Goal: Information Seeking & Learning: Compare options

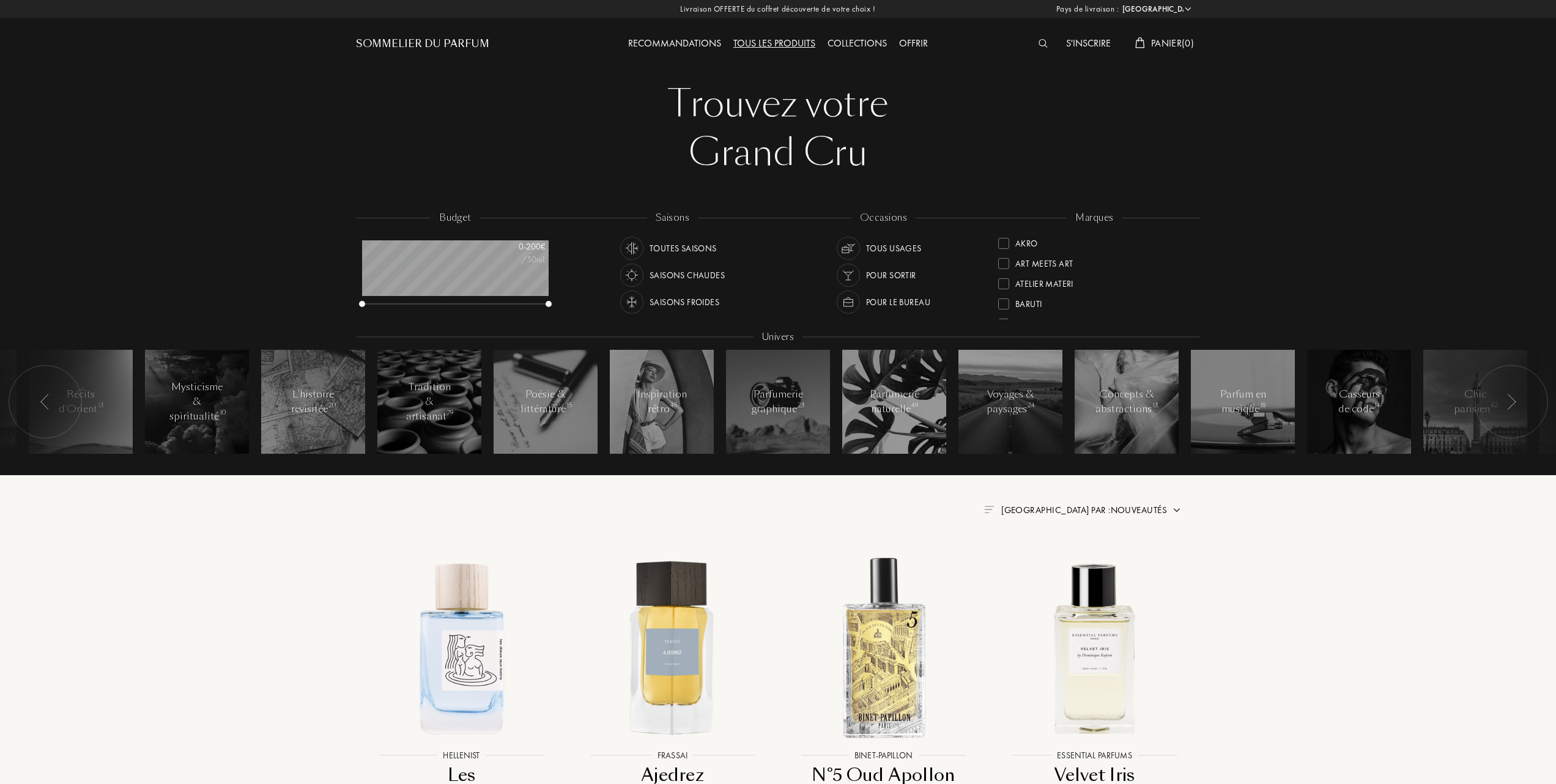
select select "FR"
click at [999, 302] on div at bounding box center [1004, 303] width 11 height 11
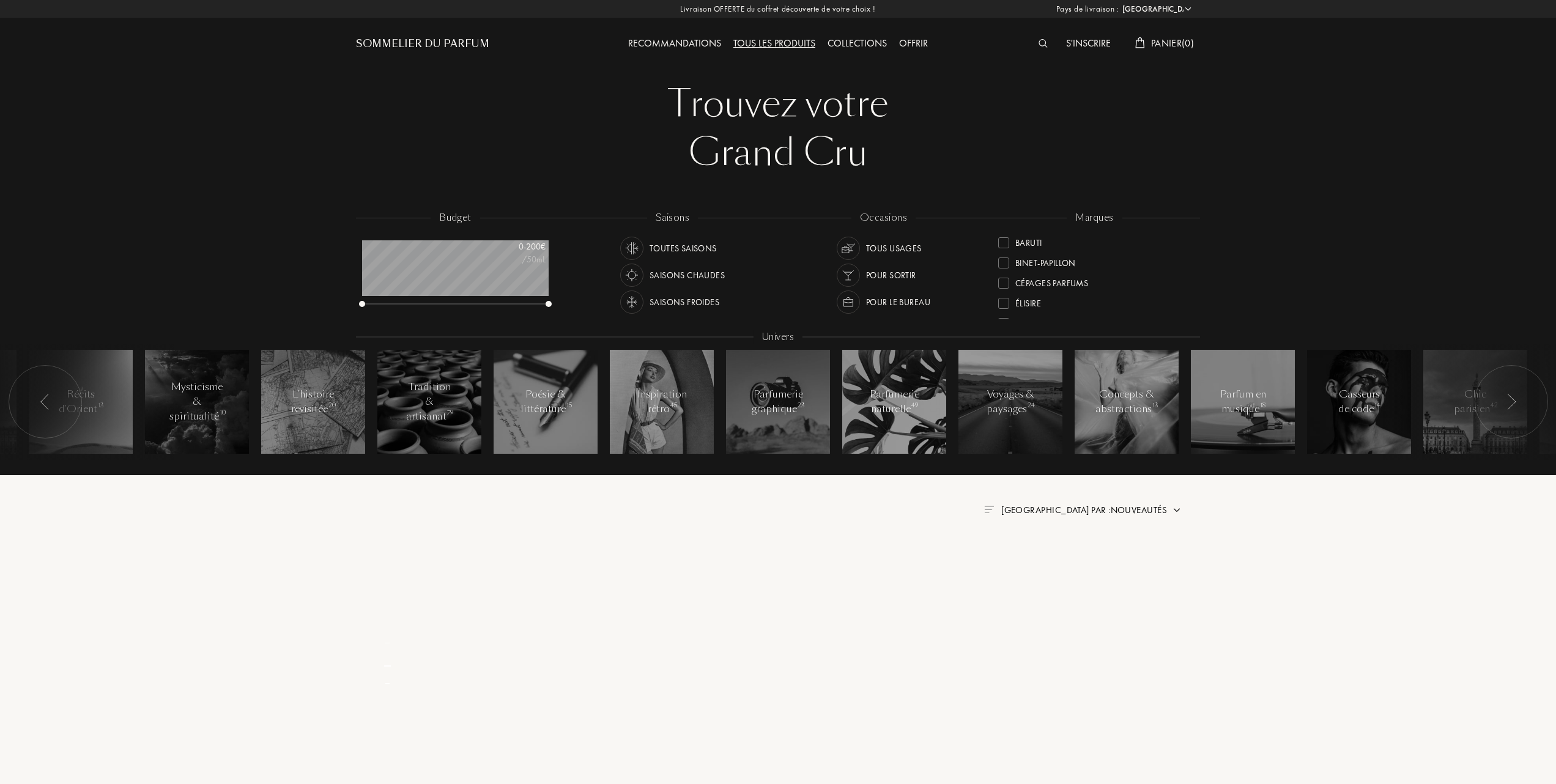
scroll to position [0, 0]
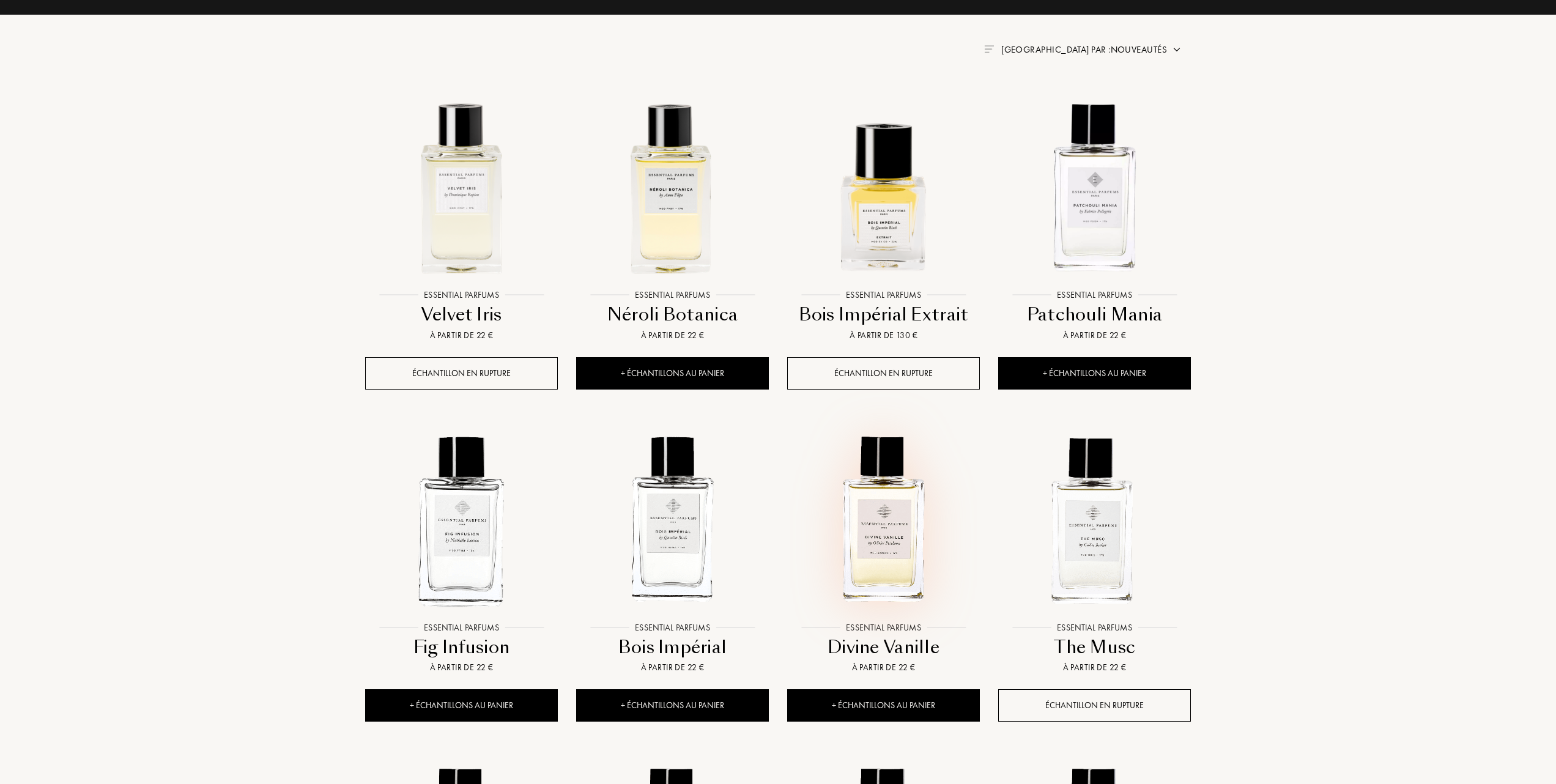
scroll to position [489, 0]
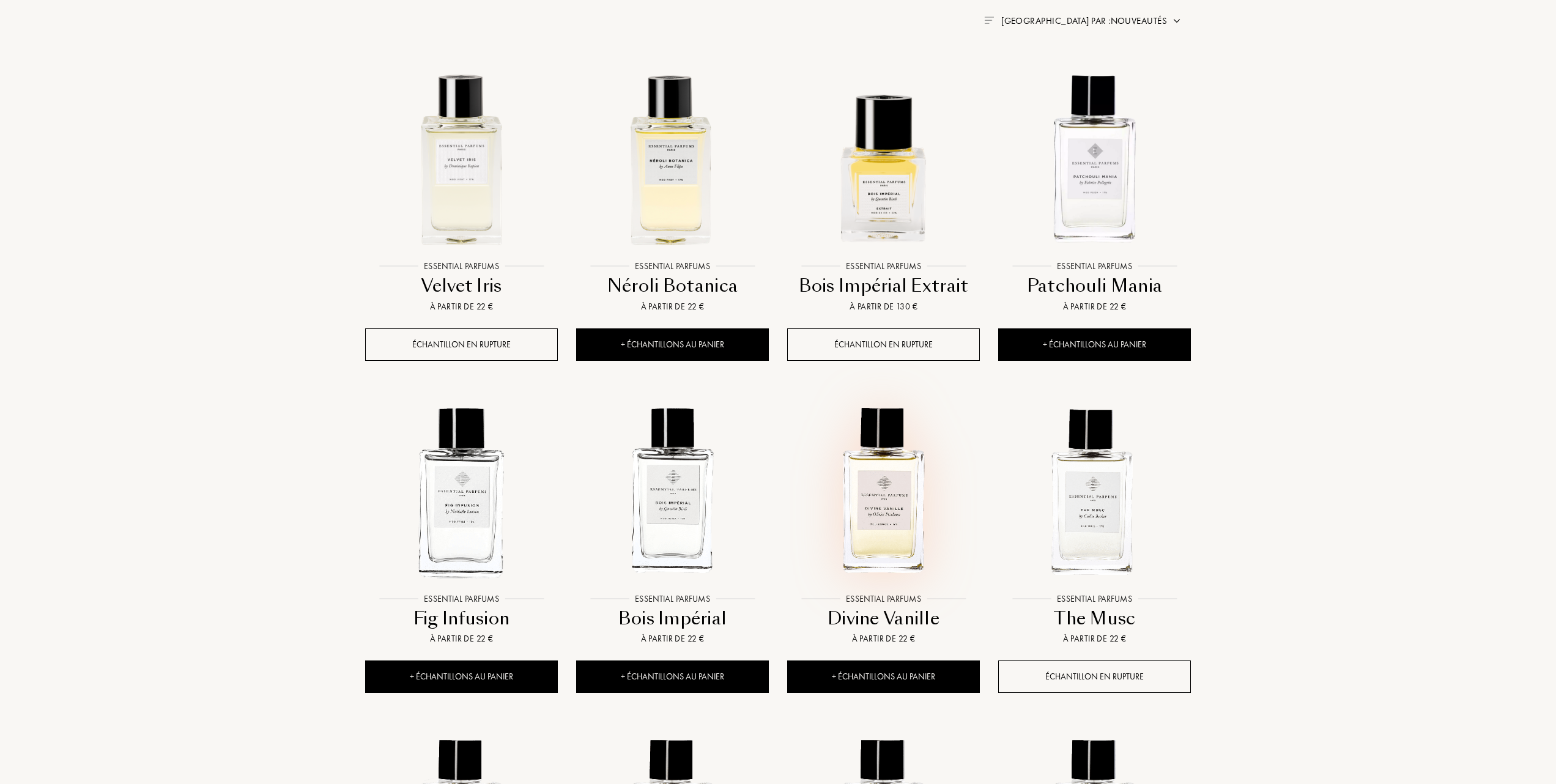
click at [869, 545] on img at bounding box center [884, 491] width 190 height 190
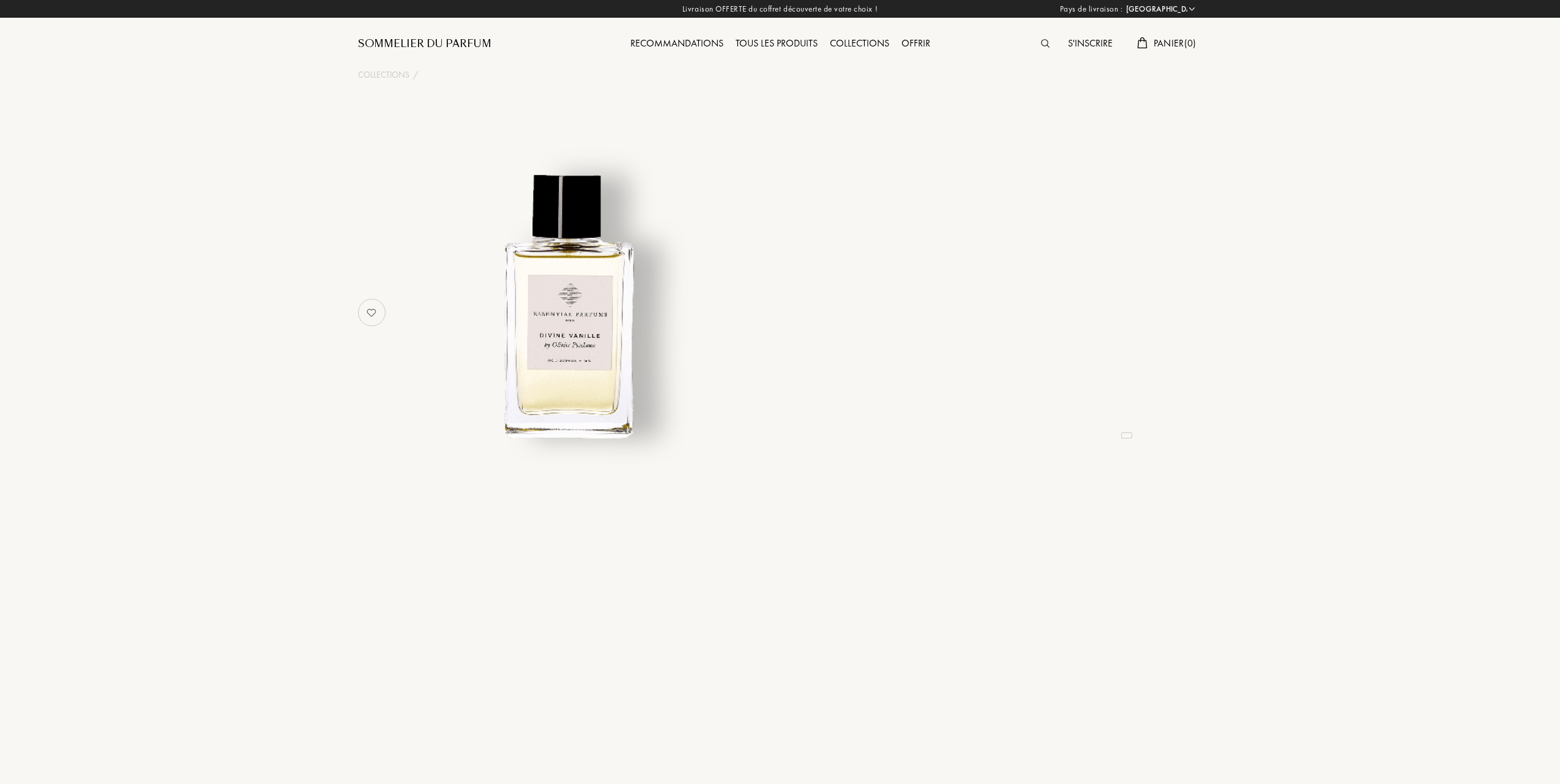
select select "FR"
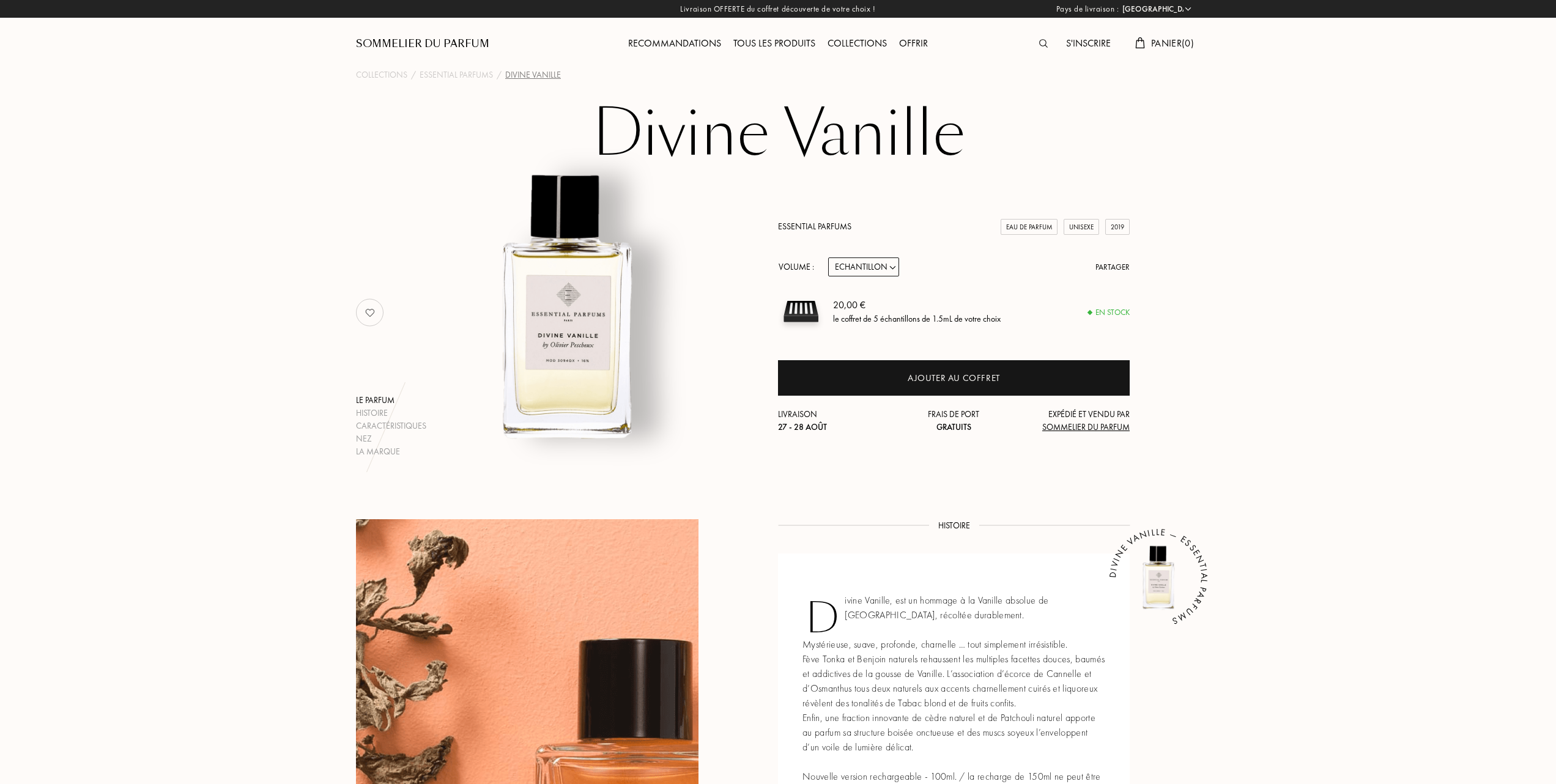
click at [894, 264] on select "Echantillon 10mL 100mL 150mL" at bounding box center [863, 267] width 71 height 19
select select "1"
click at [828, 258] on select "Echantillon 10mL 100mL 150mL" at bounding box center [863, 267] width 71 height 19
select select "1"
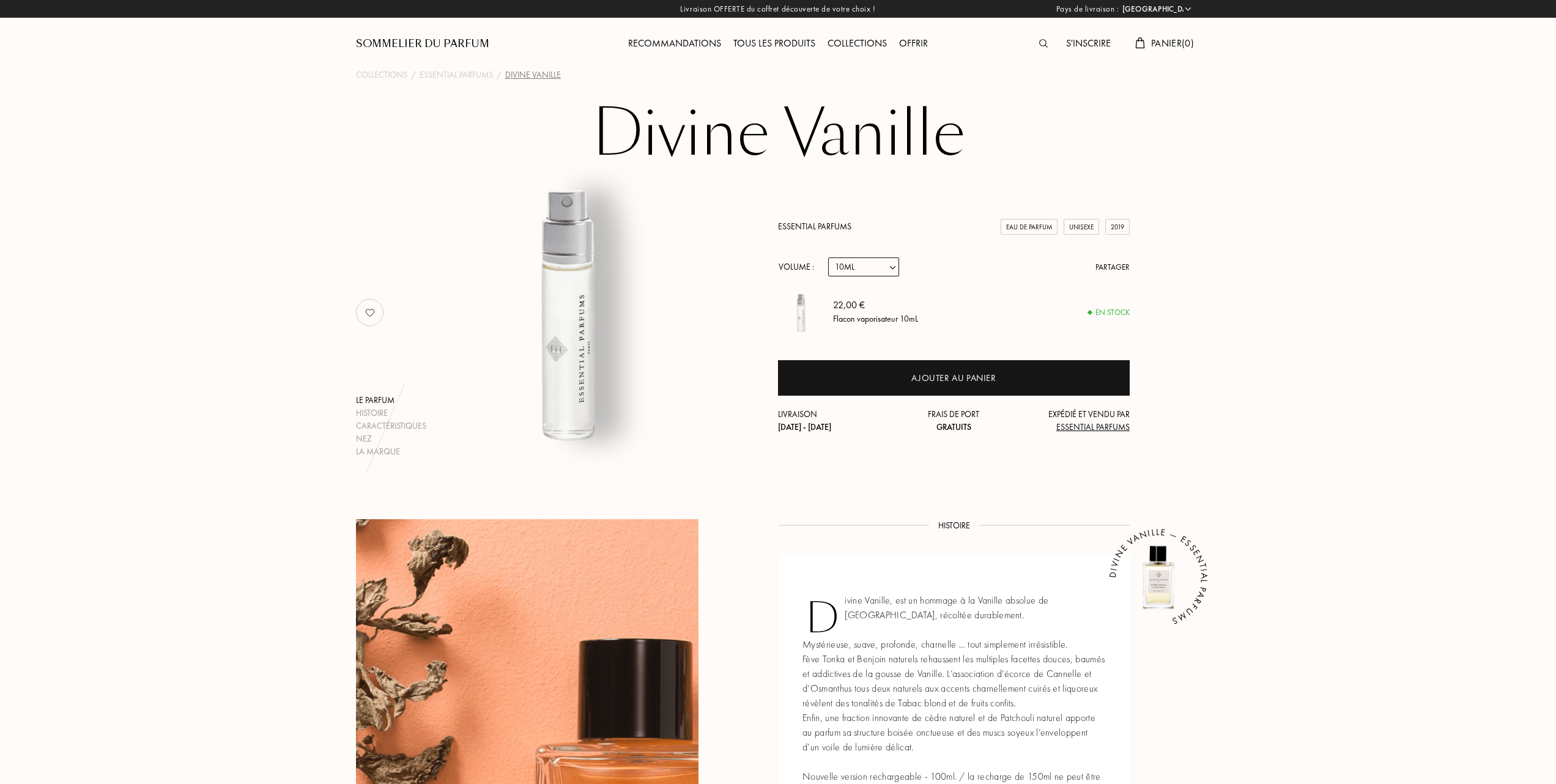
click at [895, 267] on select "Echantillon 10mL 100mL 150mL" at bounding box center [863, 267] width 71 height 19
select select "3"
click at [828, 258] on select "Echantillon 10mL 100mL 150mL" at bounding box center [863, 267] width 71 height 19
select select "3"
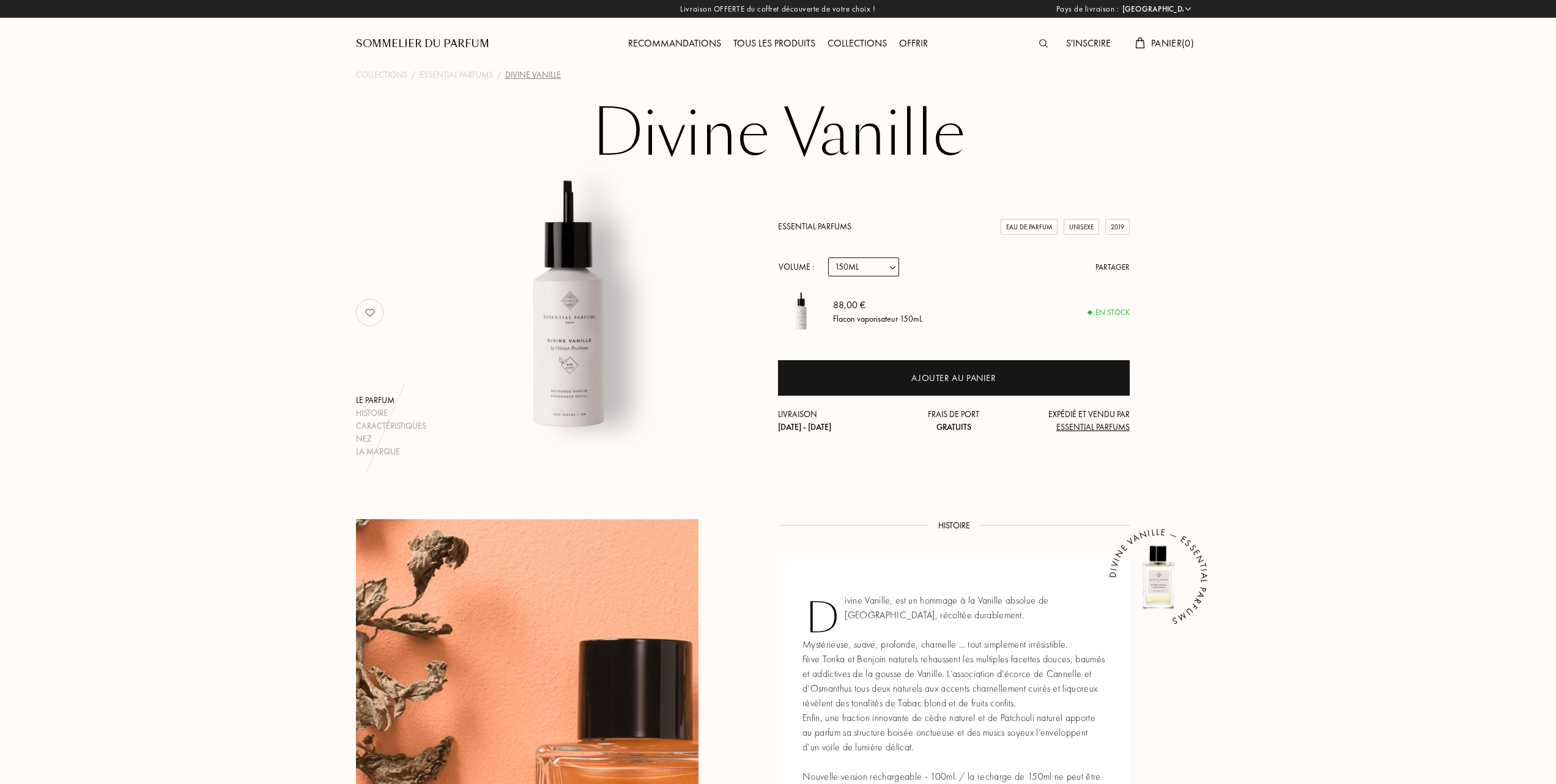
click at [891, 267] on select "Echantillon 10mL 100mL 150mL" at bounding box center [863, 267] width 71 height 19
select select "2"
click at [828, 258] on select "Echantillon 10mL 100mL 150mL" at bounding box center [863, 267] width 71 height 19
select select "2"
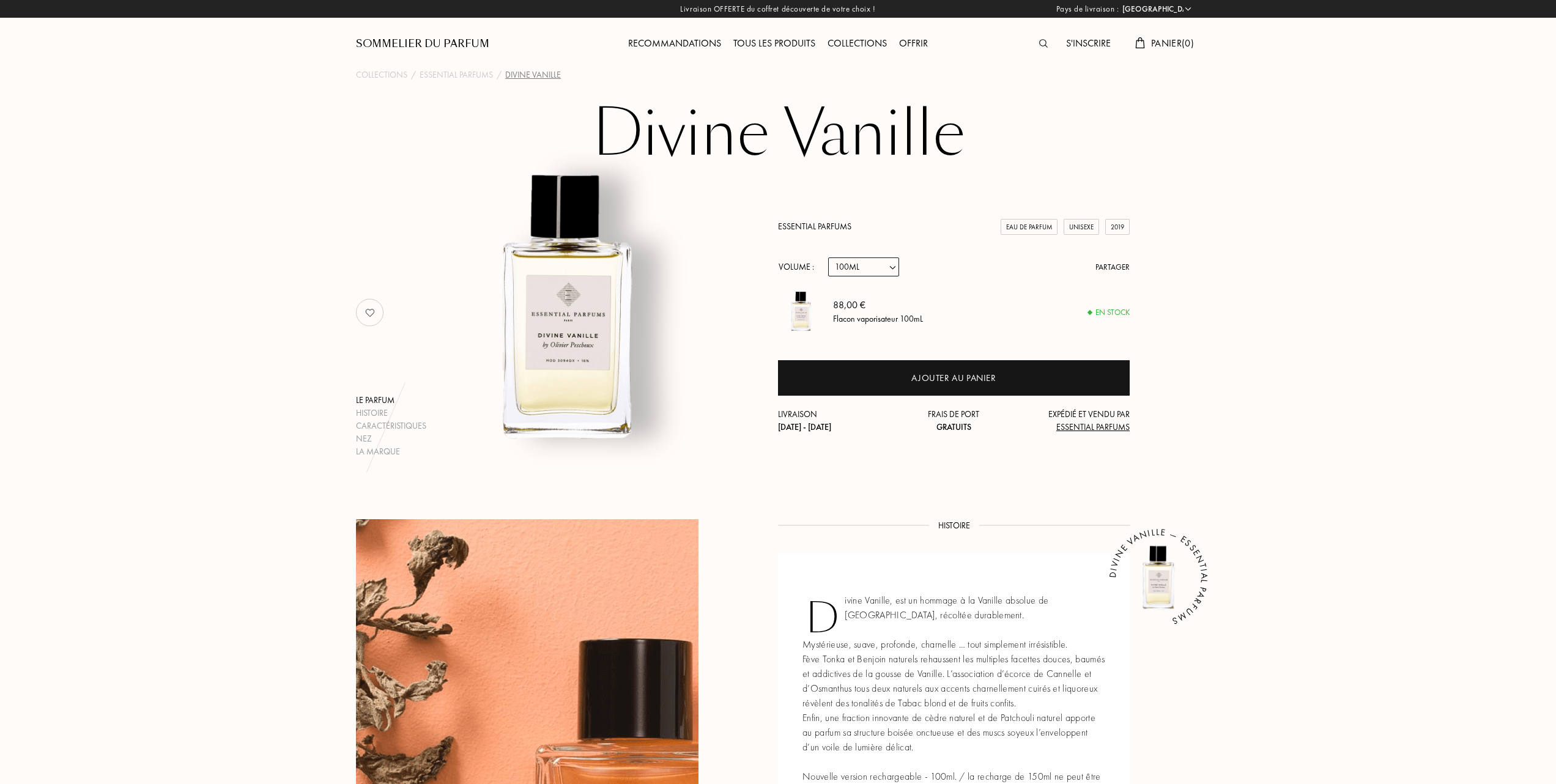
click at [340, 248] on div "Divine Vanille Le parfum Histoire Caractéristiques Nez La marque Essential Parf…" at bounding box center [778, 279] width 881 height 358
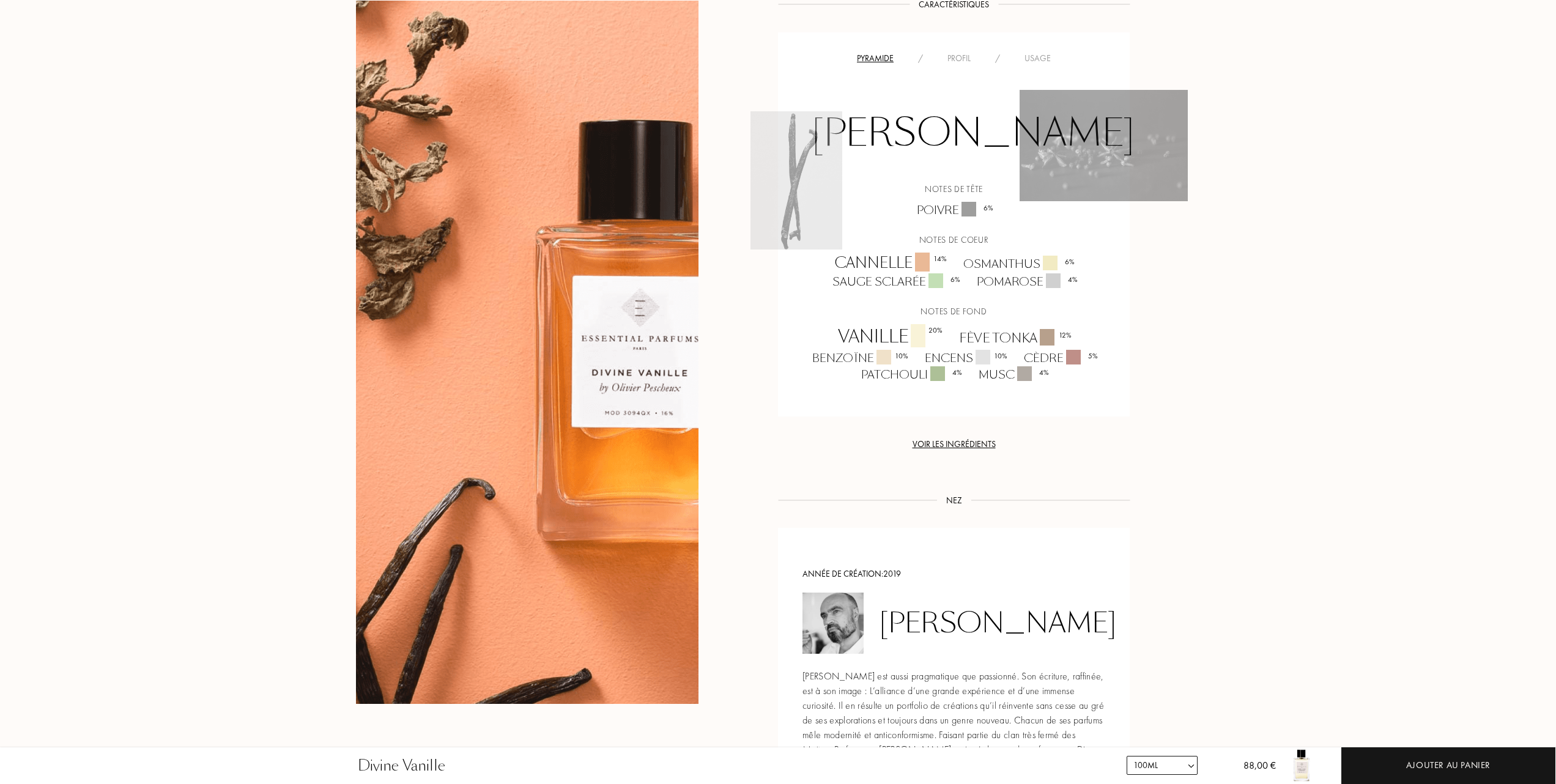
scroll to position [897, 0]
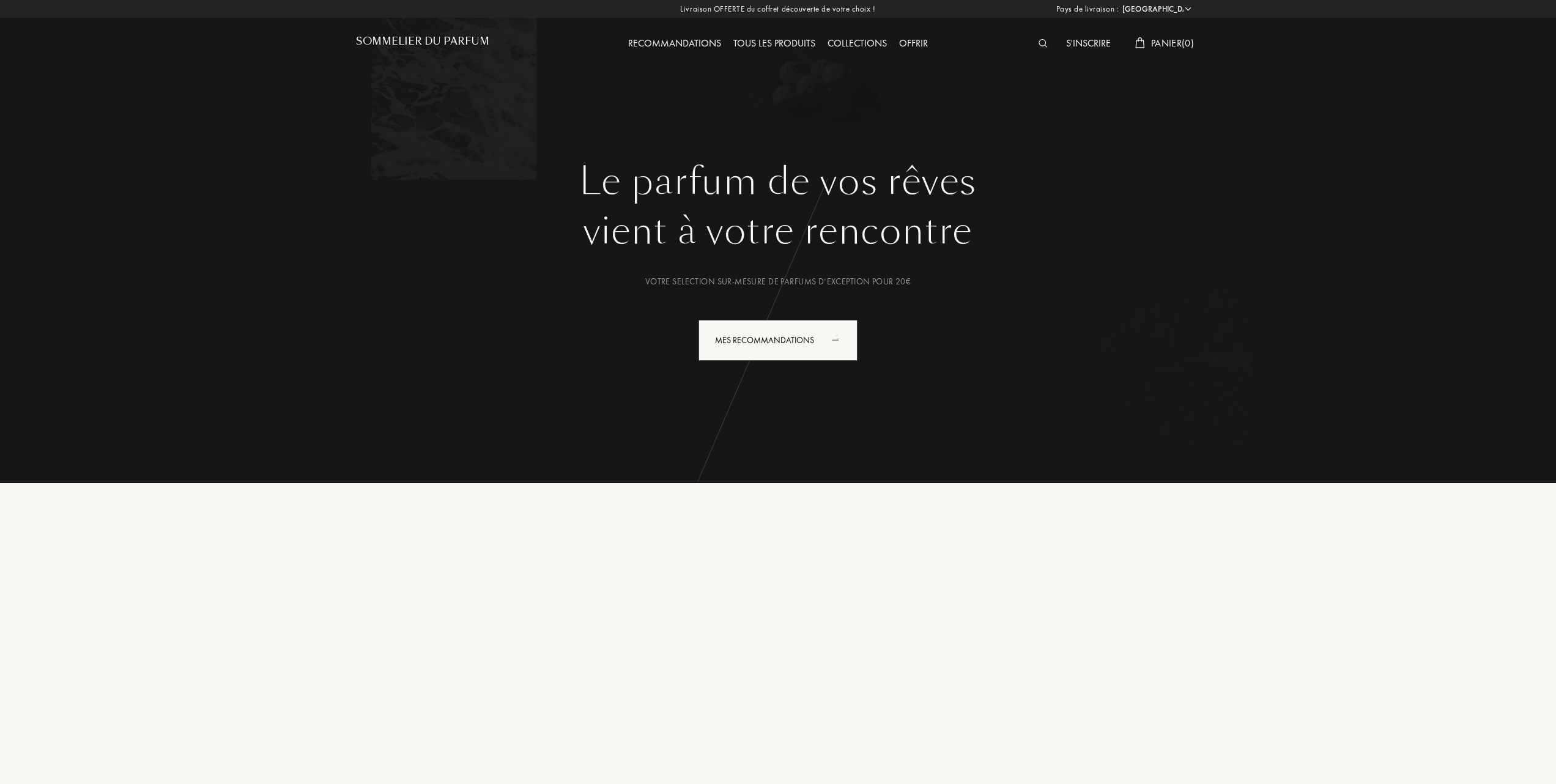
select select "FR"
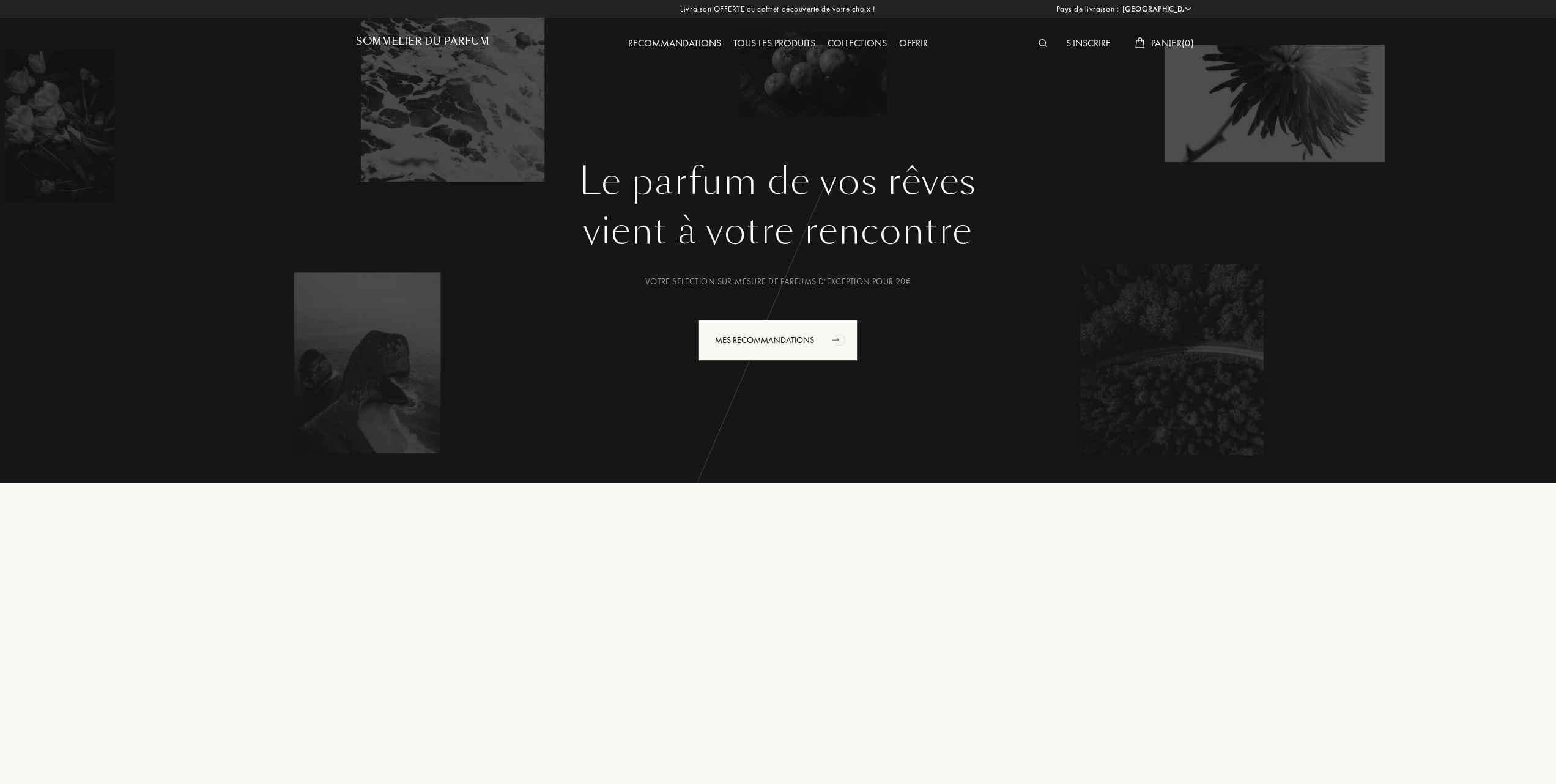
click at [784, 41] on div "Tous les produits" at bounding box center [774, 43] width 94 height 16
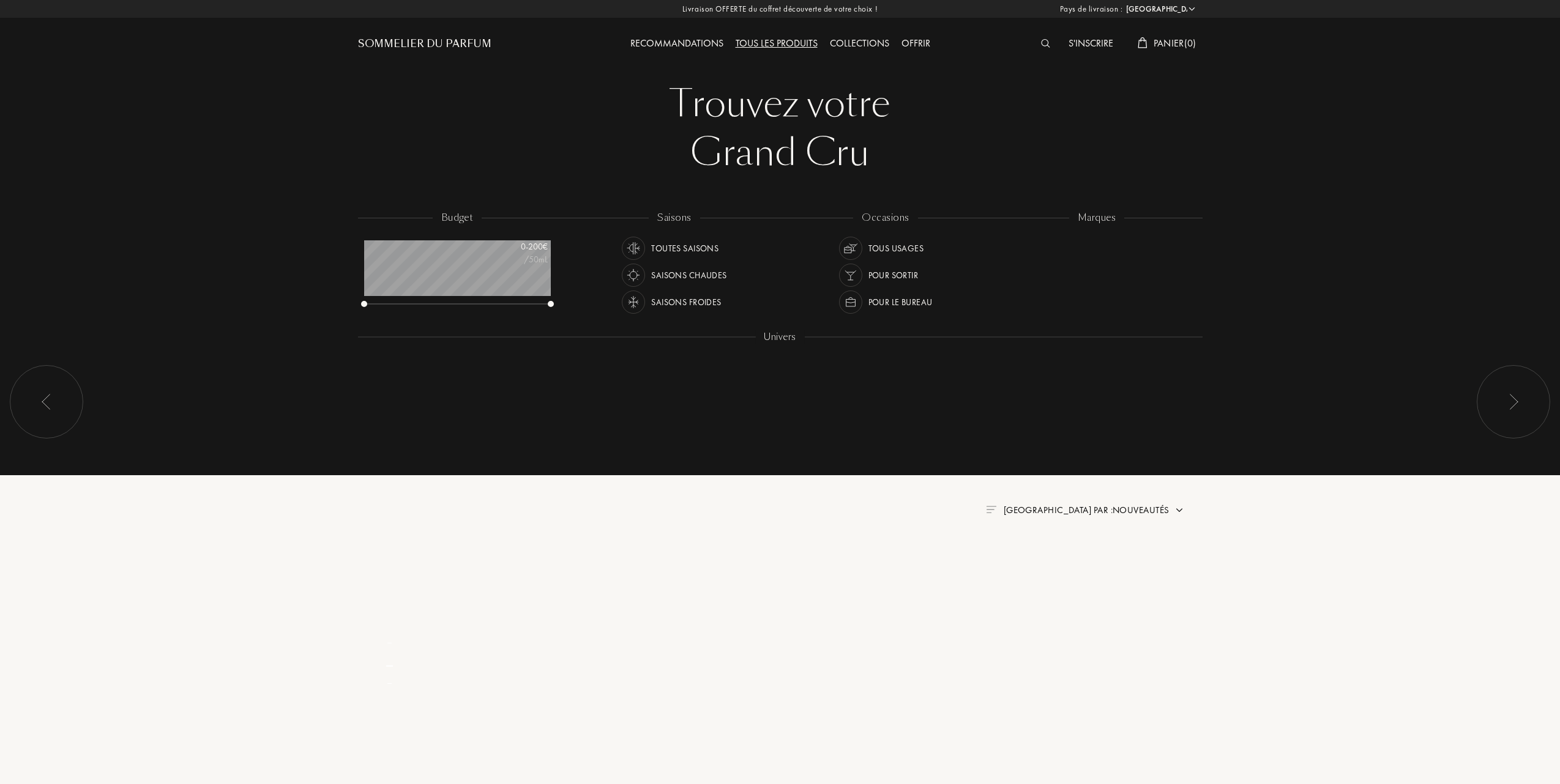
select select "FR"
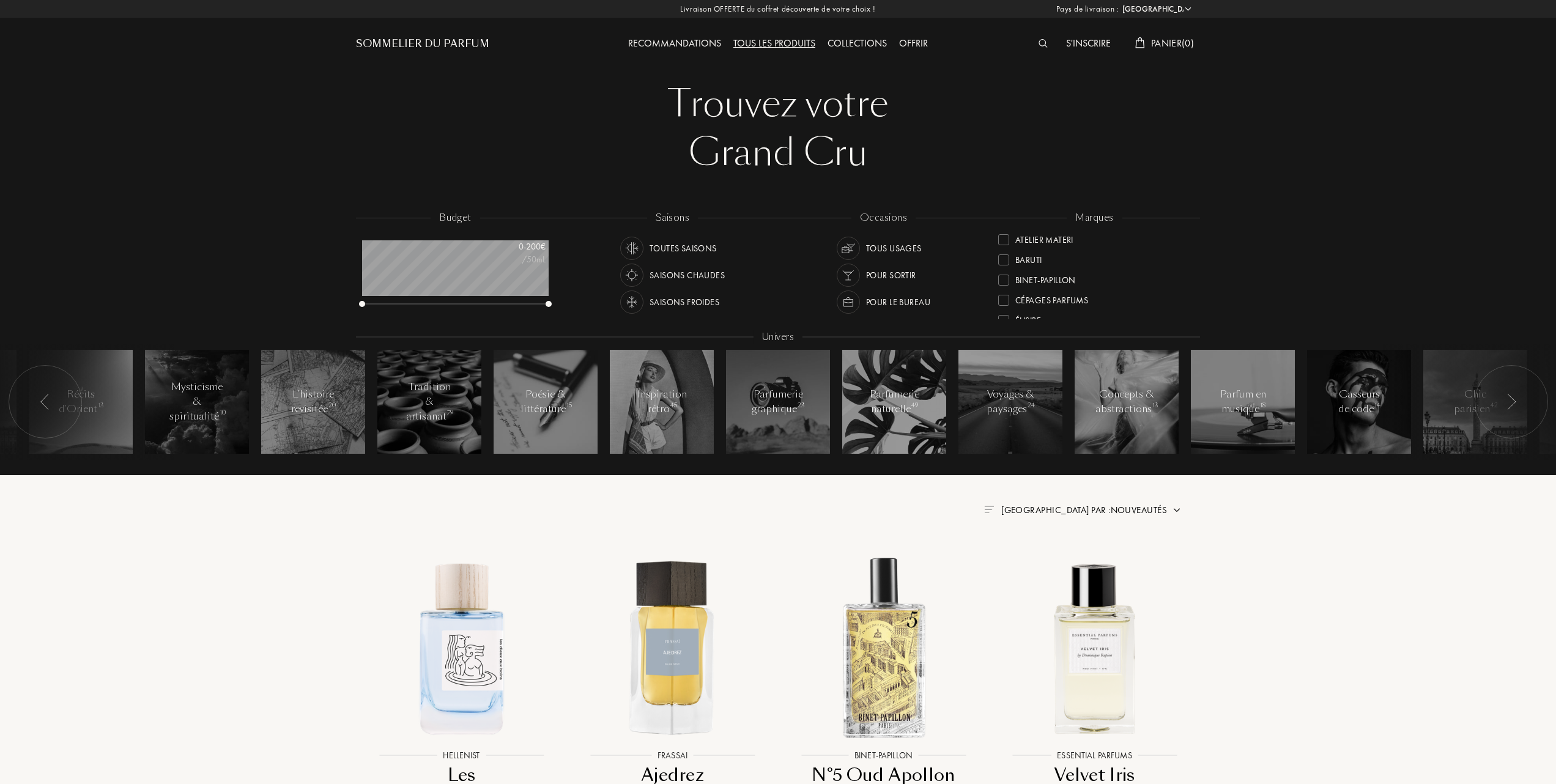
scroll to position [81, 0]
click at [1004, 295] on div "Essential Parfums" at bounding box center [1046, 301] width 95 height 16
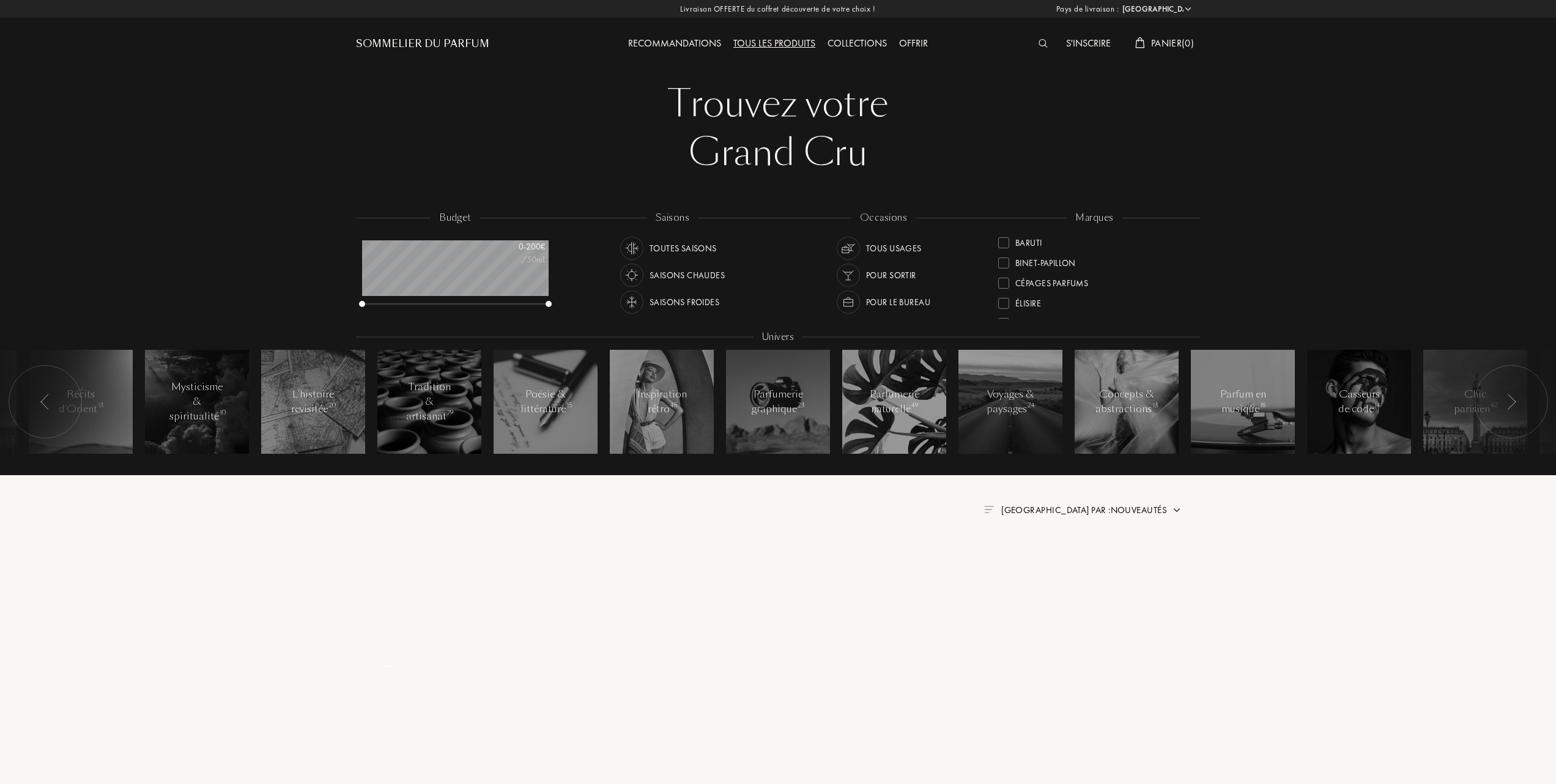
scroll to position [0, 0]
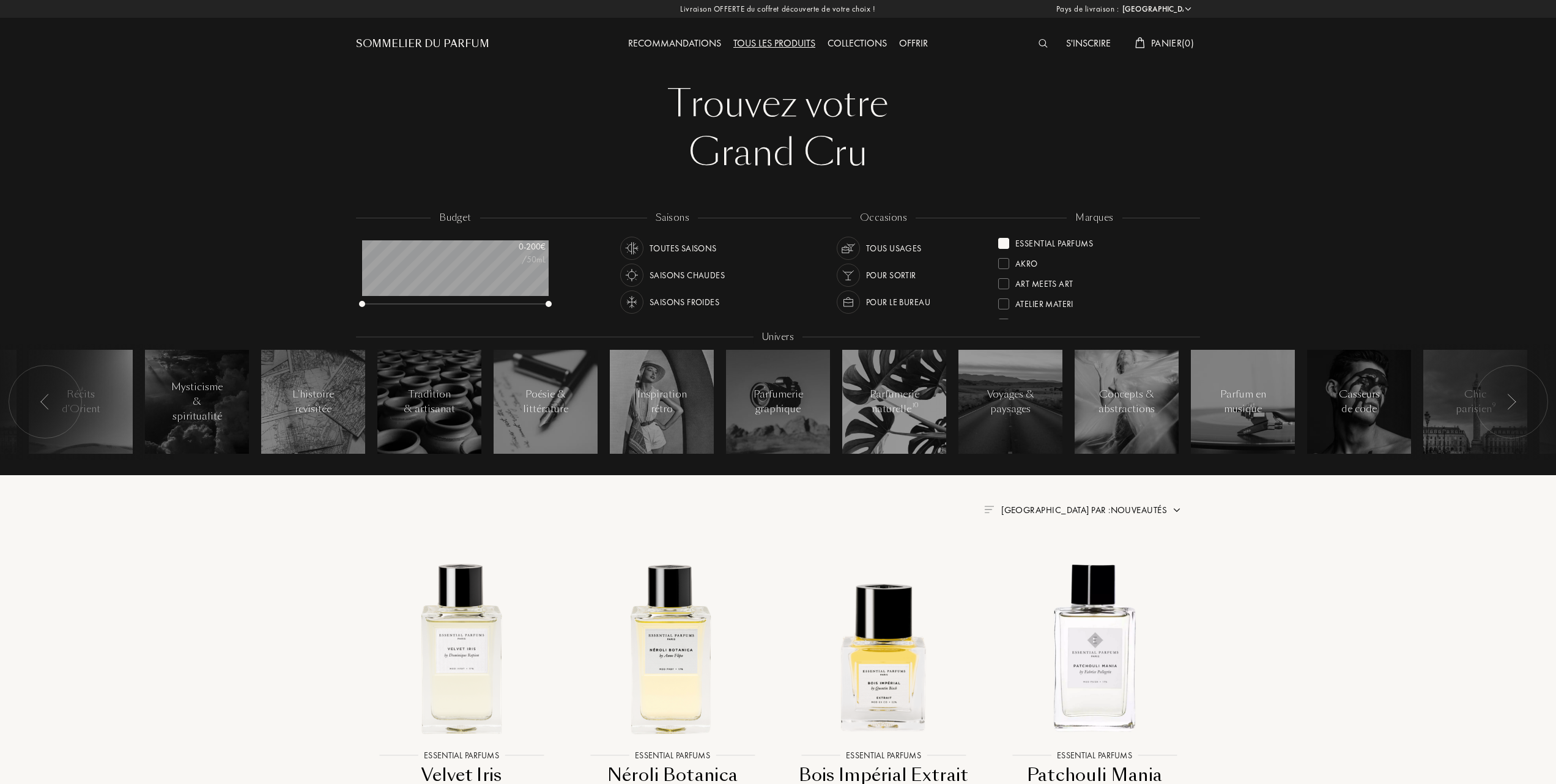
click at [1175, 511] on img at bounding box center [1177, 510] width 9 height 9
click at [1052, 562] on div at bounding box center [1055, 563] width 9 height 9
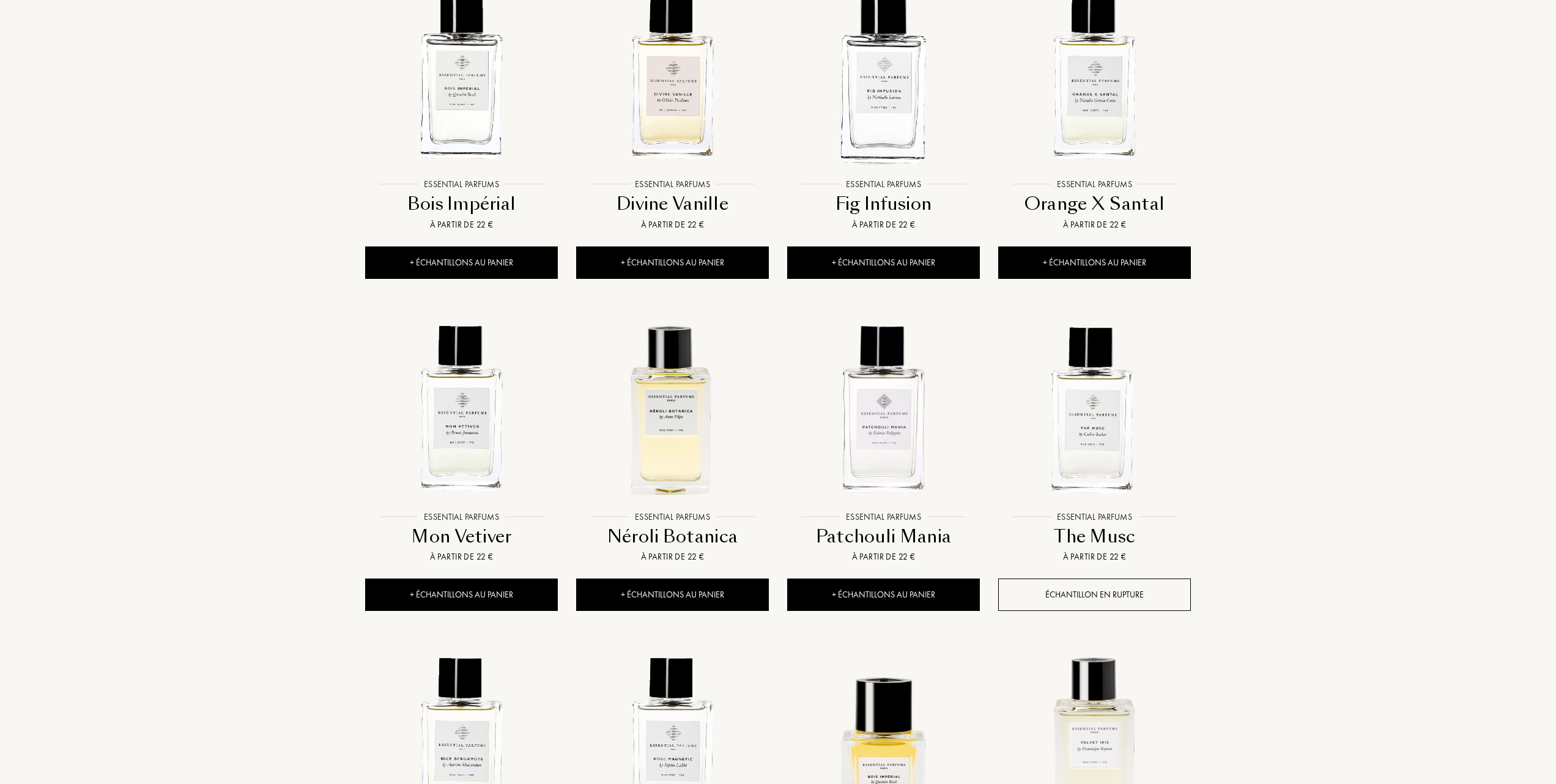
scroll to position [570, 0]
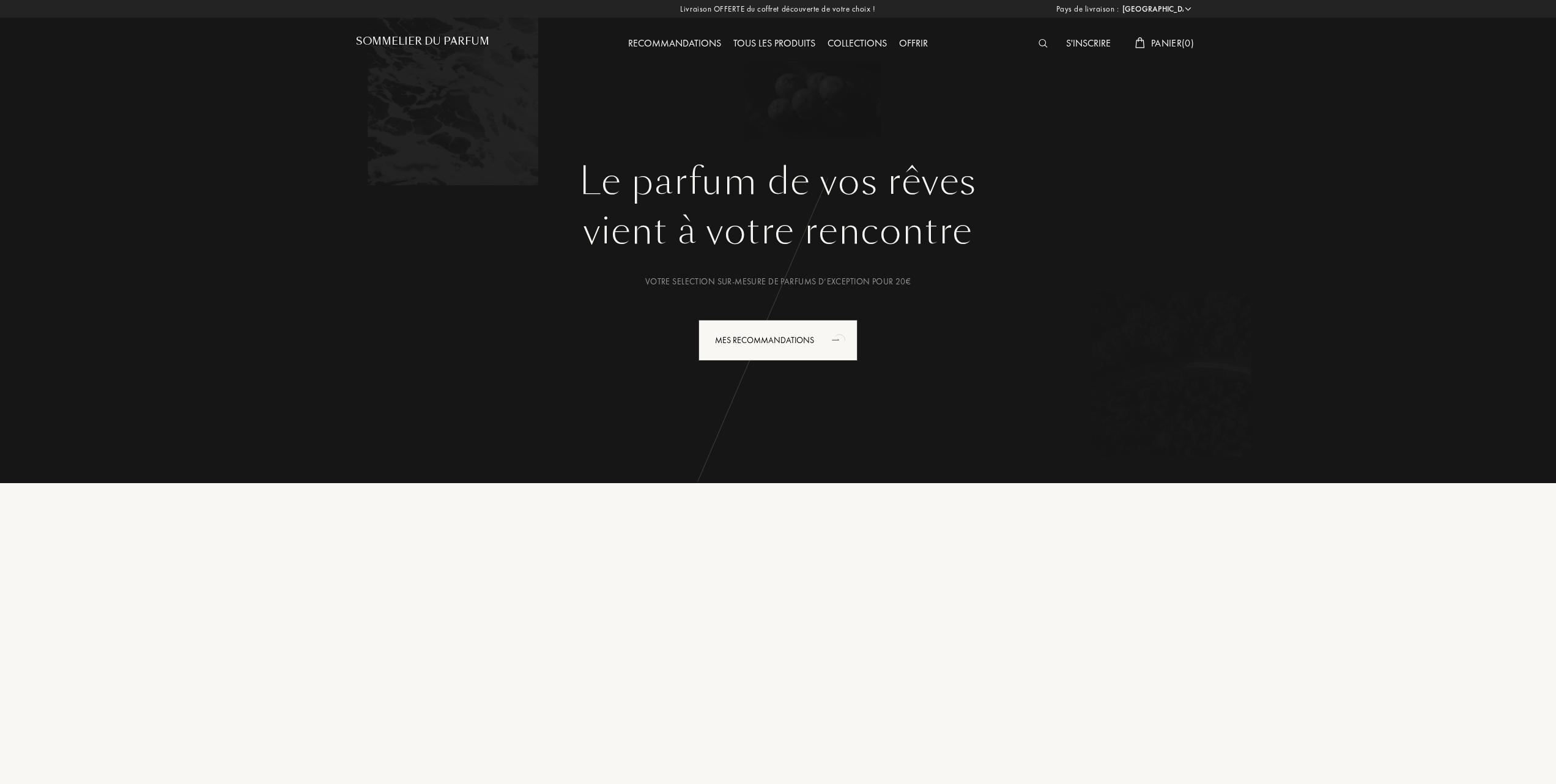
select select "FR"
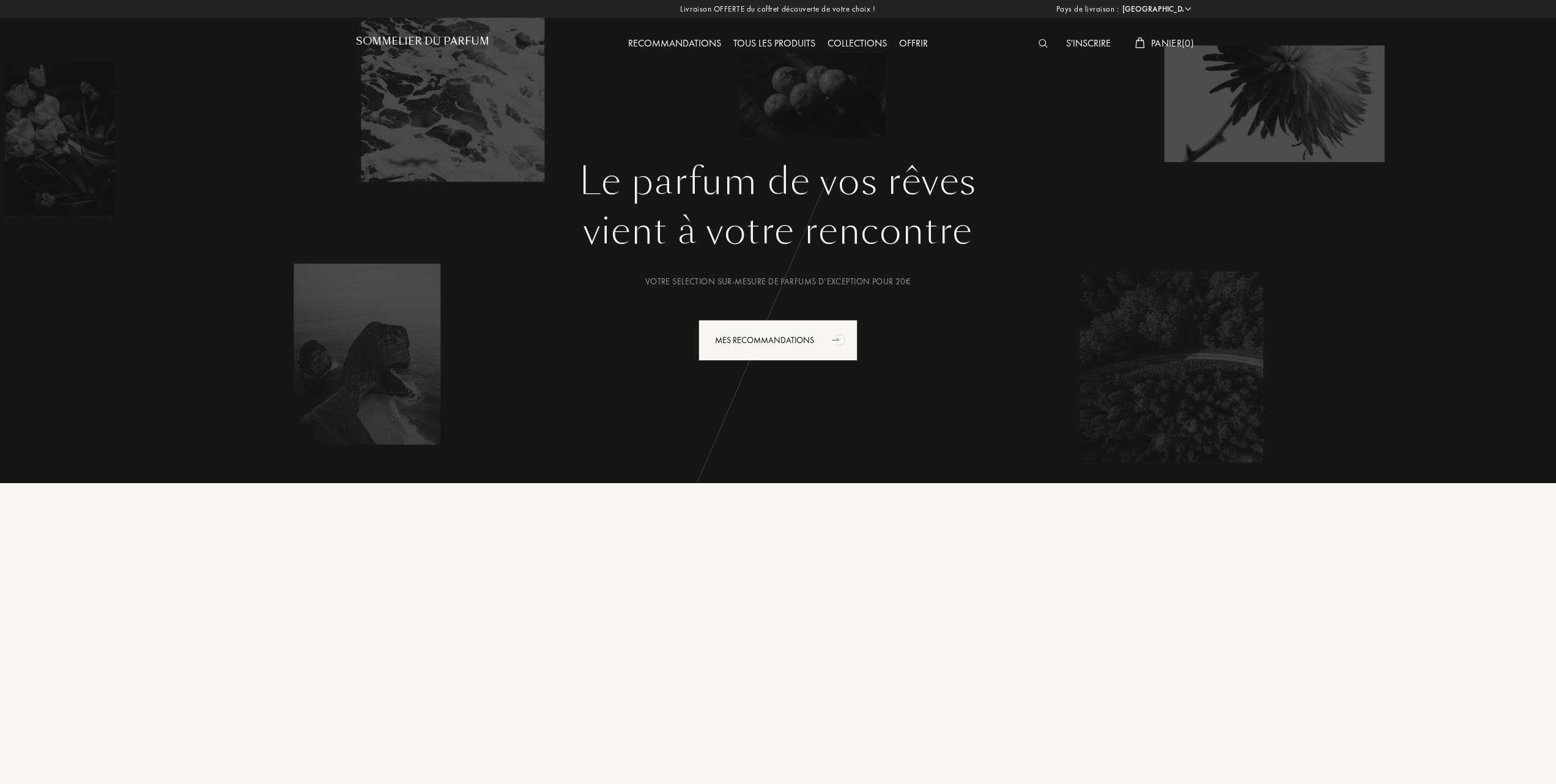
click at [789, 43] on div "Tous les produits" at bounding box center [774, 43] width 94 height 16
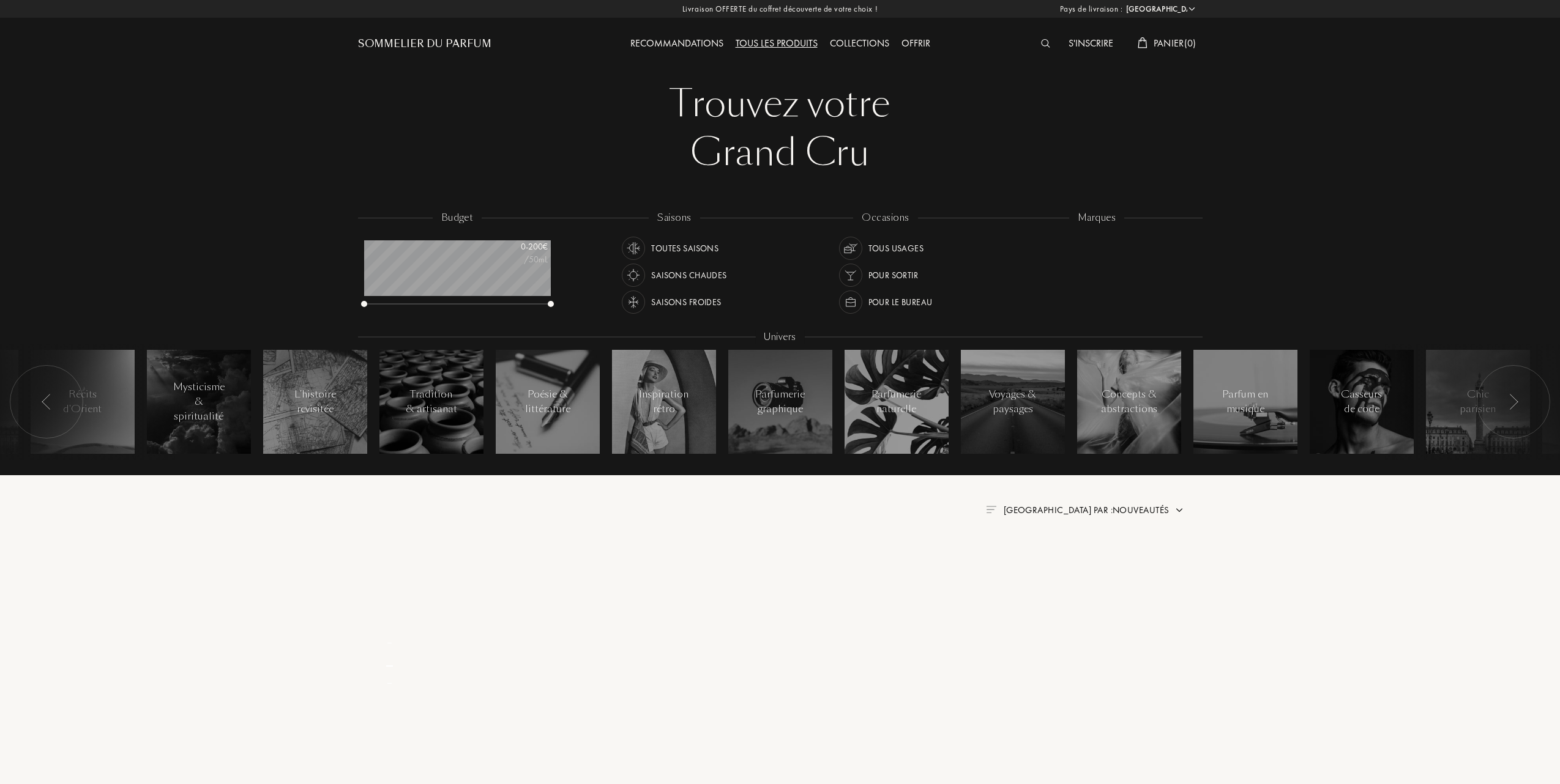
select select "FR"
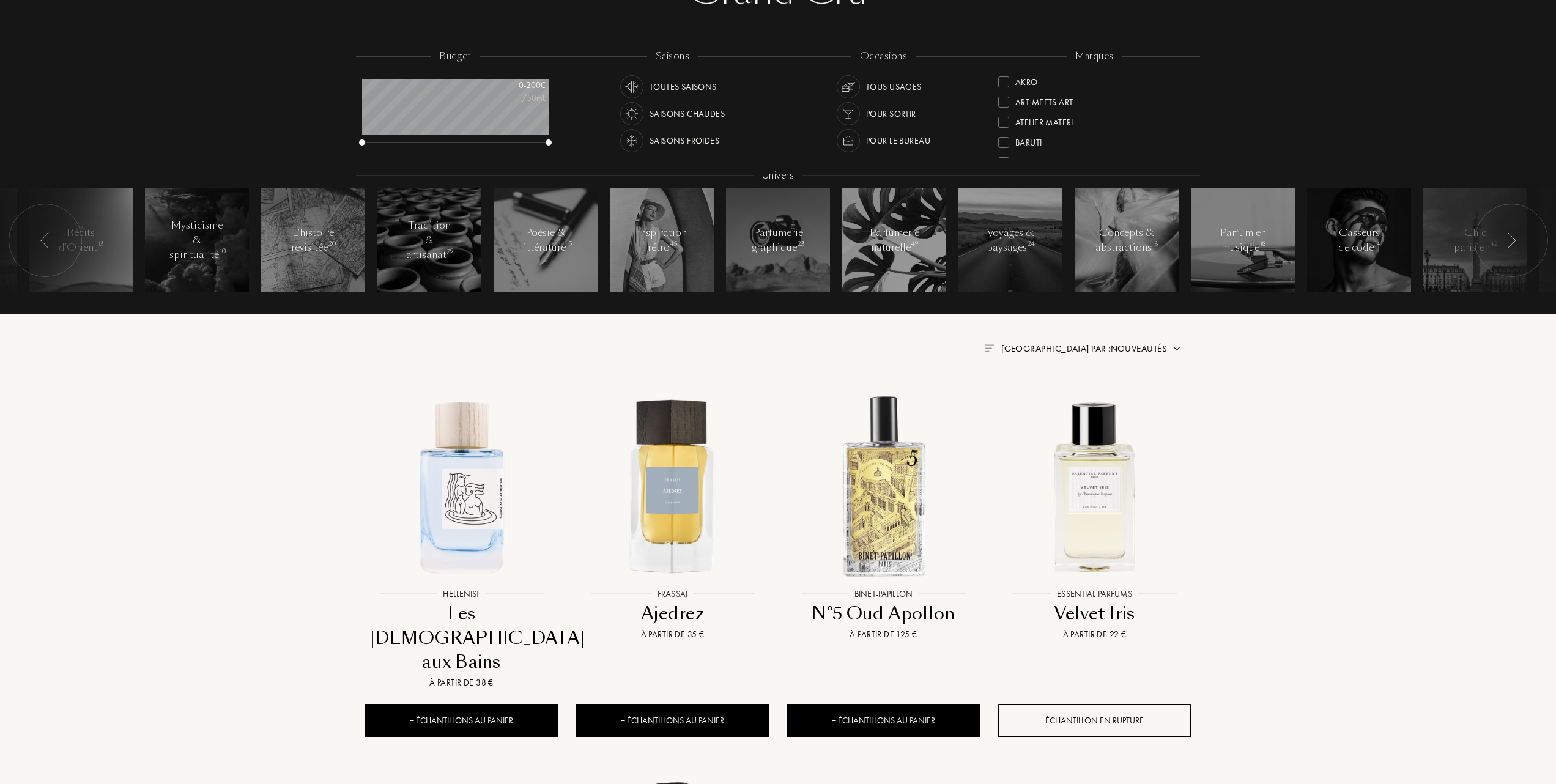
scroll to position [163, 0]
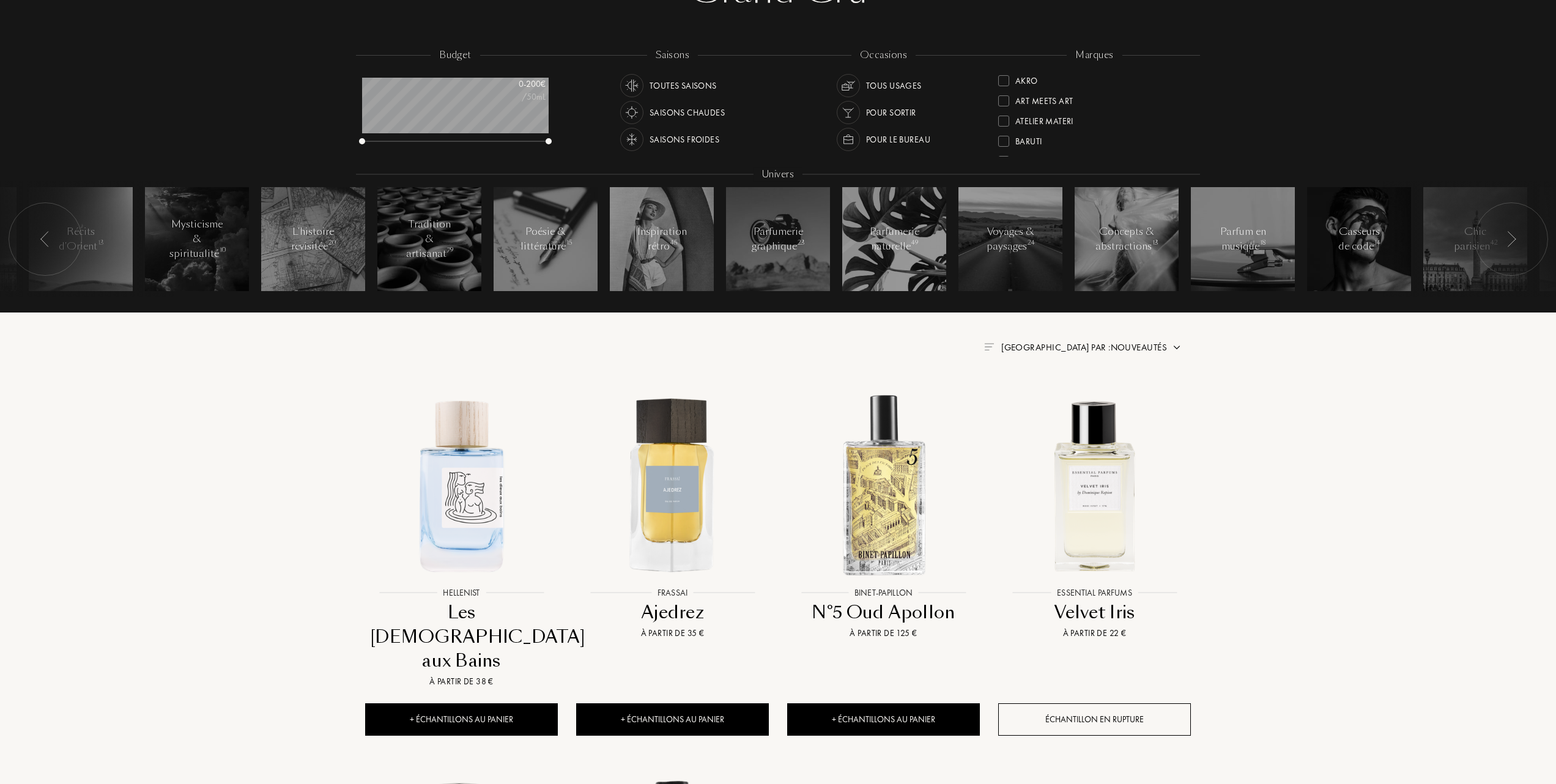
click at [1175, 342] on img at bounding box center [1177, 347] width 9 height 9
click at [1056, 402] on div at bounding box center [1055, 400] width 9 height 9
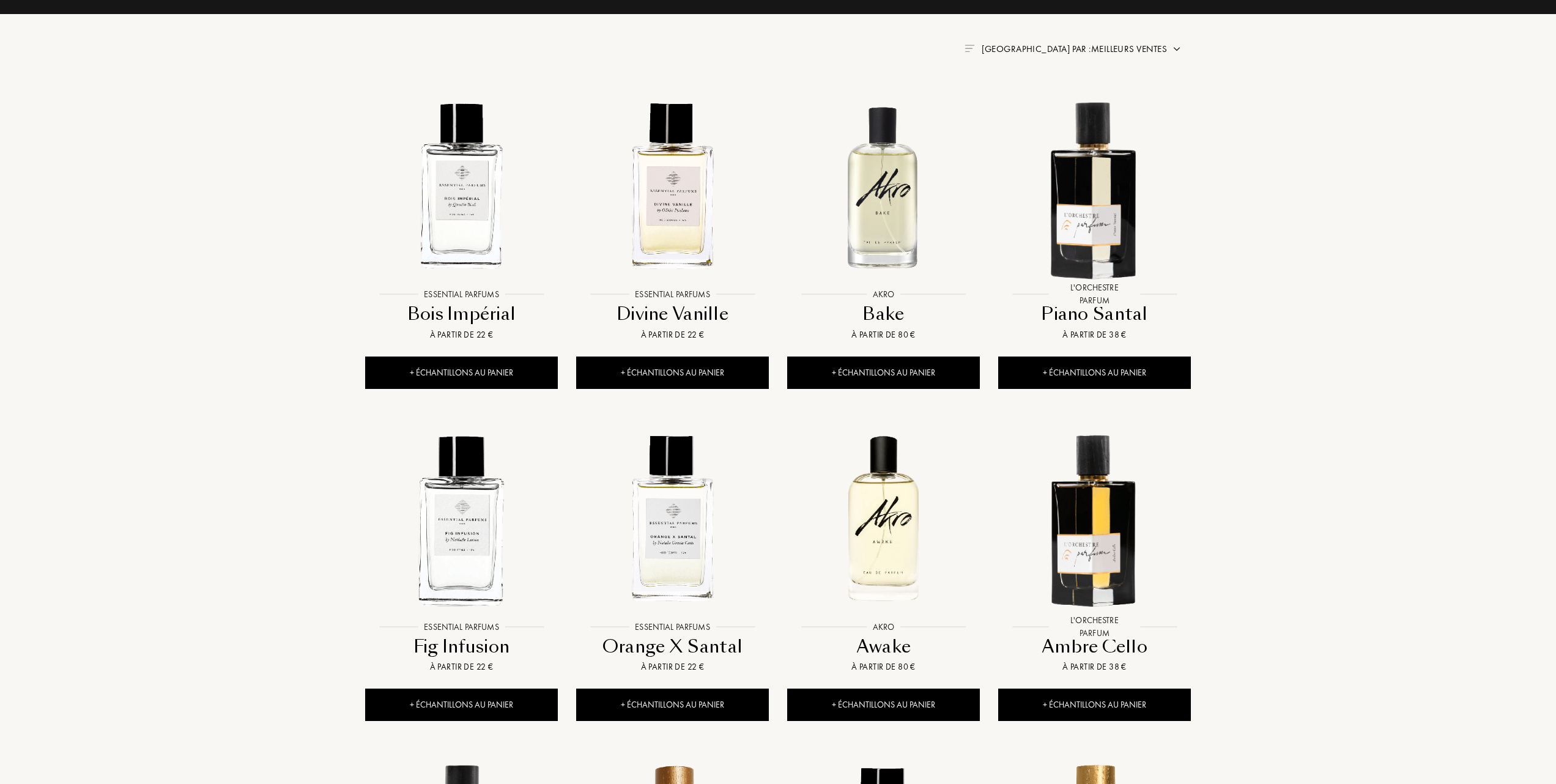
scroll to position [408, 0]
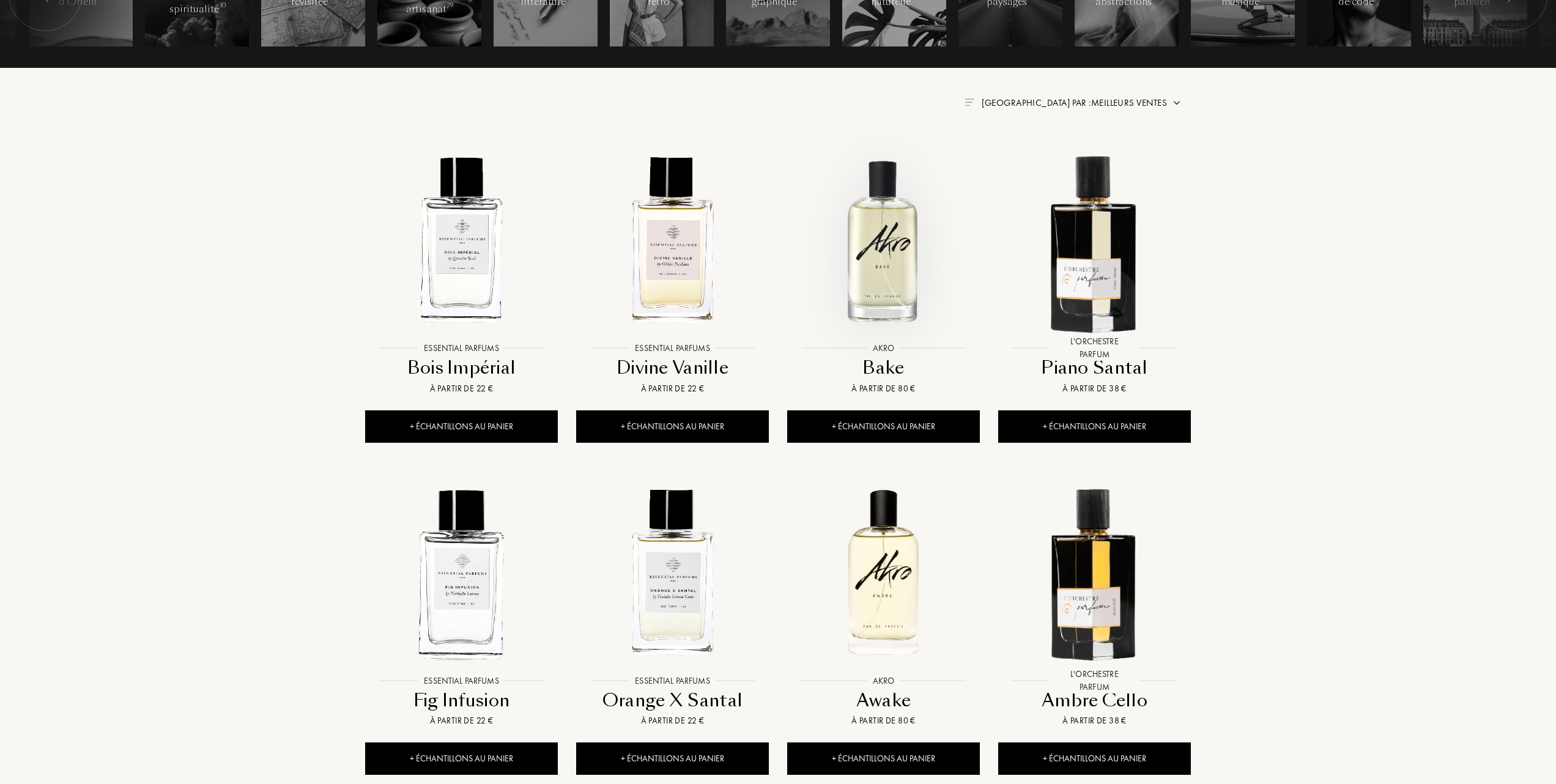
click at [882, 292] on img at bounding box center [884, 240] width 190 height 190
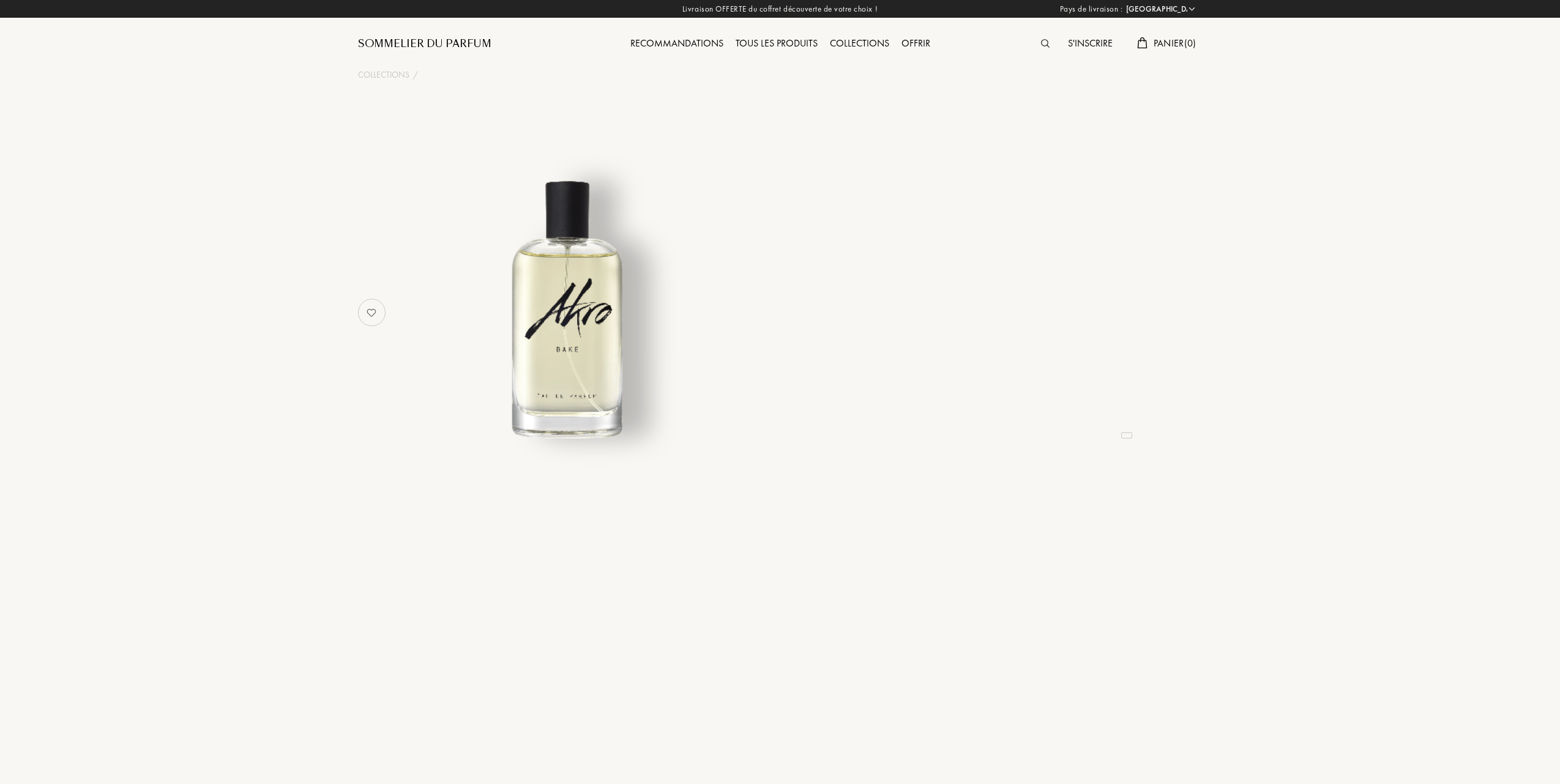
select select "FR"
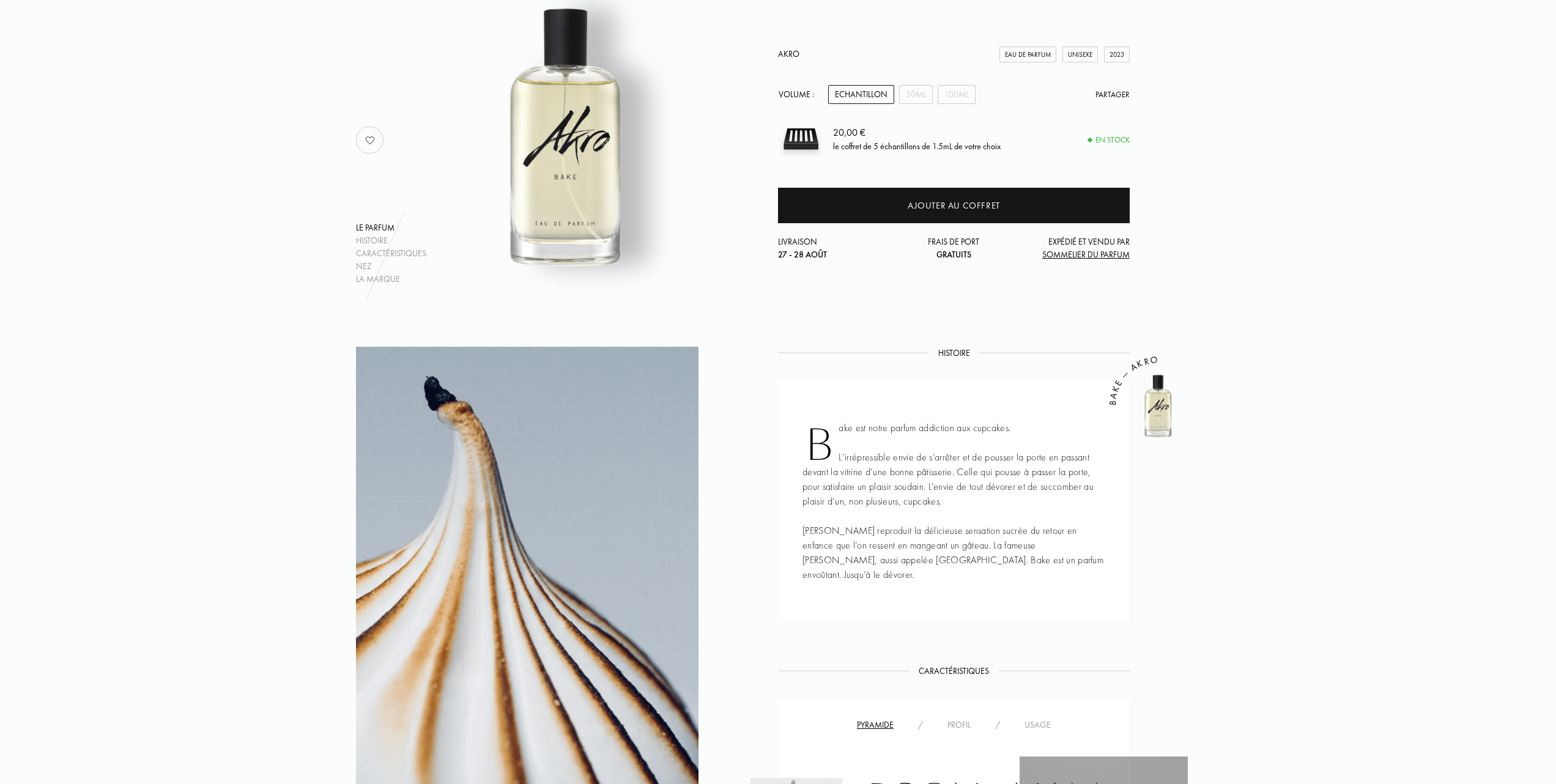
scroll to position [81, 0]
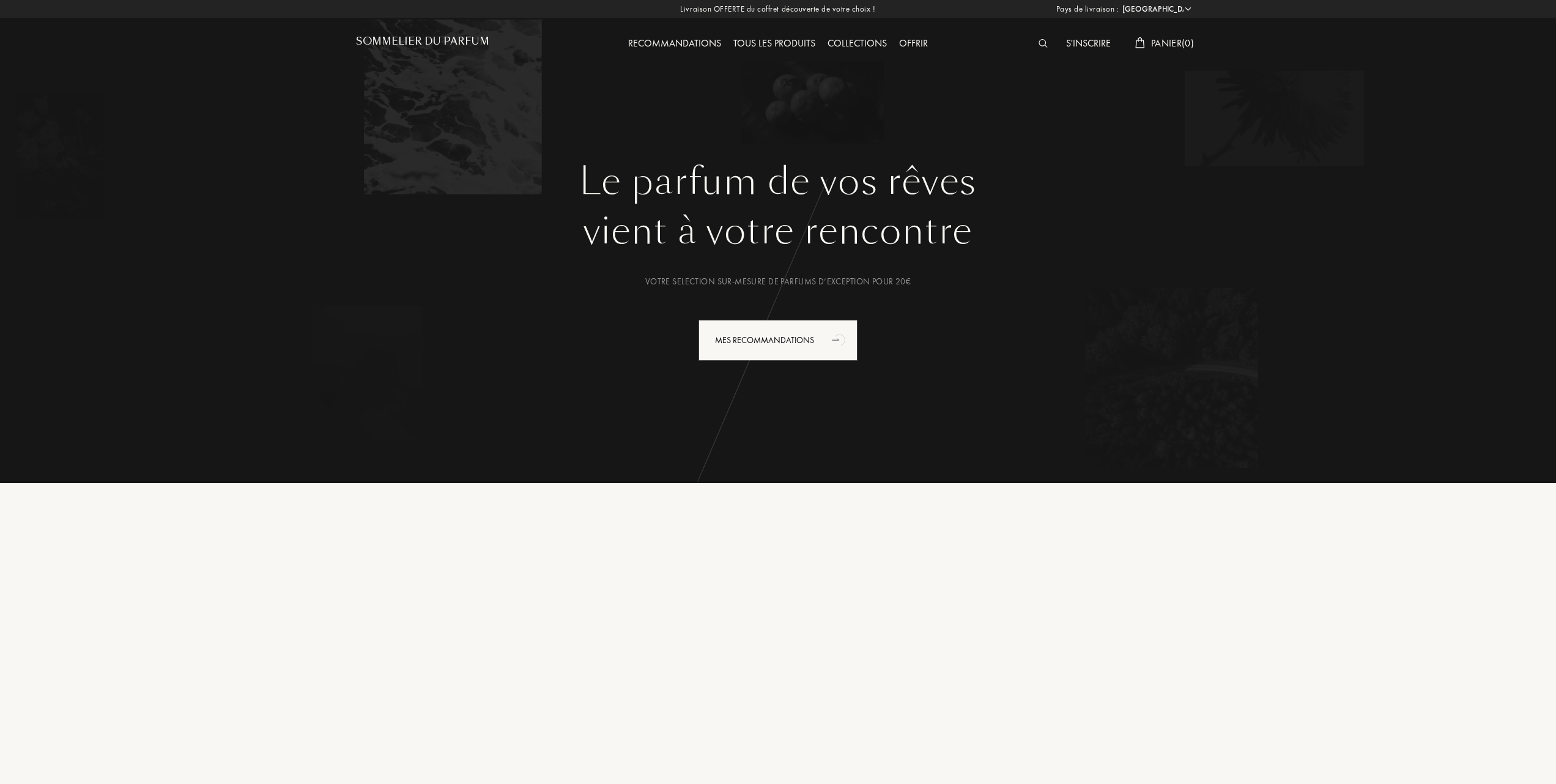
select select "FR"
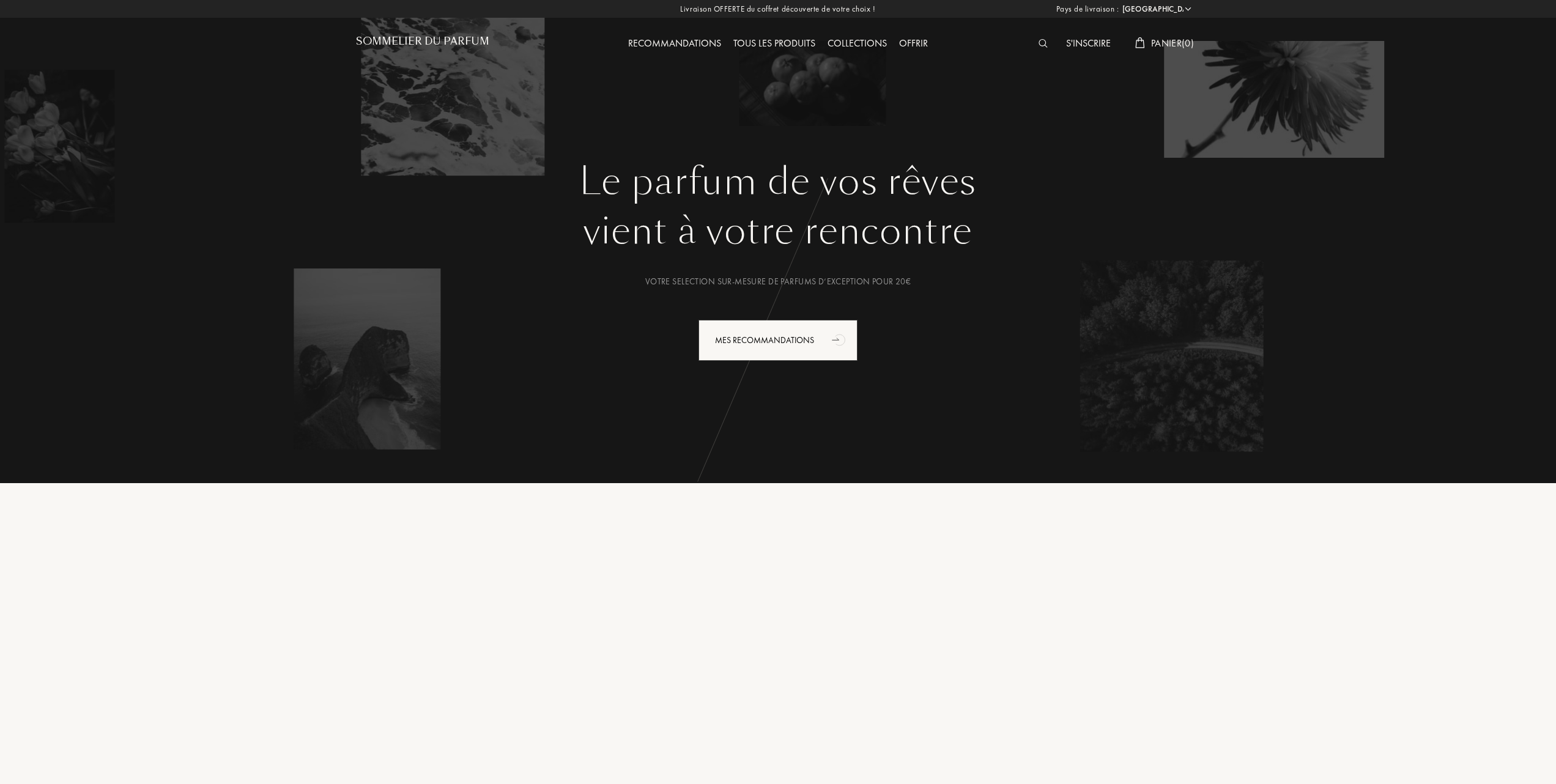
click at [791, 42] on div "Tous les produits" at bounding box center [774, 43] width 94 height 16
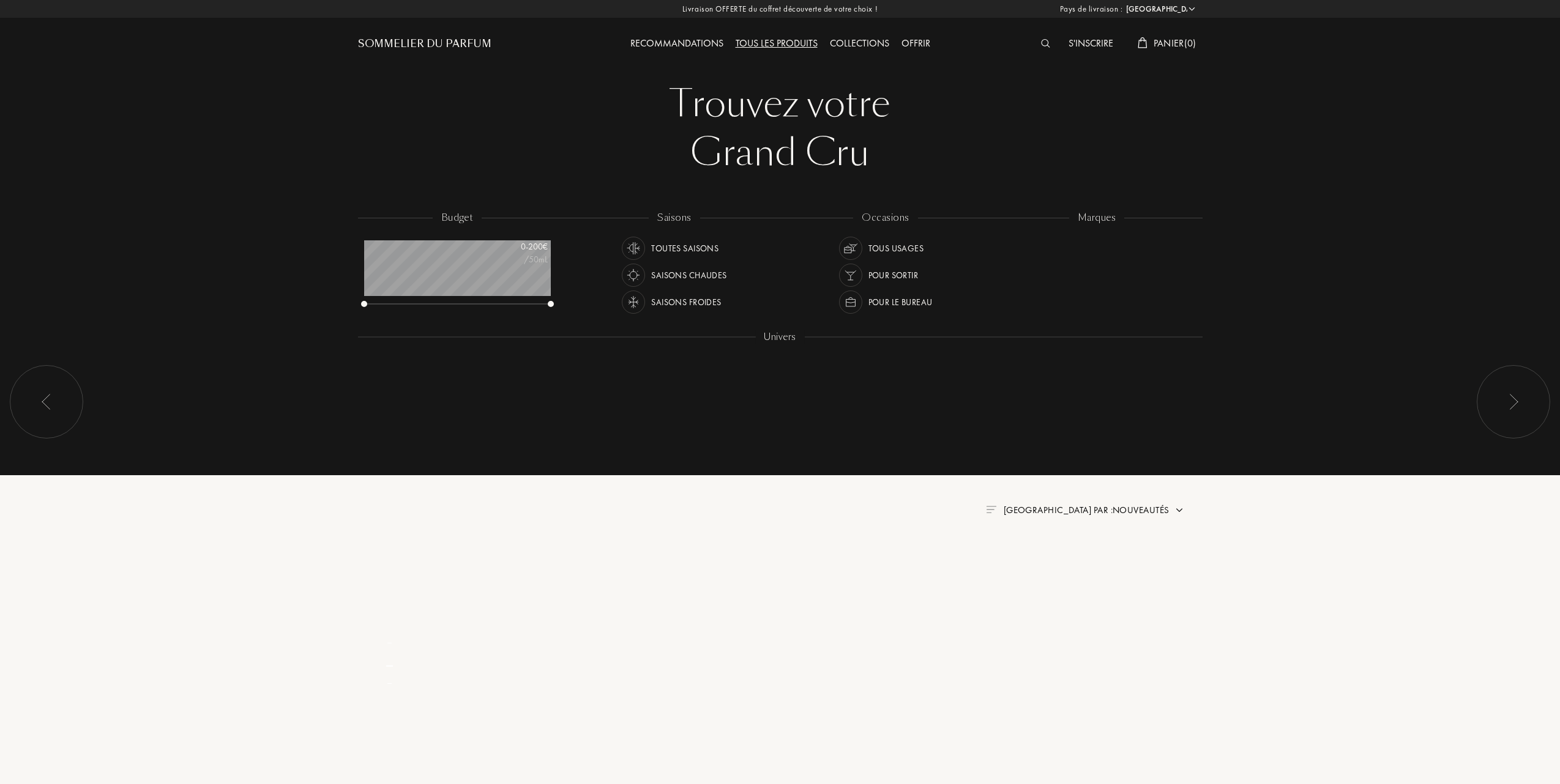
select select "FR"
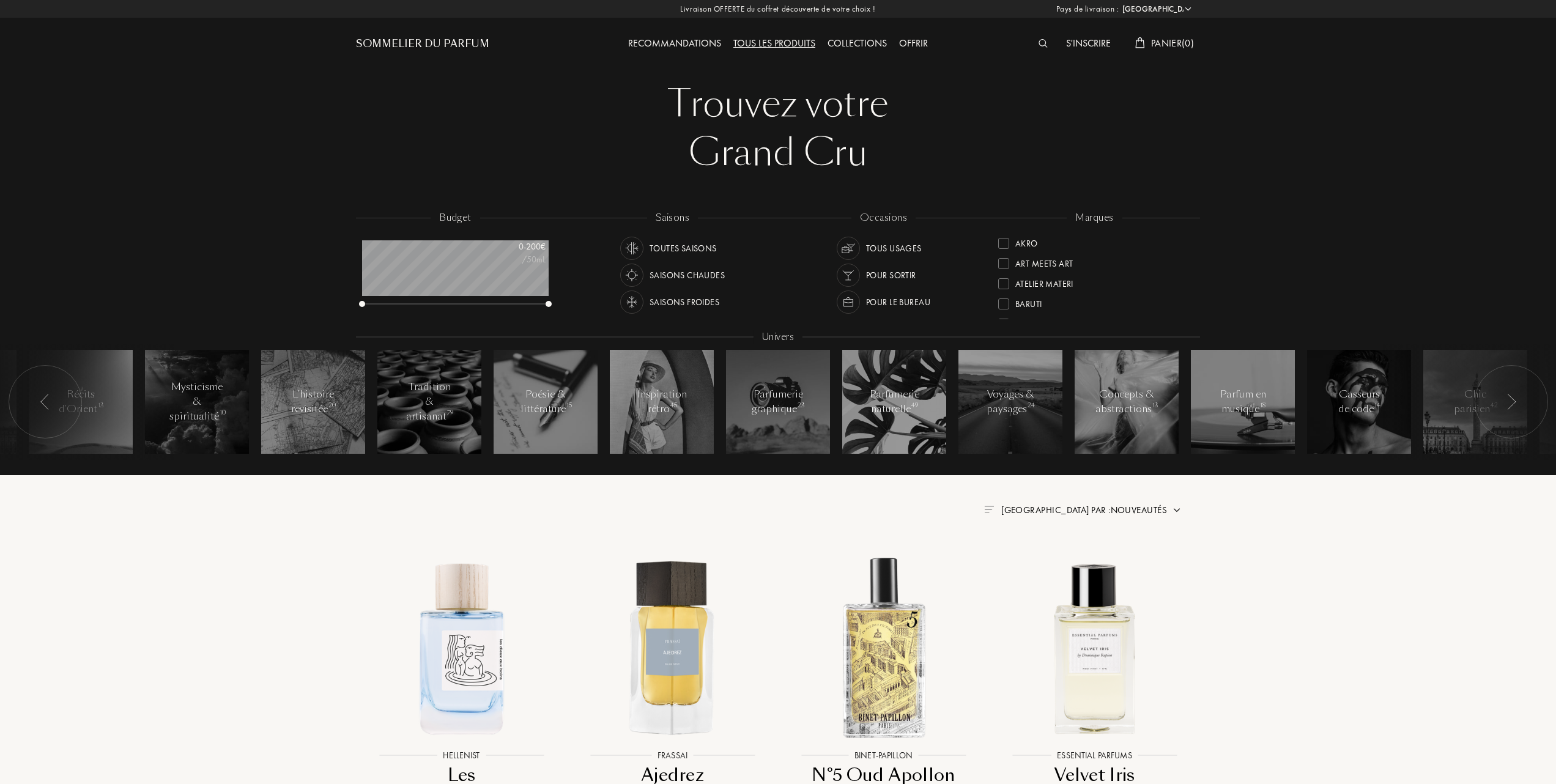
click at [1008, 302] on div at bounding box center [1004, 304] width 11 height 11
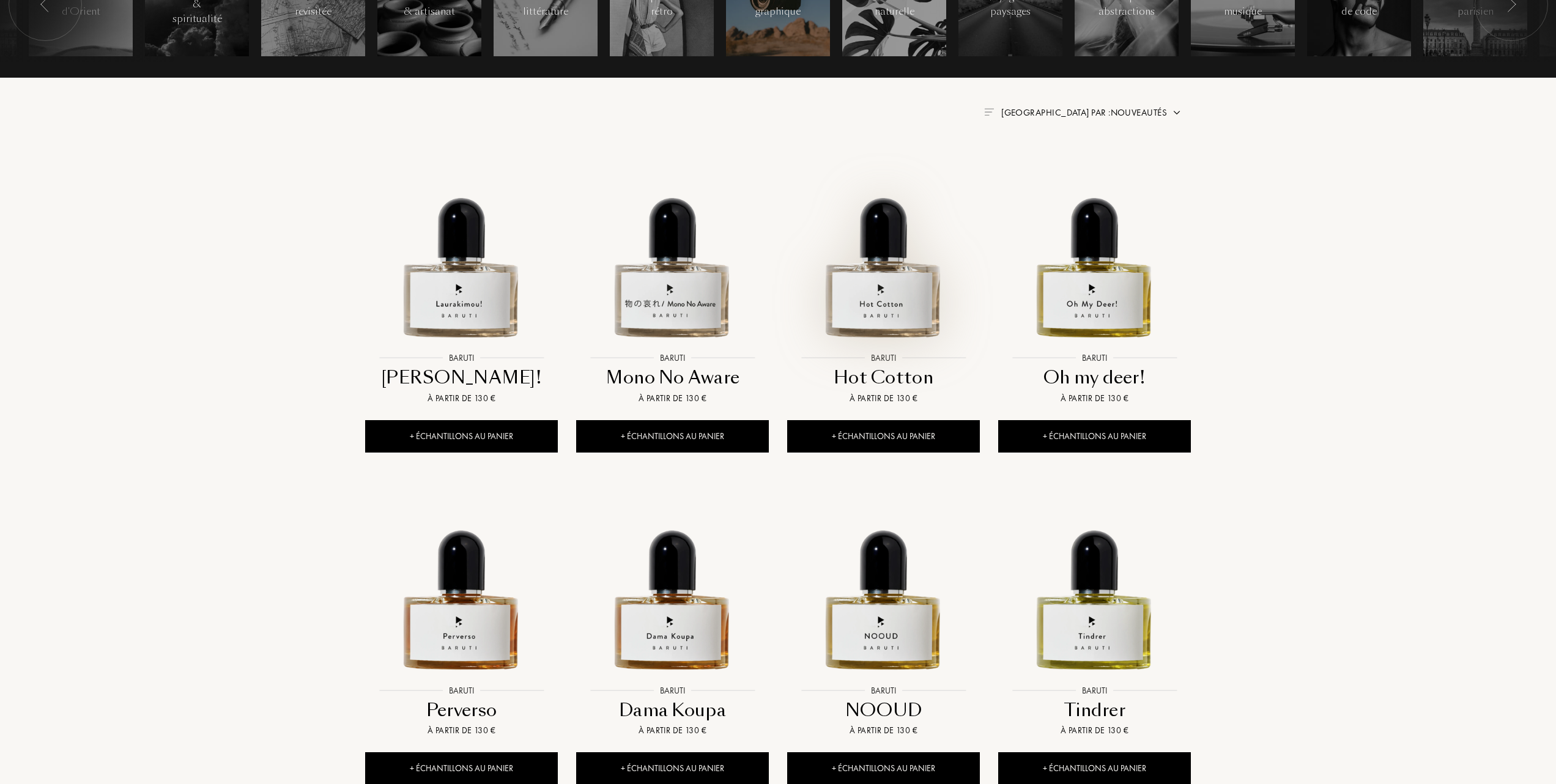
scroll to position [408, 0]
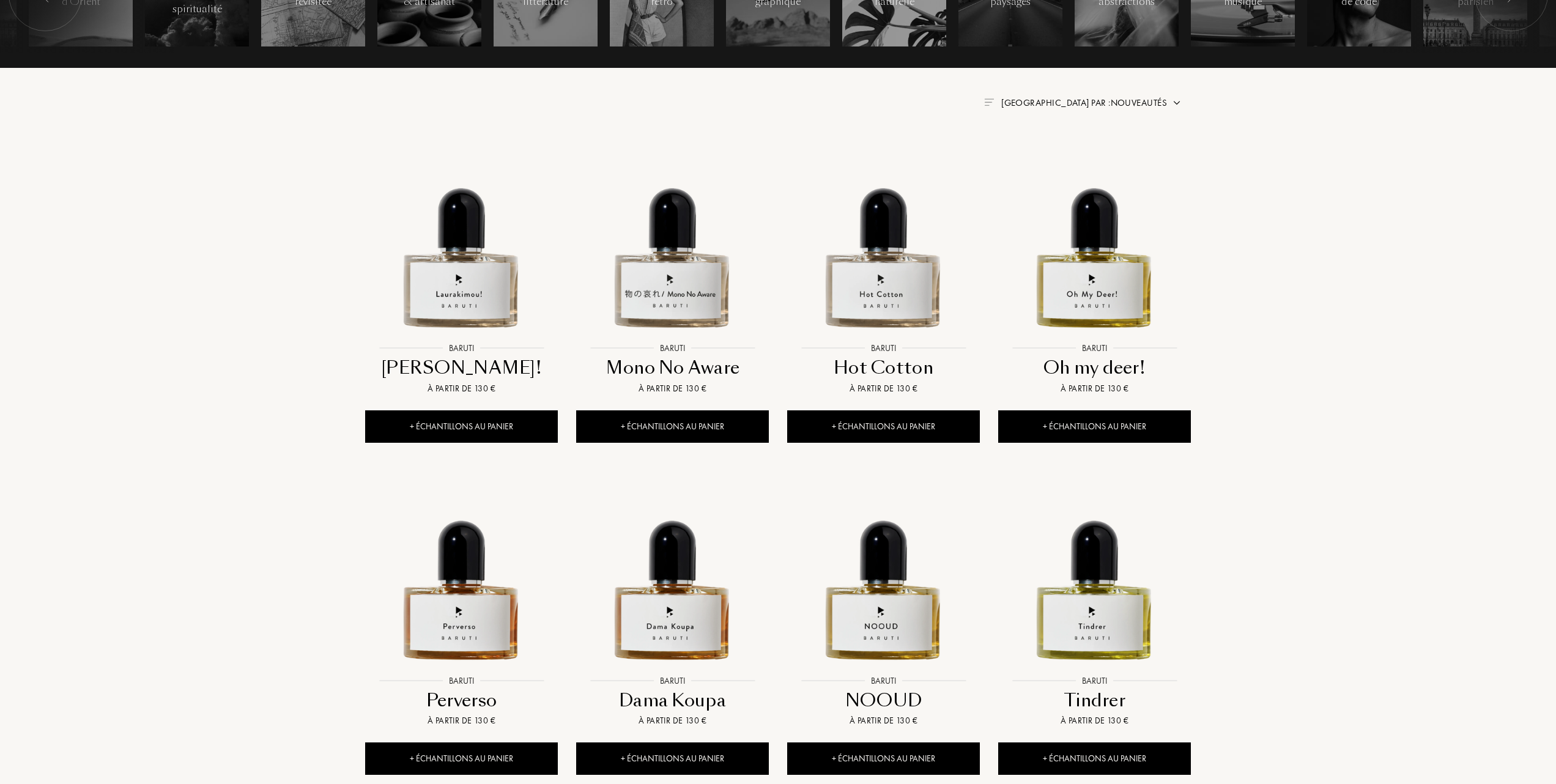
click at [1156, 100] on span "Trier par : Nouveautés" at bounding box center [1084, 102] width 166 height 12
click at [1053, 155] on div at bounding box center [1055, 156] width 9 height 9
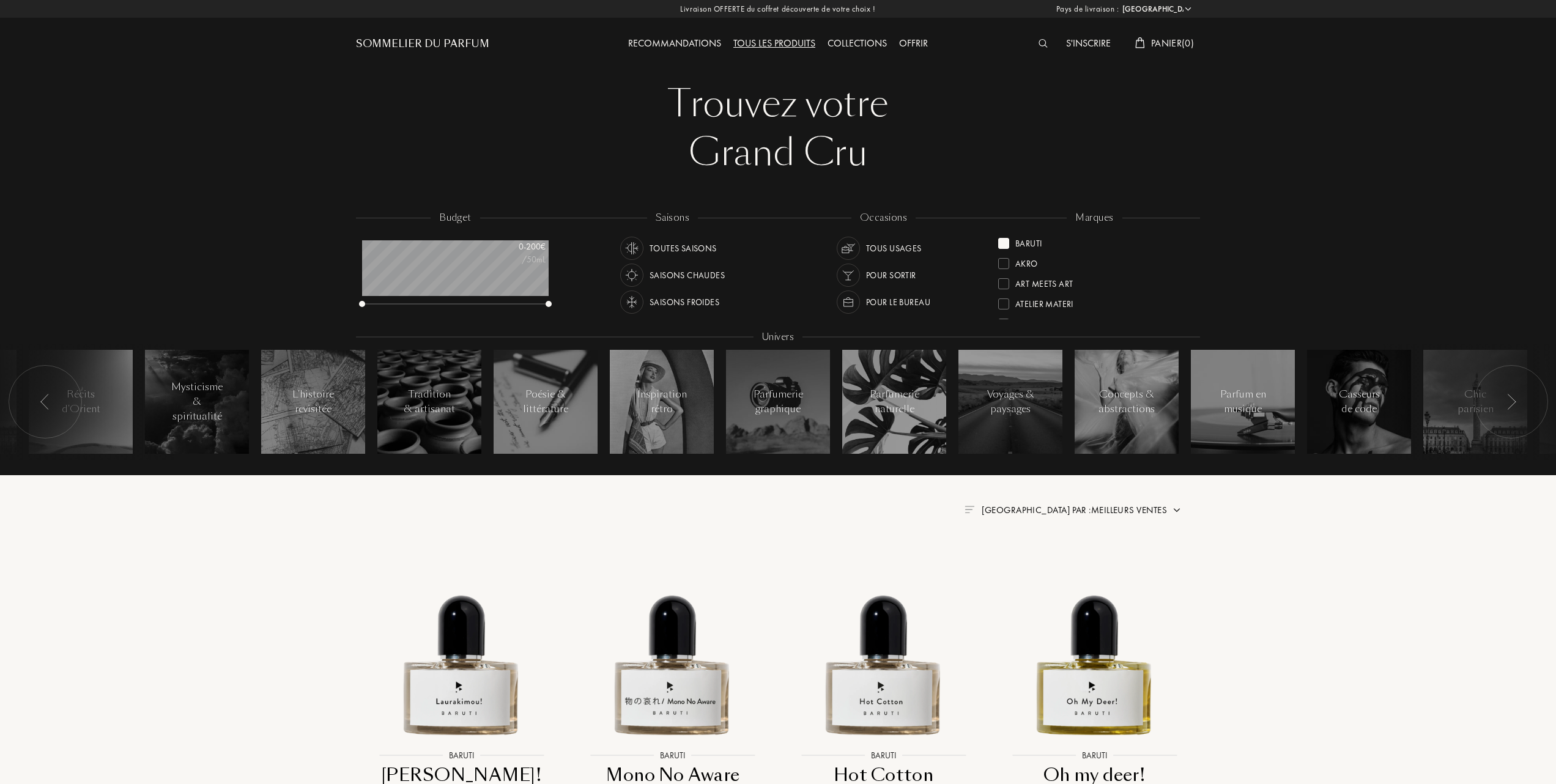
click at [1008, 237] on div "Baruti" at bounding box center [1020, 241] width 44 height 16
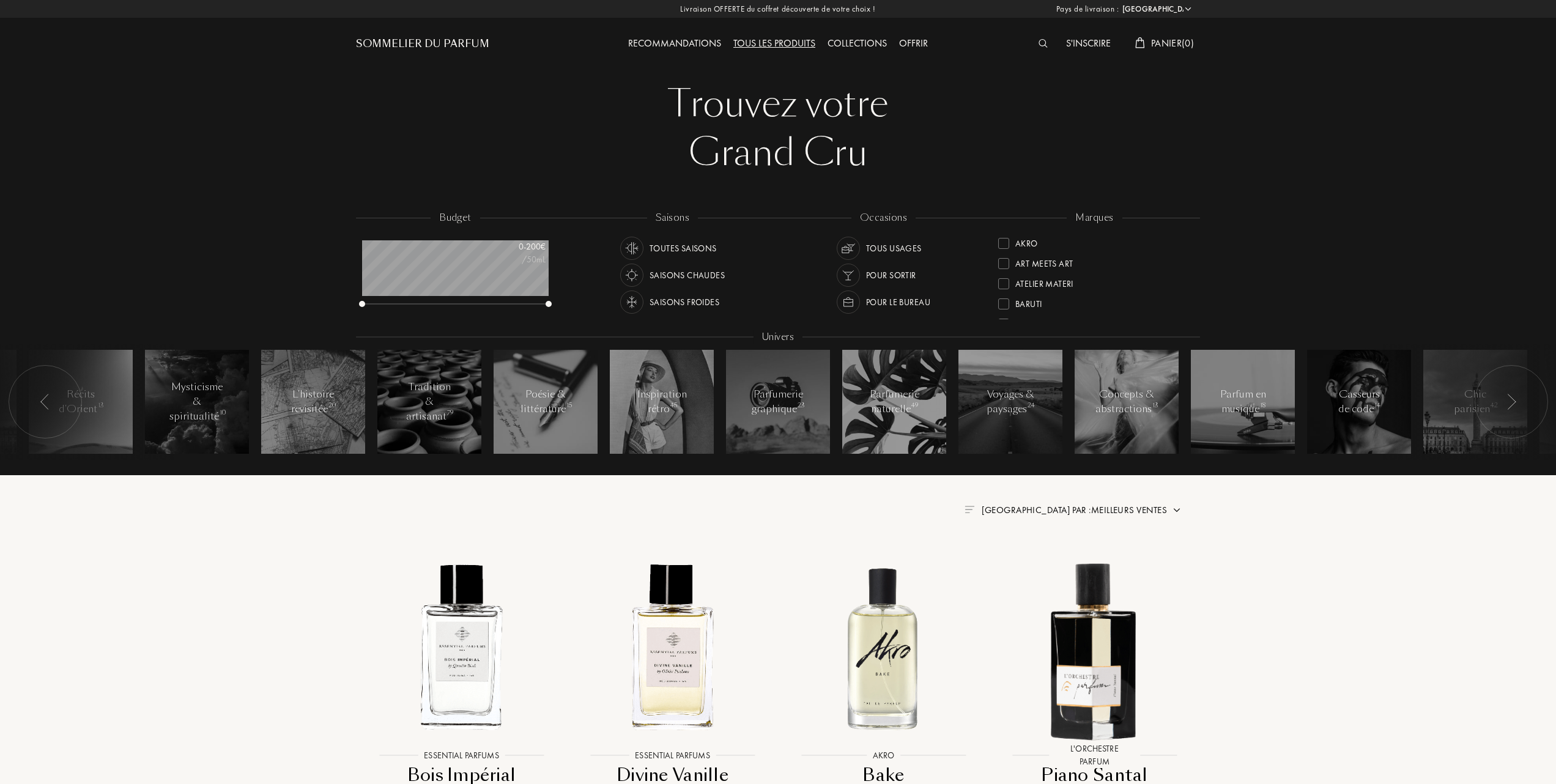
click at [1003, 282] on div at bounding box center [1004, 283] width 11 height 11
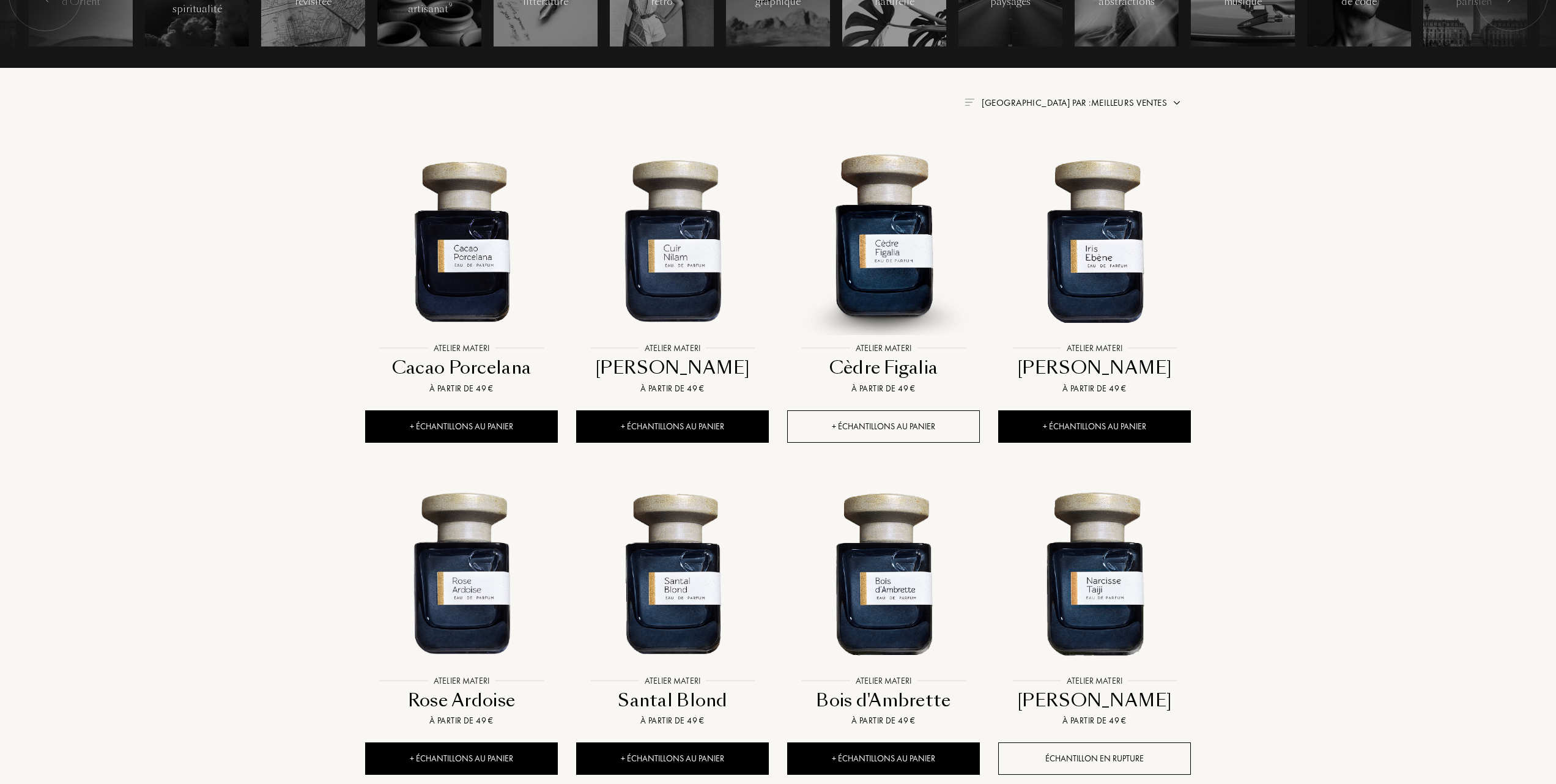
scroll to position [245, 0]
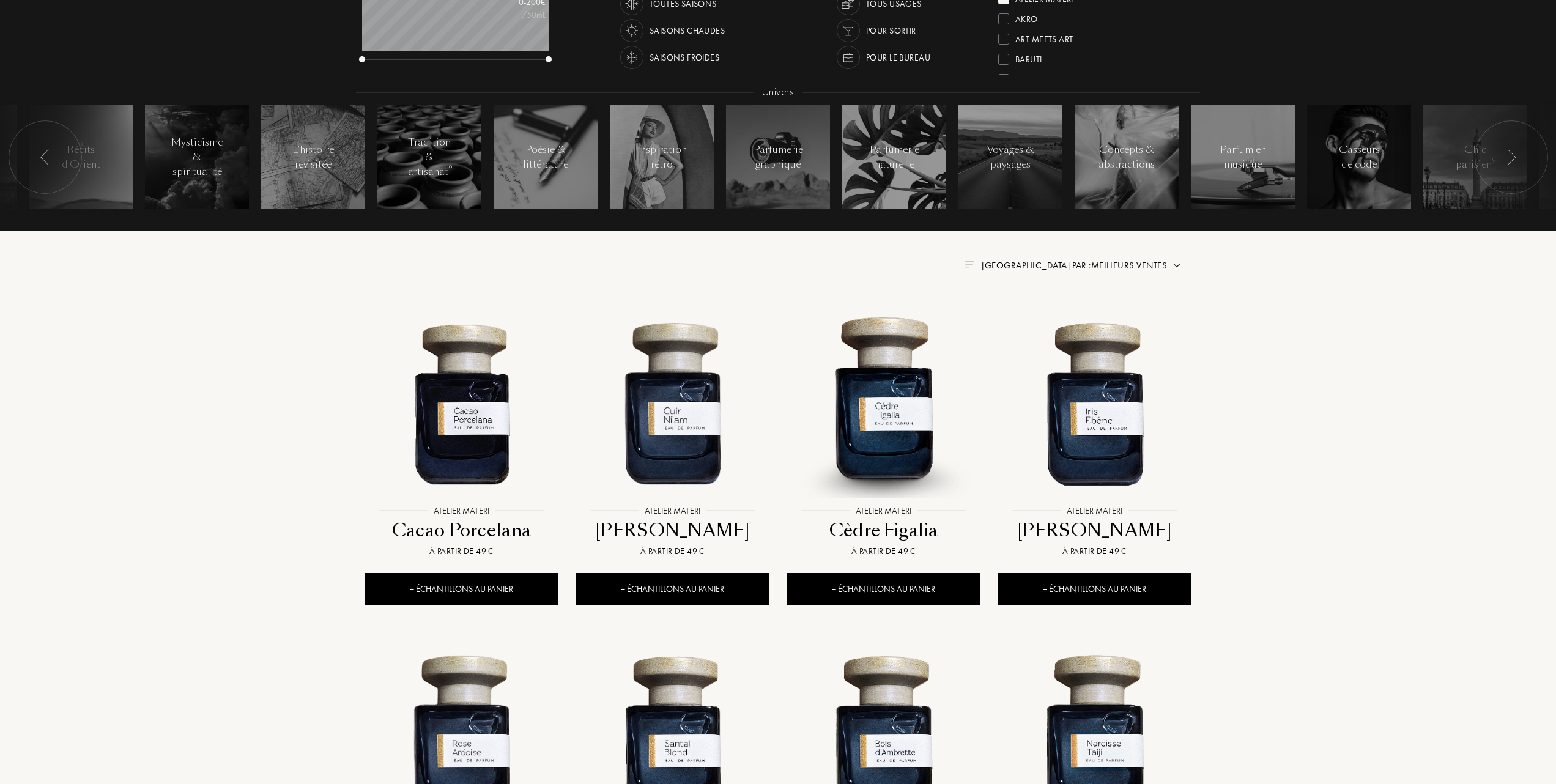
click at [1131, 264] on span "Trier par : Meilleurs ventes" at bounding box center [1074, 265] width 185 height 12
click at [1070, 316] on div "Meilleurs ventes" at bounding box center [1102, 318] width 76 height 14
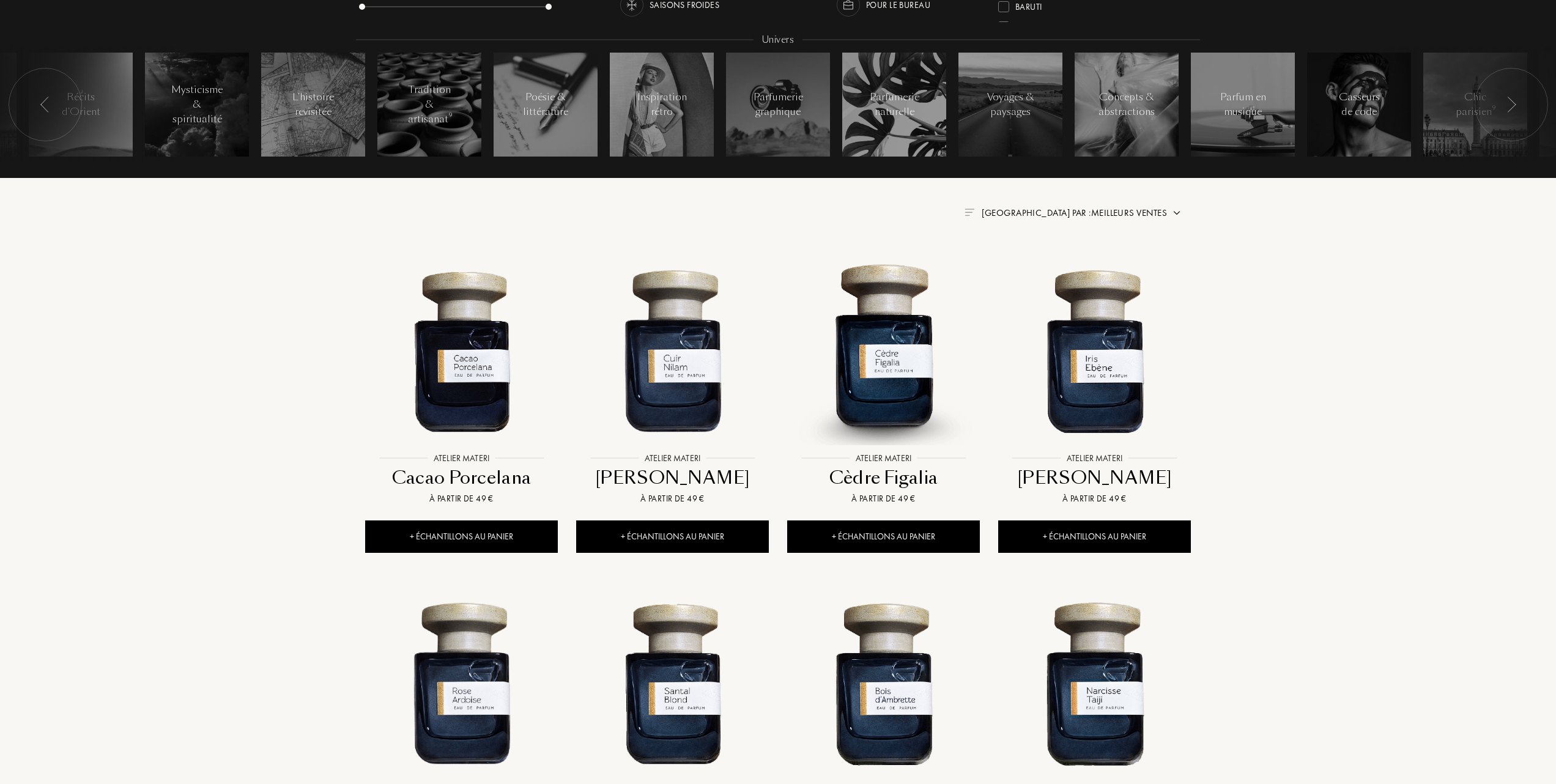
scroll to position [326, 0]
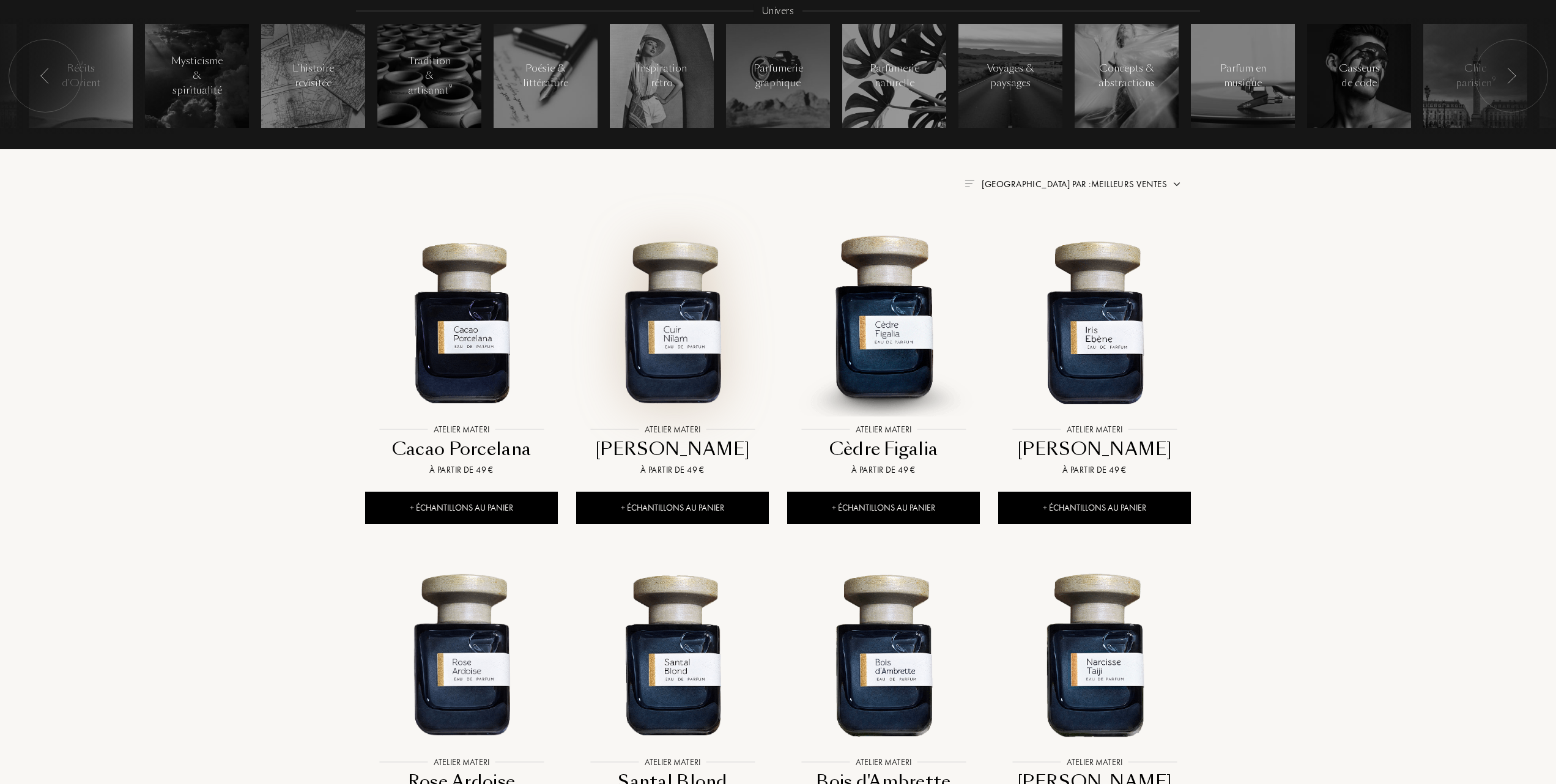
click at [699, 365] on img at bounding box center [672, 321] width 190 height 190
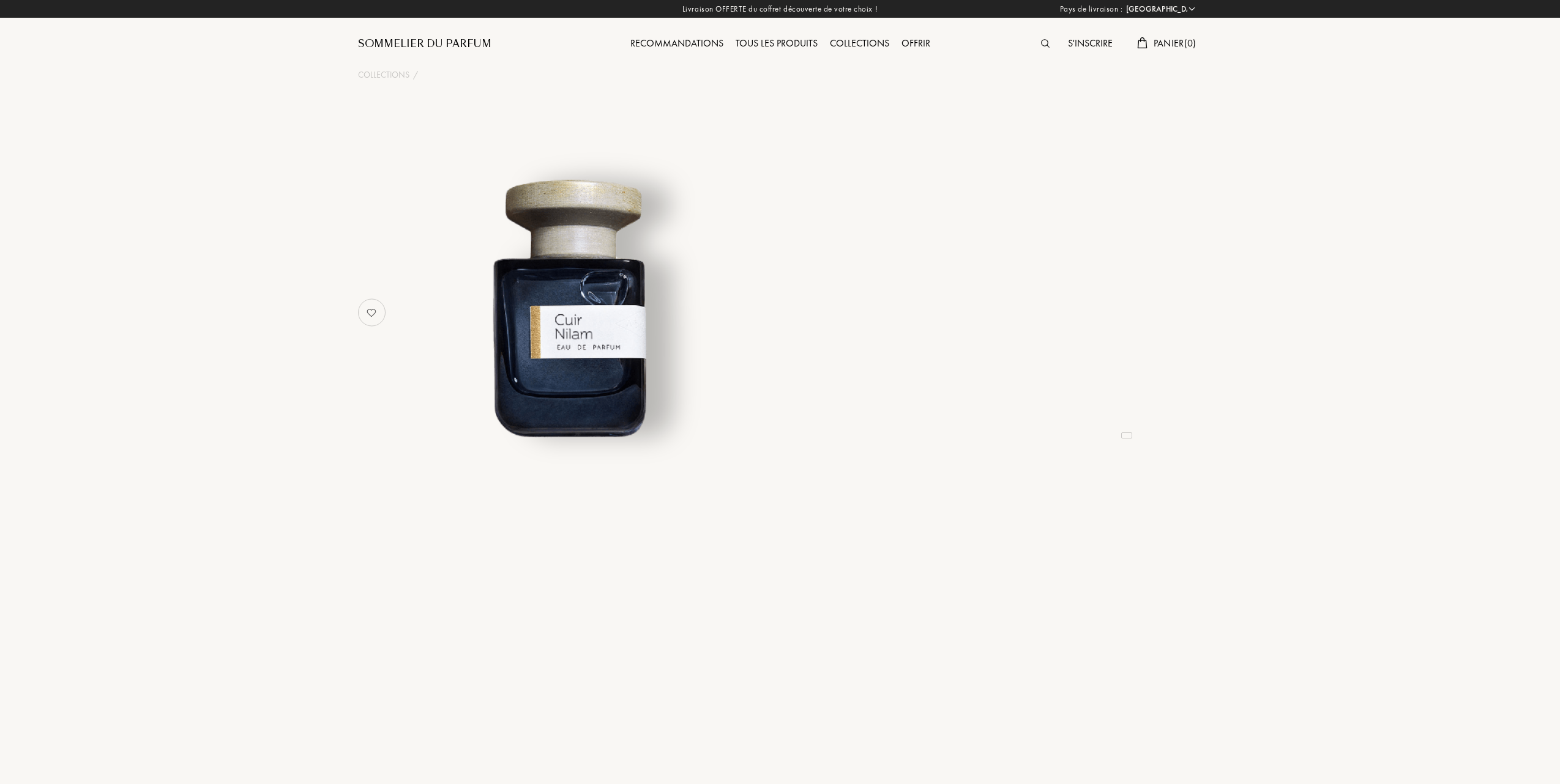
select select "FR"
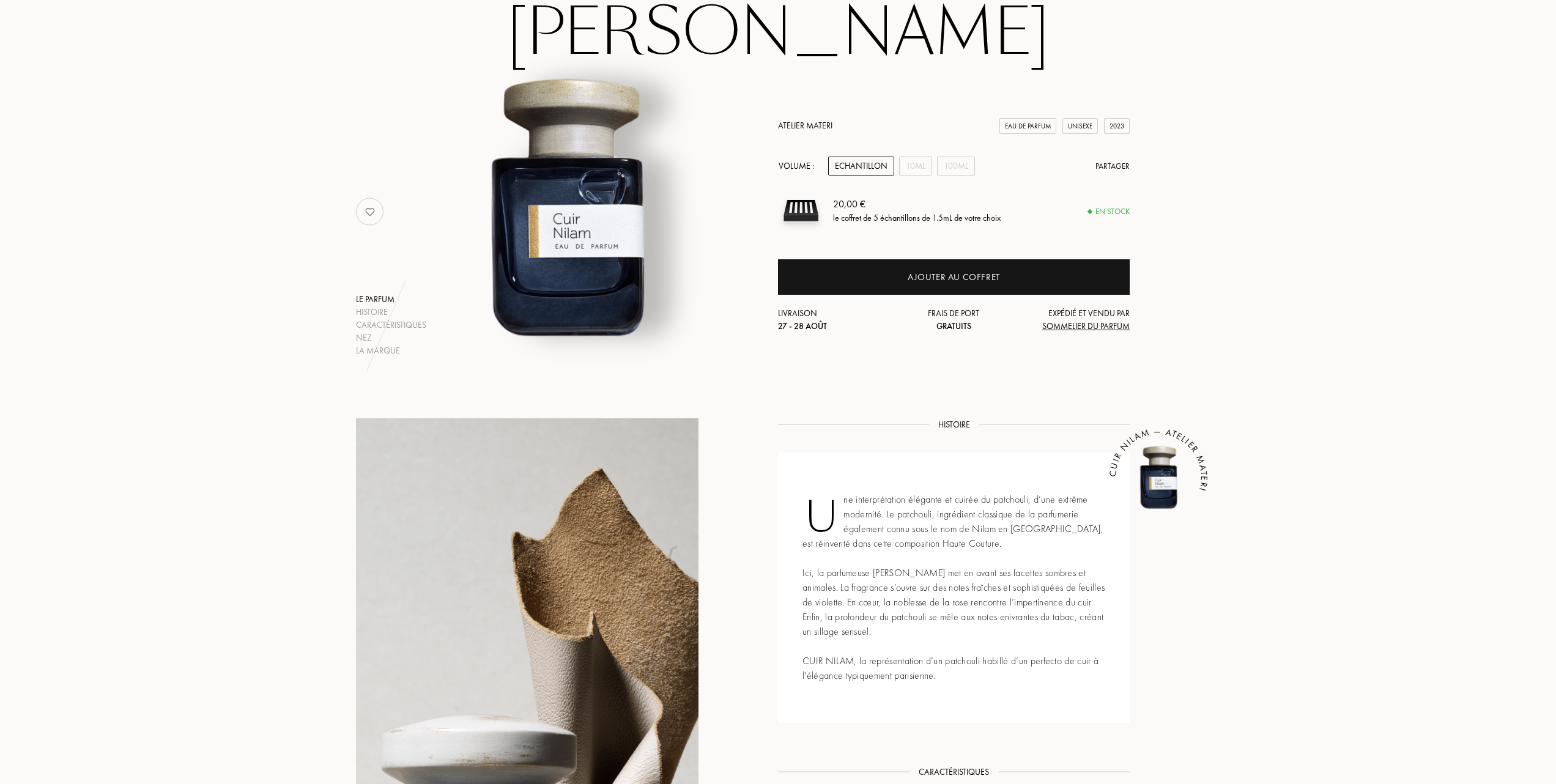
scroll to position [81, 0]
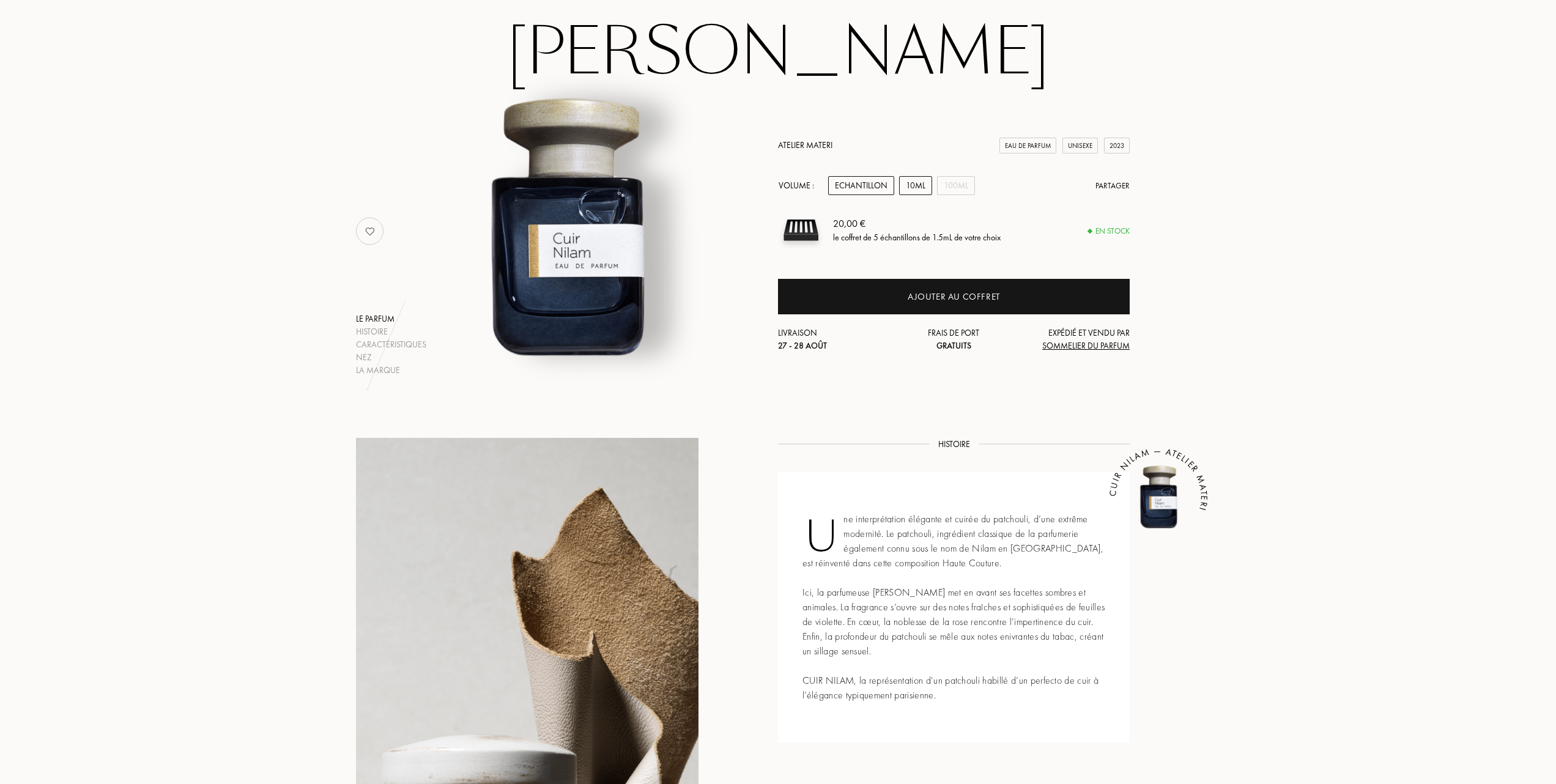
click at [924, 178] on div "10mL" at bounding box center [916, 186] width 33 height 19
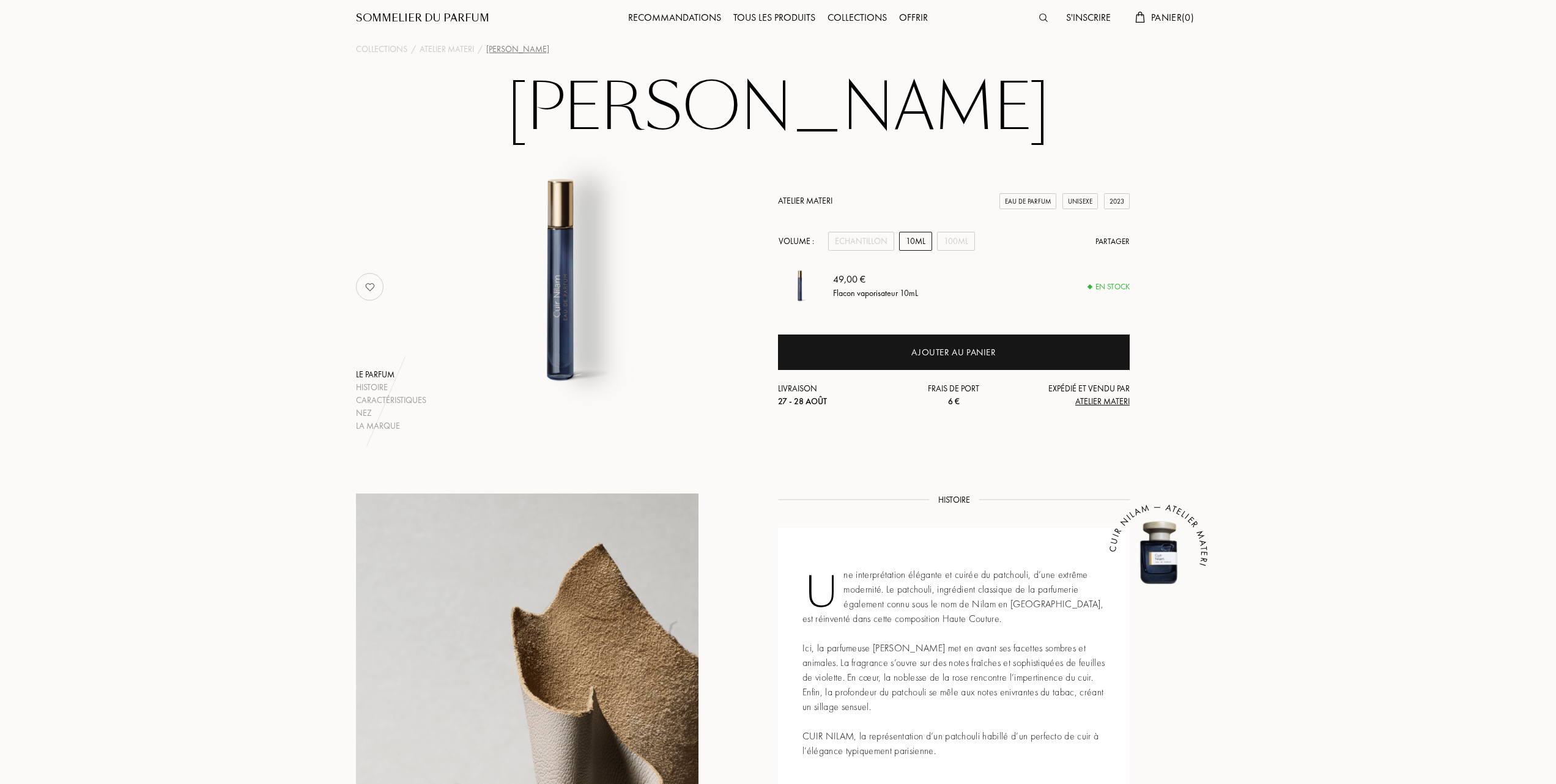
scroll to position [0, 0]
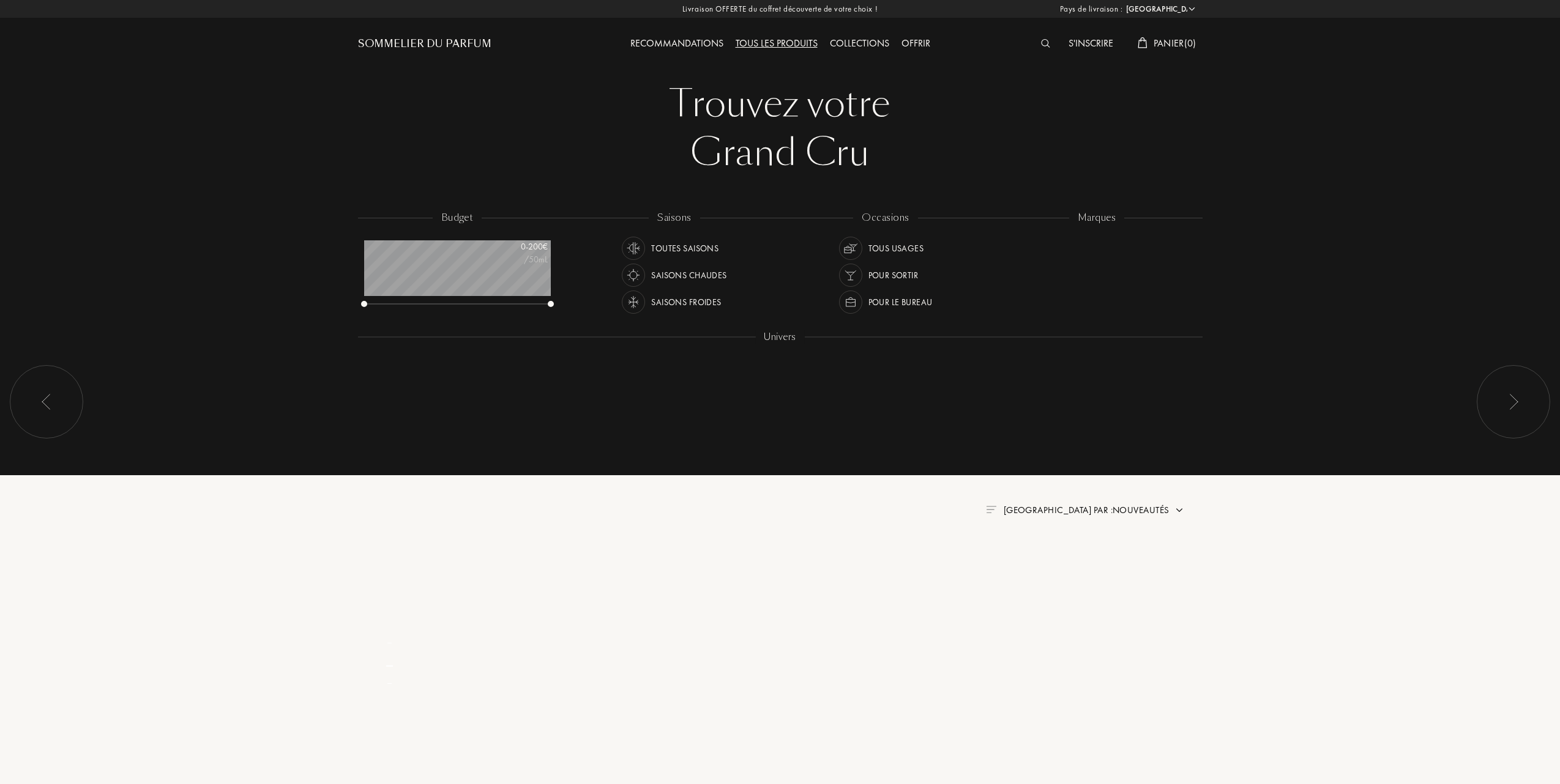
select select "FR"
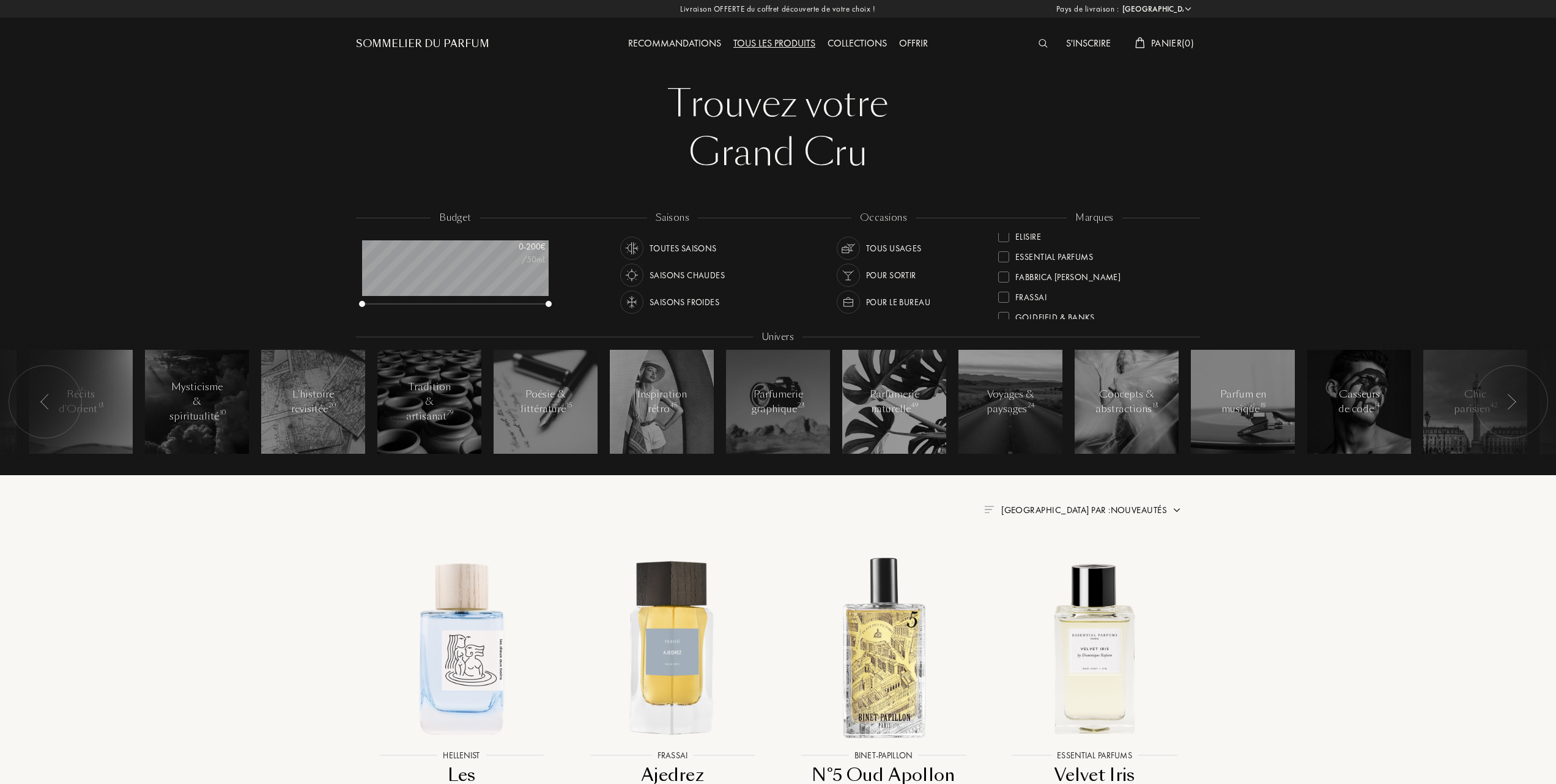
scroll to position [163, 0]
click at [1006, 297] on div at bounding box center [1004, 302] width 11 height 11
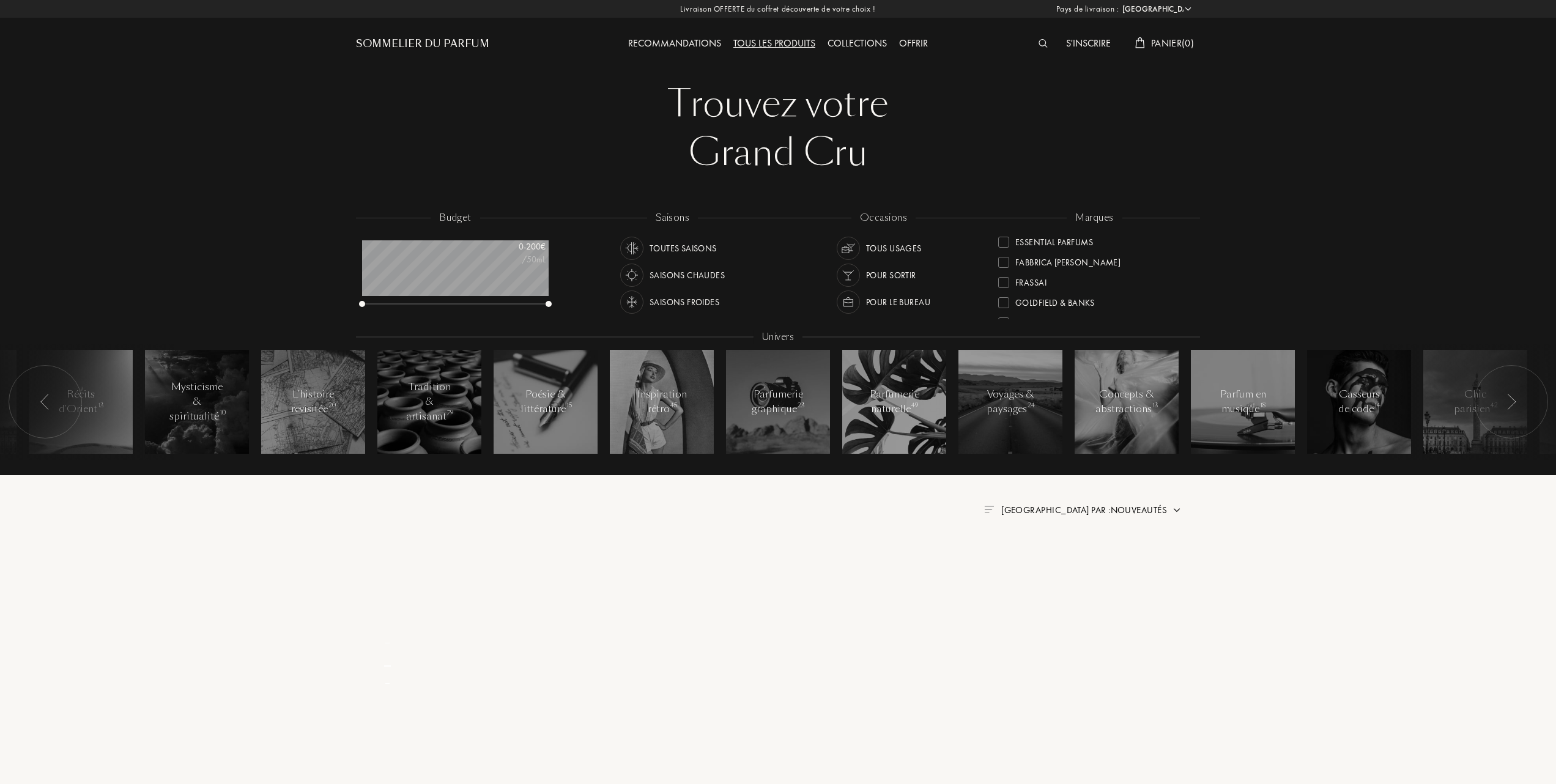
scroll to position [0, 0]
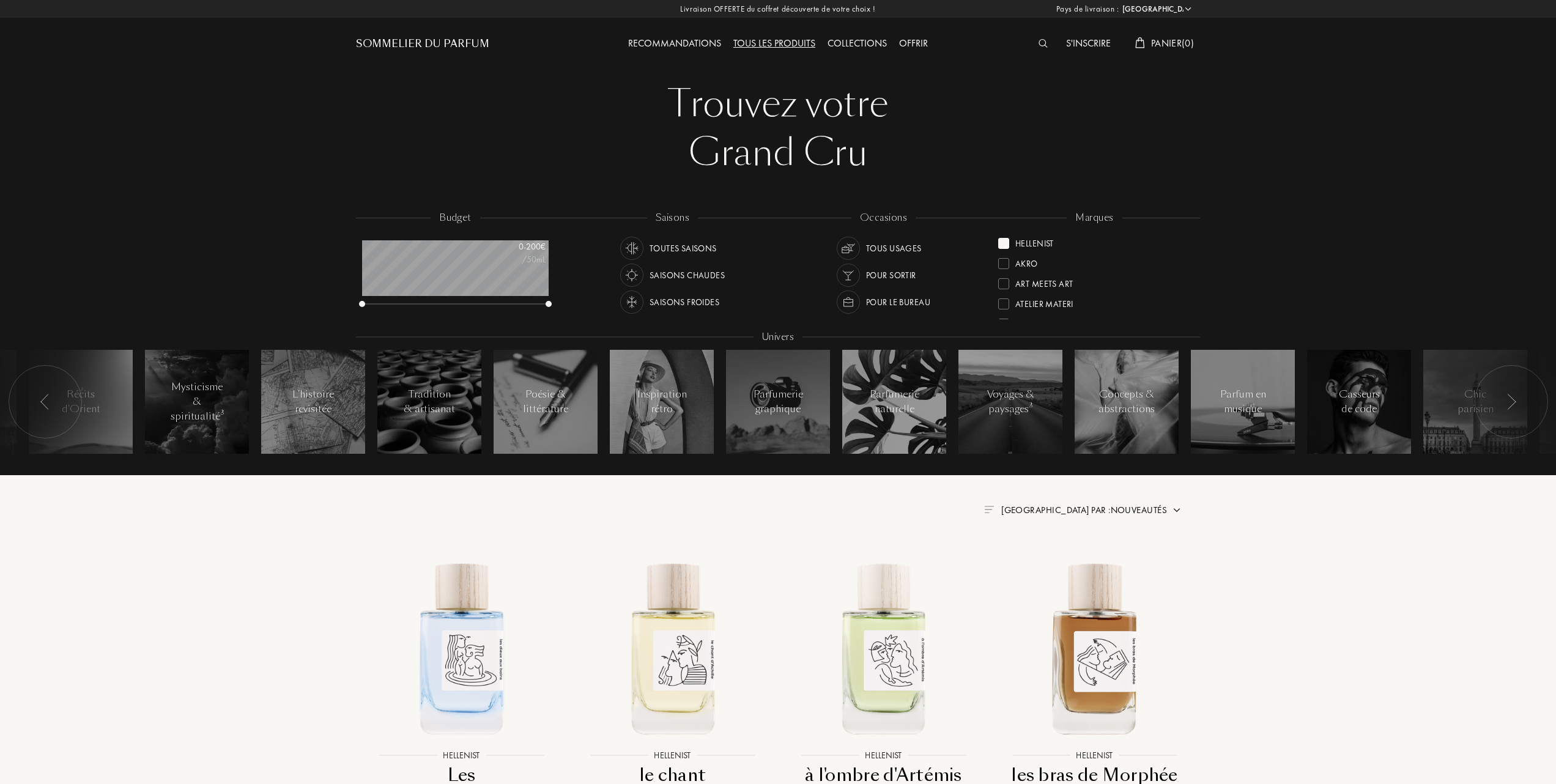
click at [1177, 509] on img at bounding box center [1177, 510] width 9 height 9
click at [1055, 563] on div at bounding box center [1055, 563] width 9 height 9
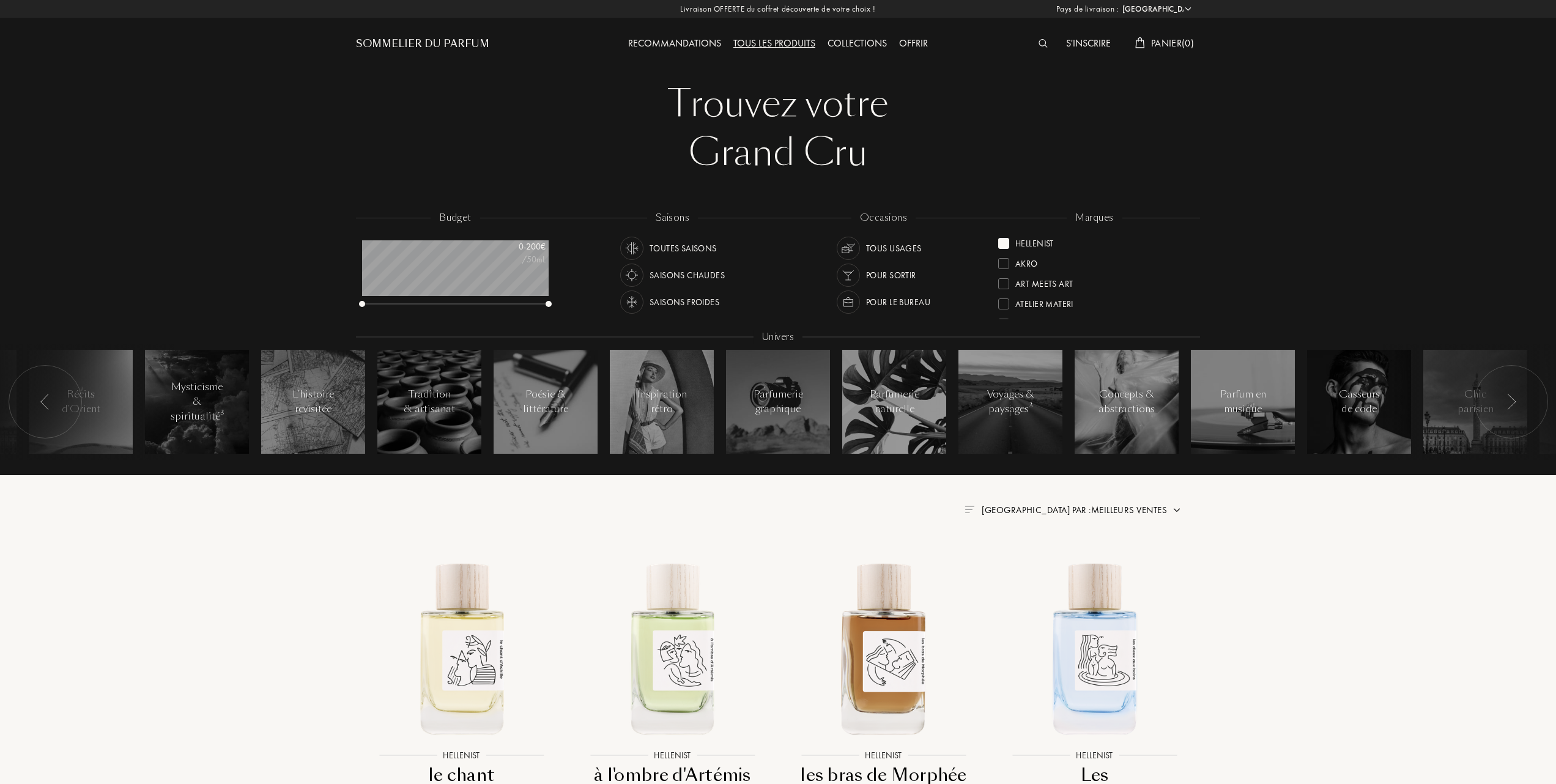
click at [1005, 238] on div at bounding box center [1004, 243] width 11 height 11
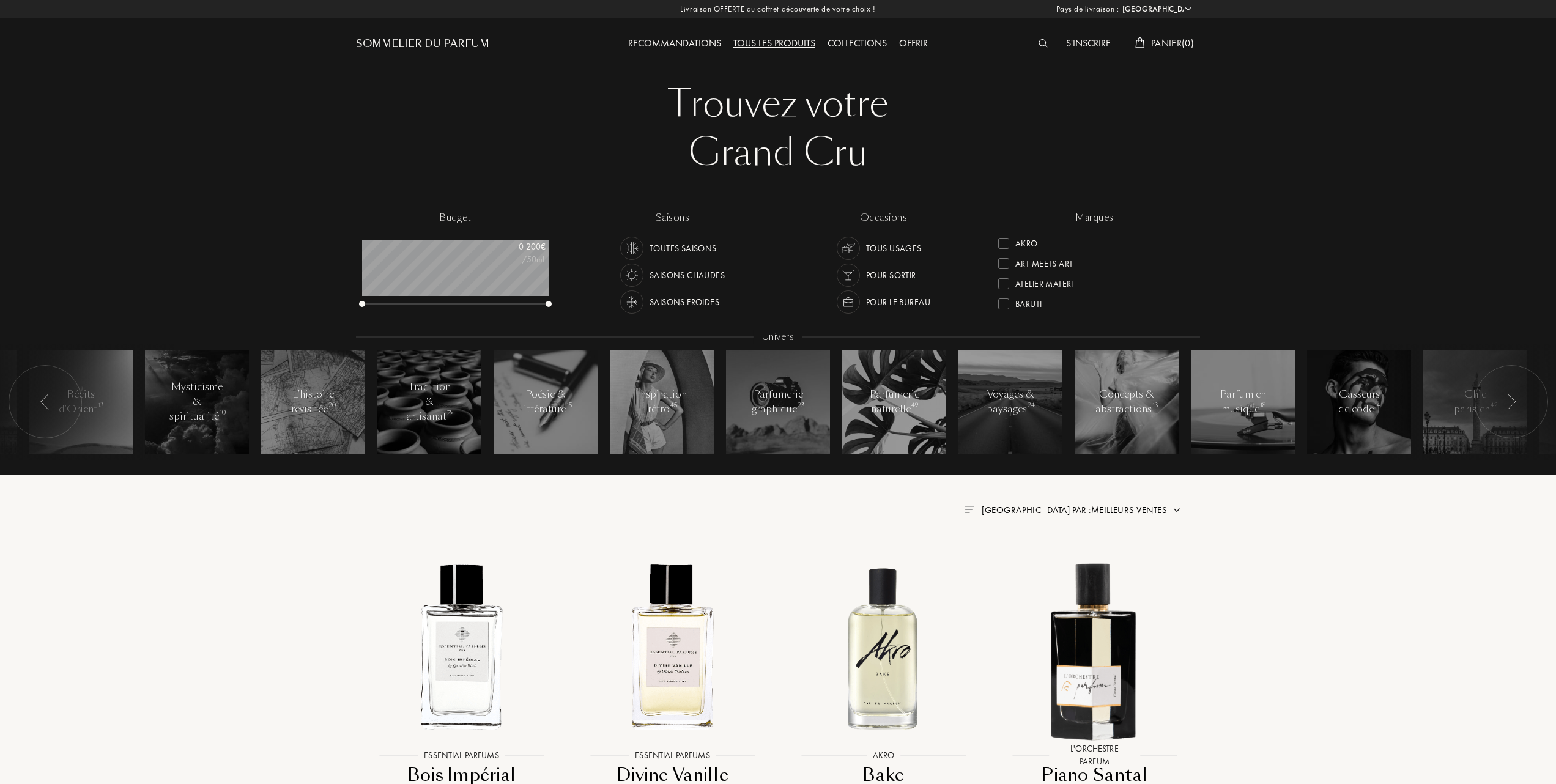
scroll to position [81, 0]
click at [1000, 277] on div at bounding box center [1004, 283] width 11 height 11
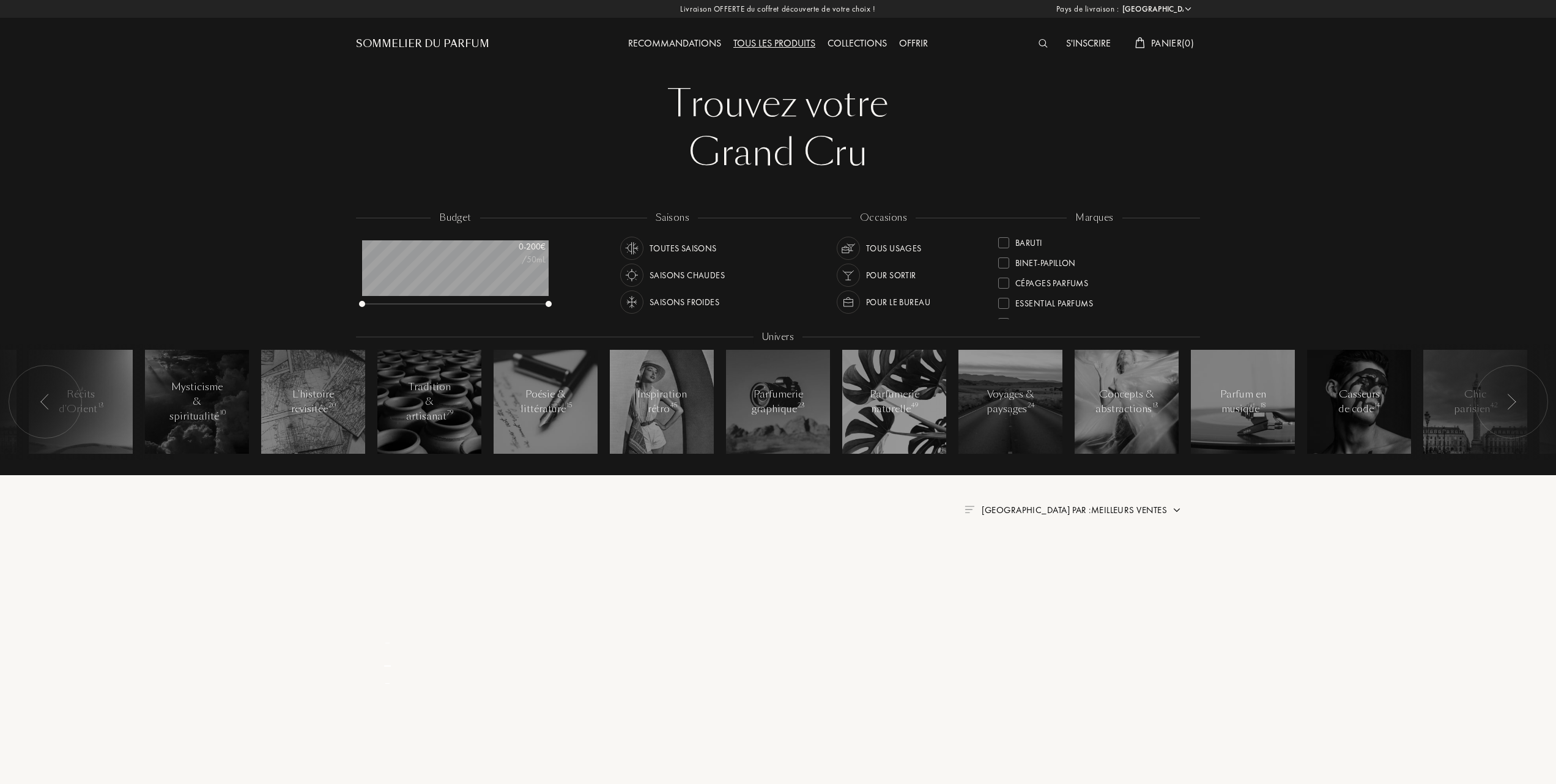
scroll to position [0, 0]
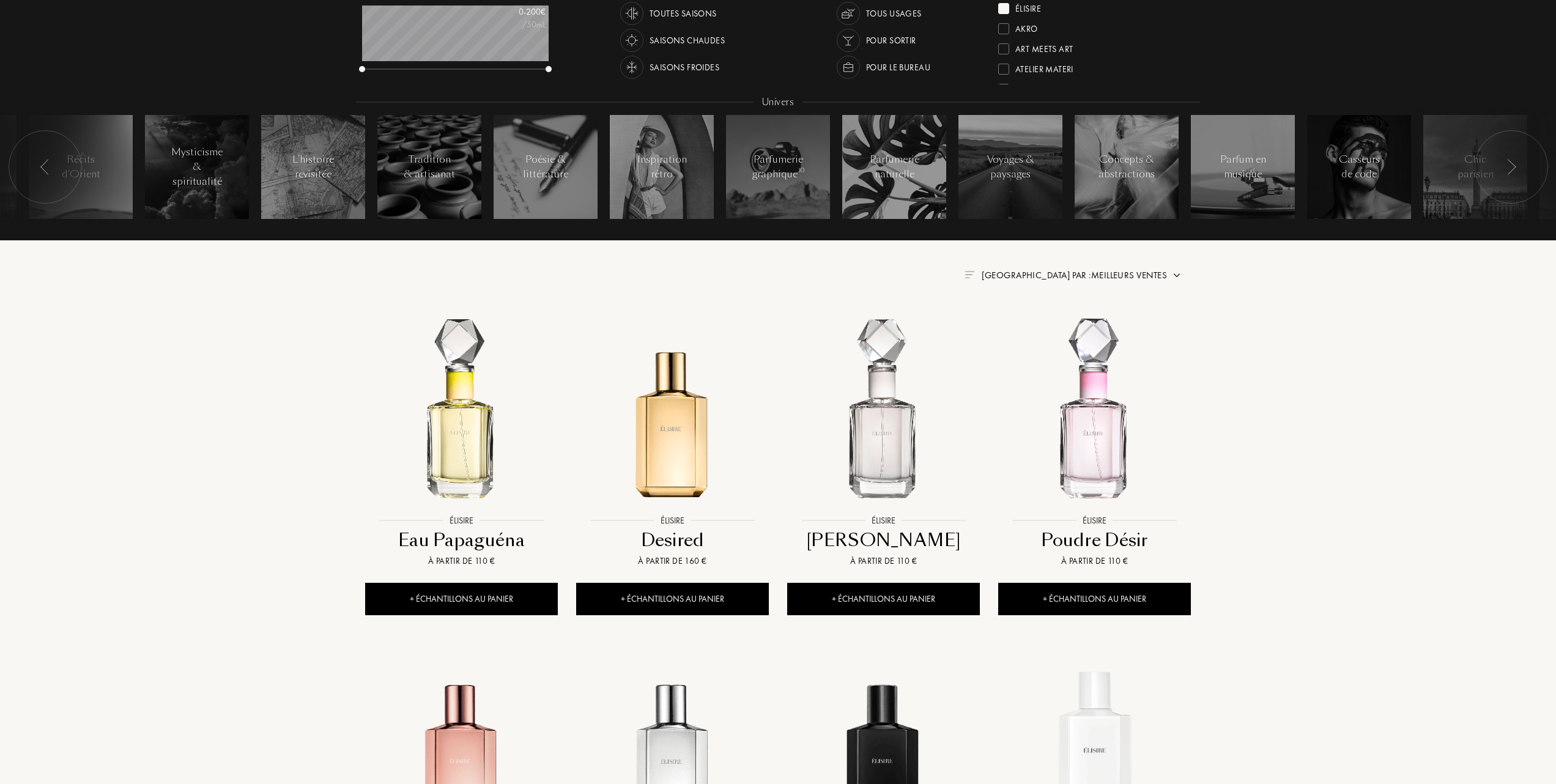
scroll to position [245, 0]
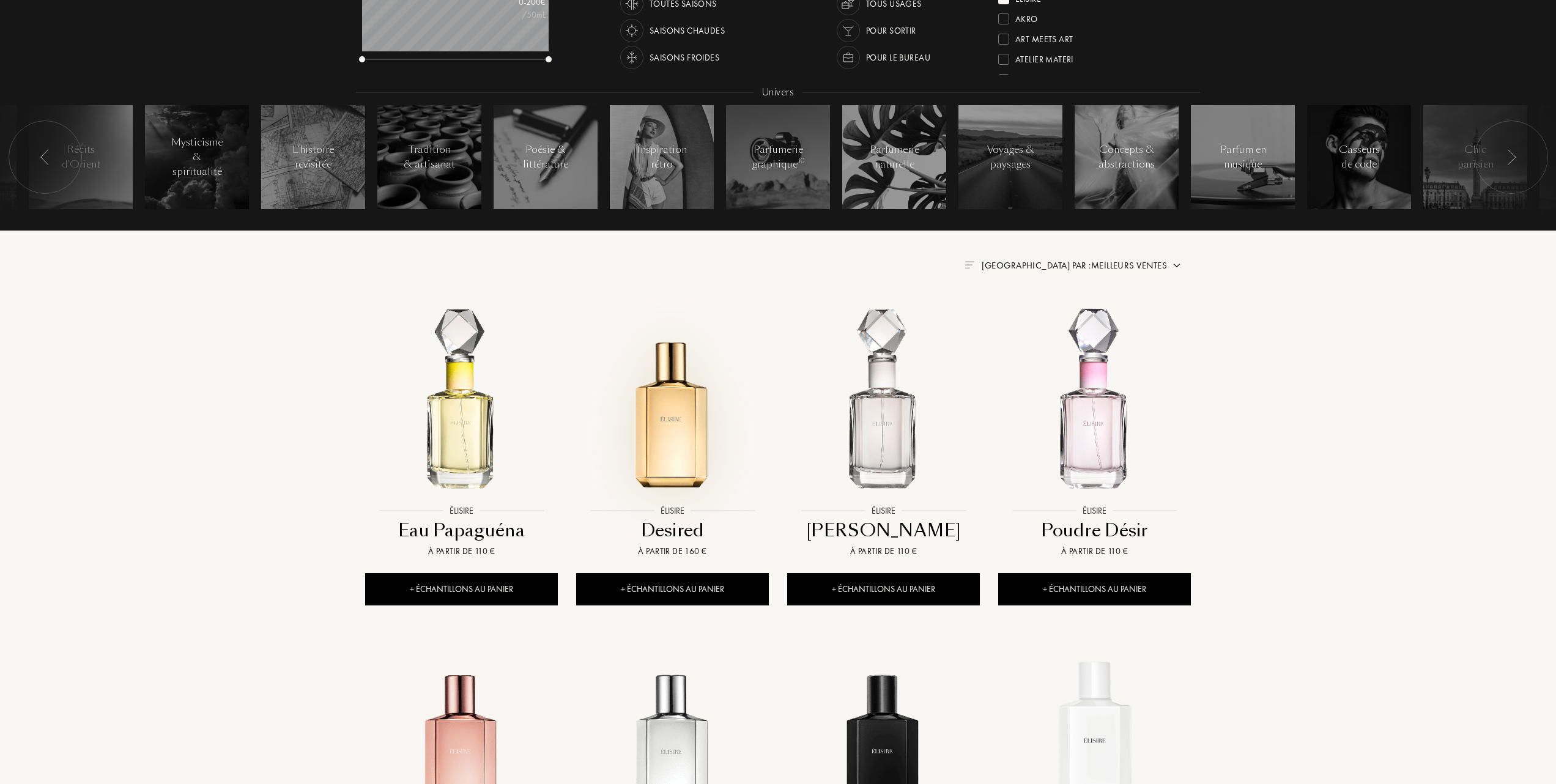
click at [680, 437] on img at bounding box center [672, 403] width 190 height 190
click at [889, 411] on img at bounding box center [884, 403] width 190 height 190
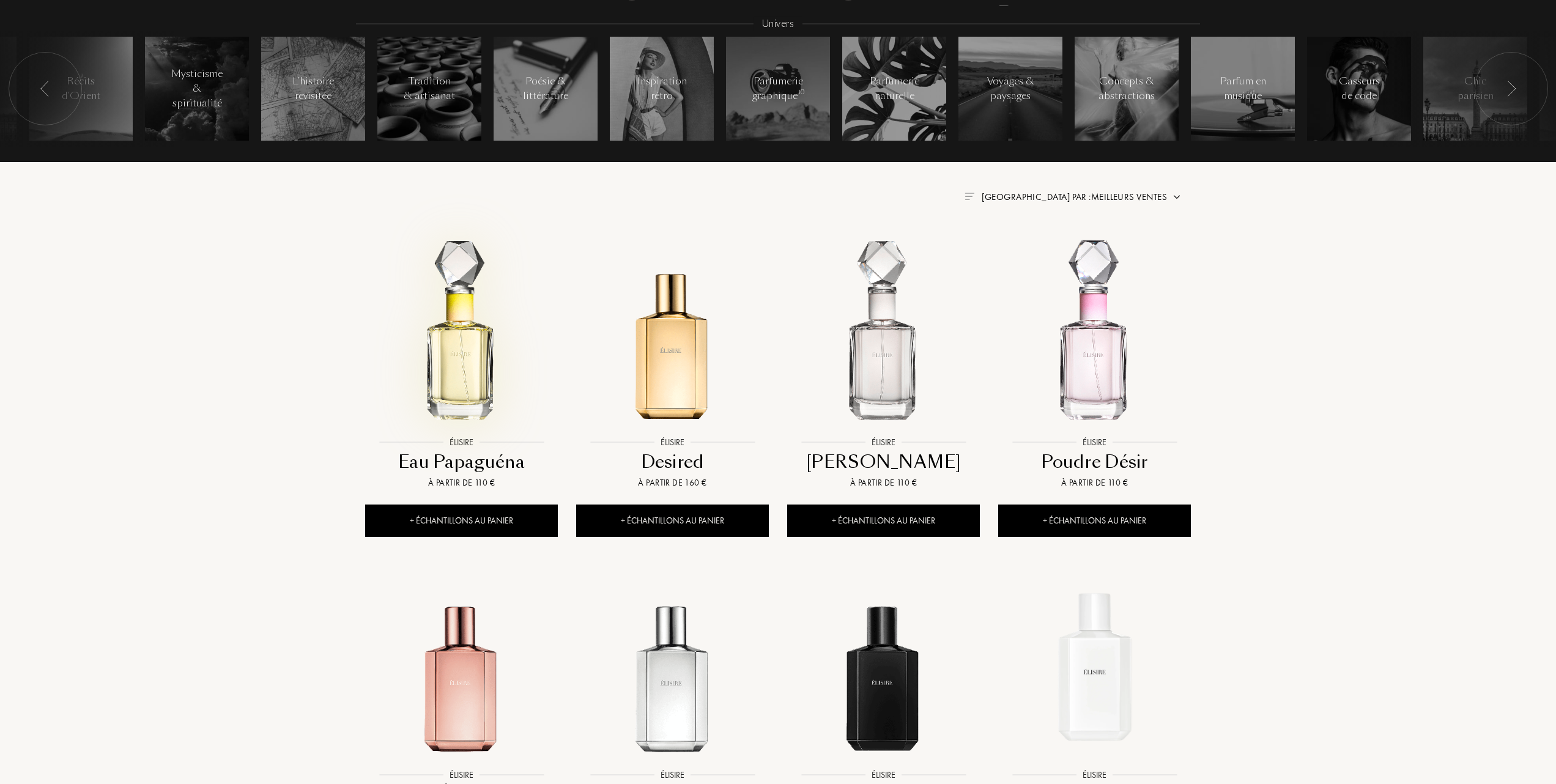
scroll to position [408, 0]
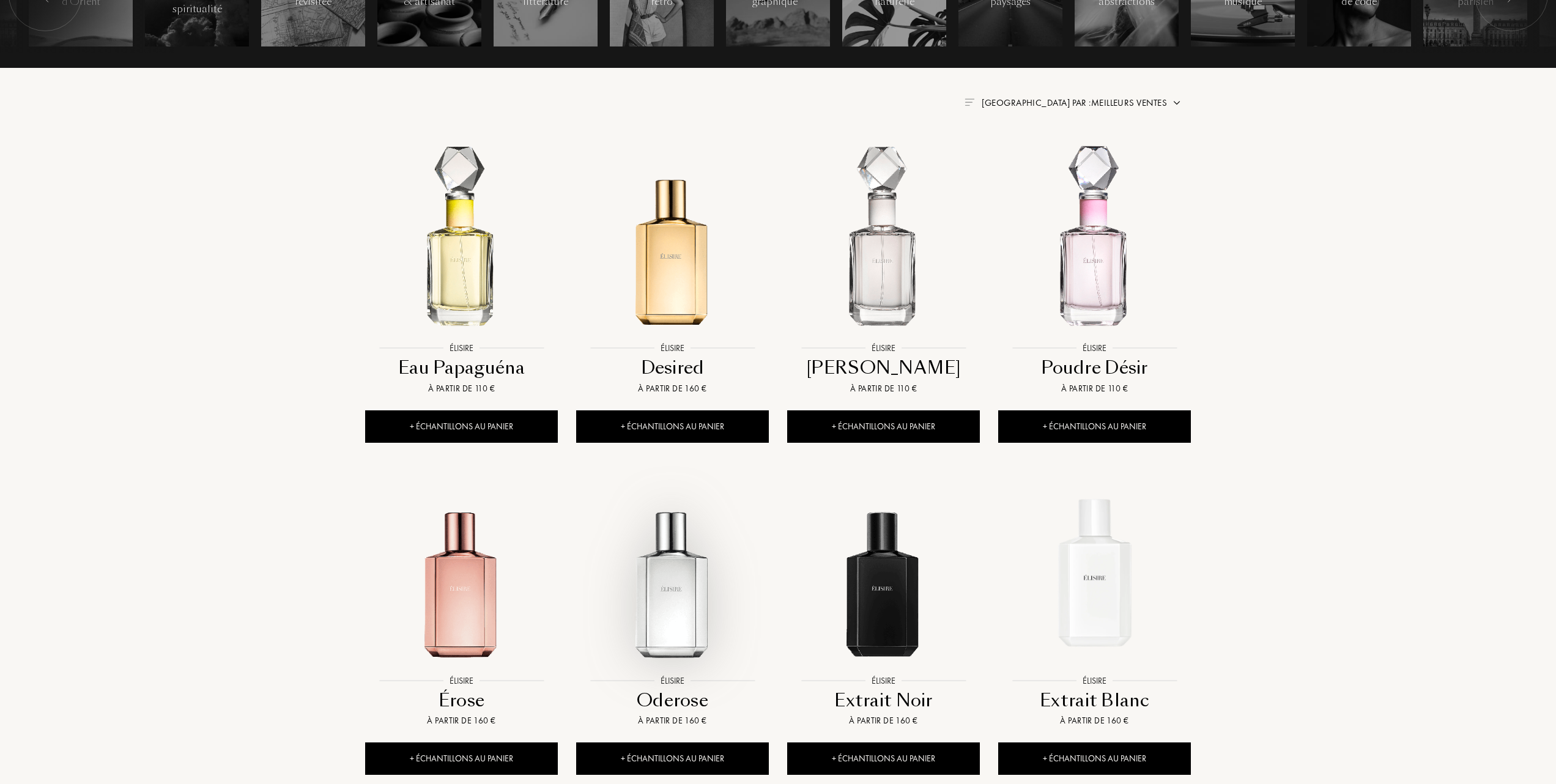
click at [674, 600] on img at bounding box center [672, 572] width 190 height 190
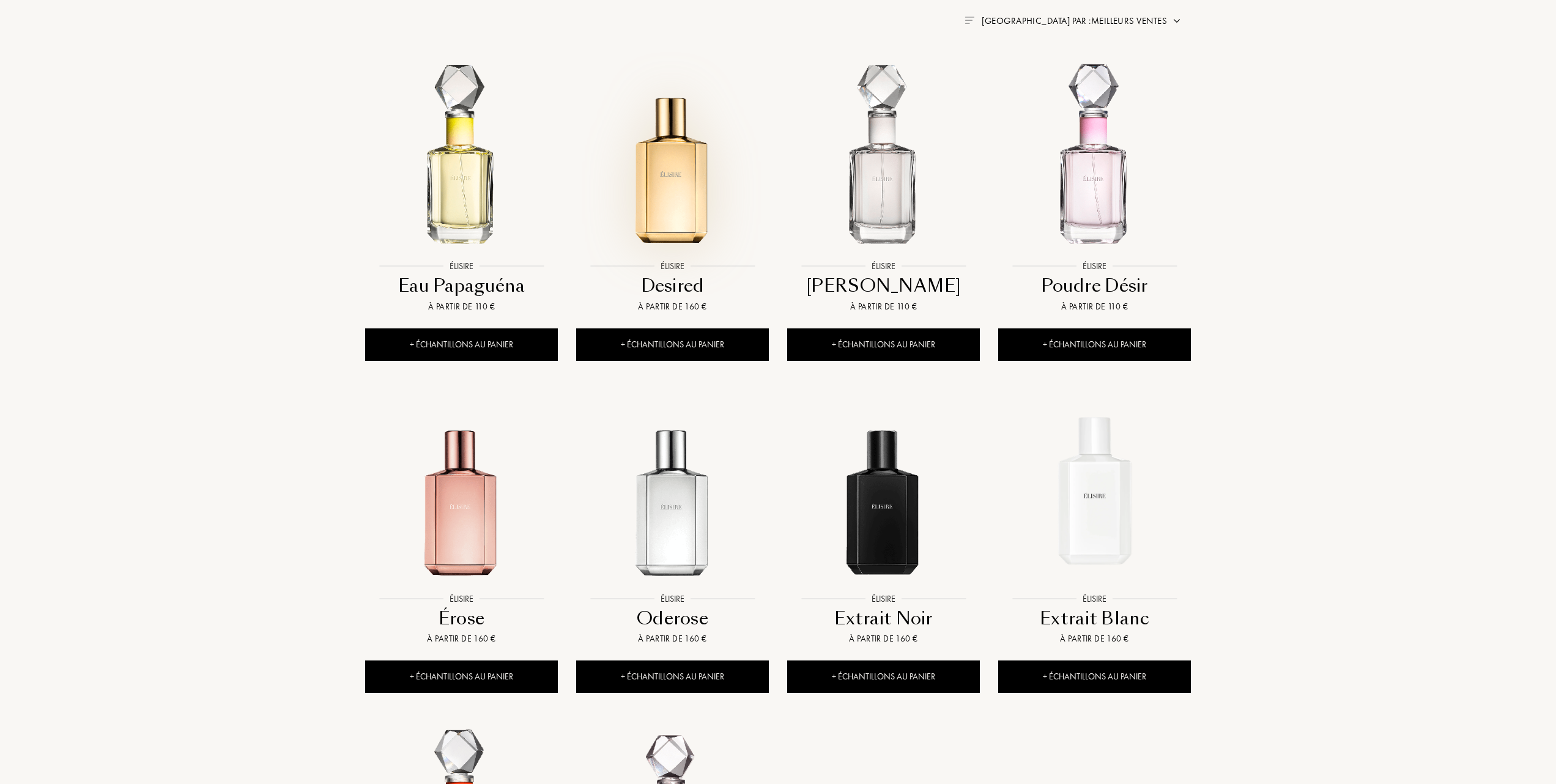
click at [669, 209] on img at bounding box center [672, 158] width 190 height 190
click at [882, 541] on img at bounding box center [884, 491] width 190 height 190
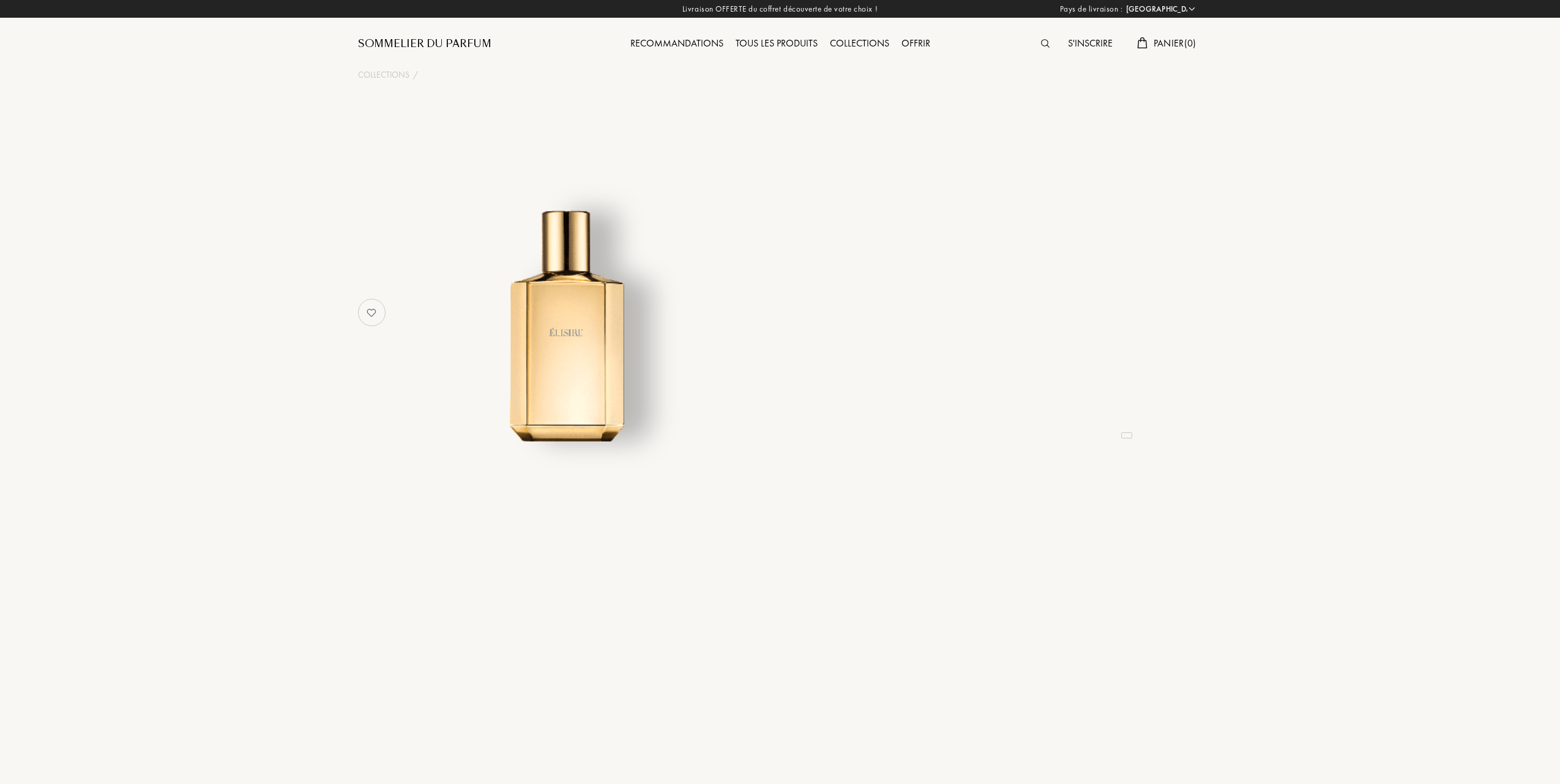
select select "FR"
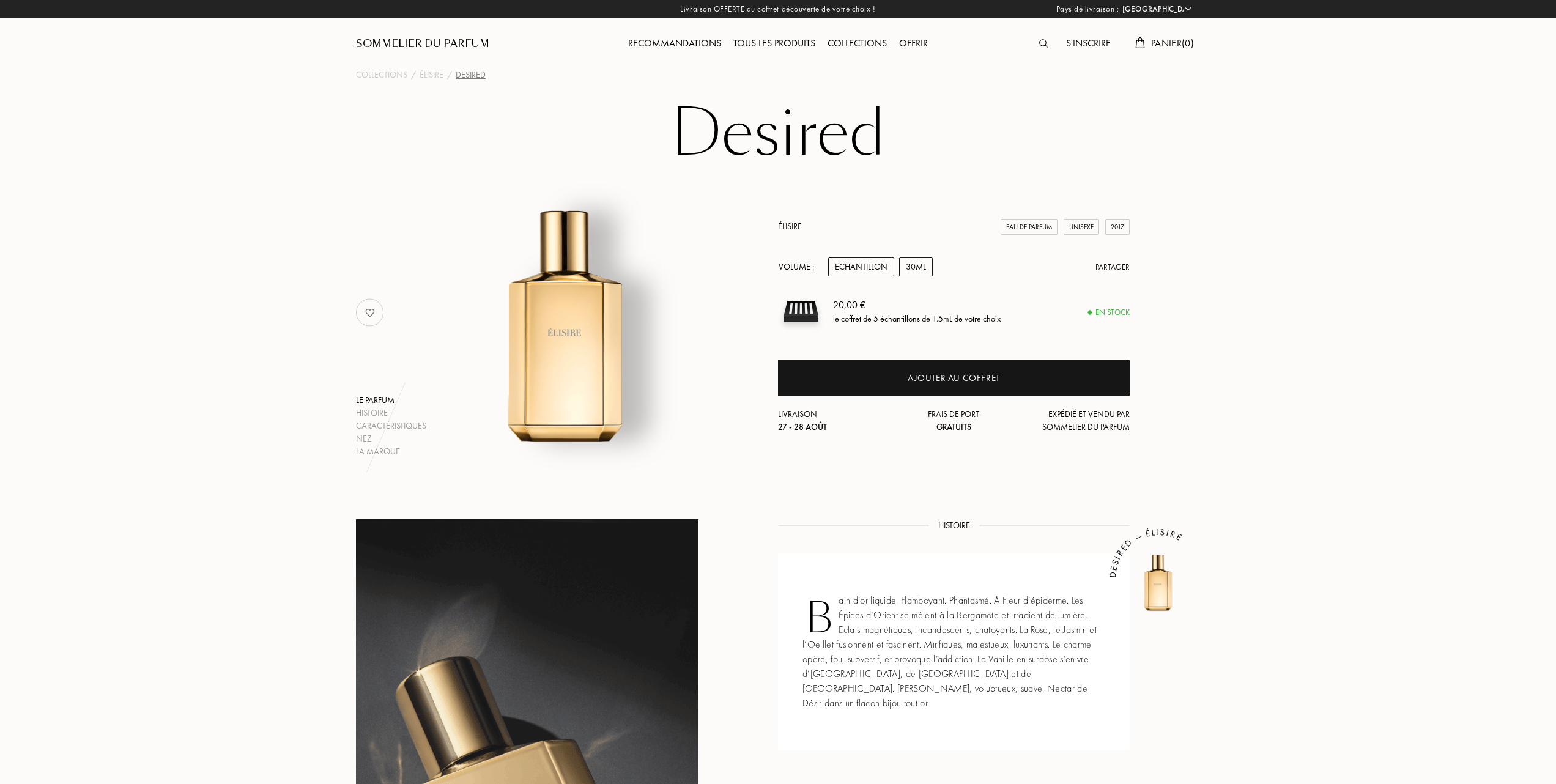
click at [920, 267] on div "30mL" at bounding box center [916, 267] width 34 height 19
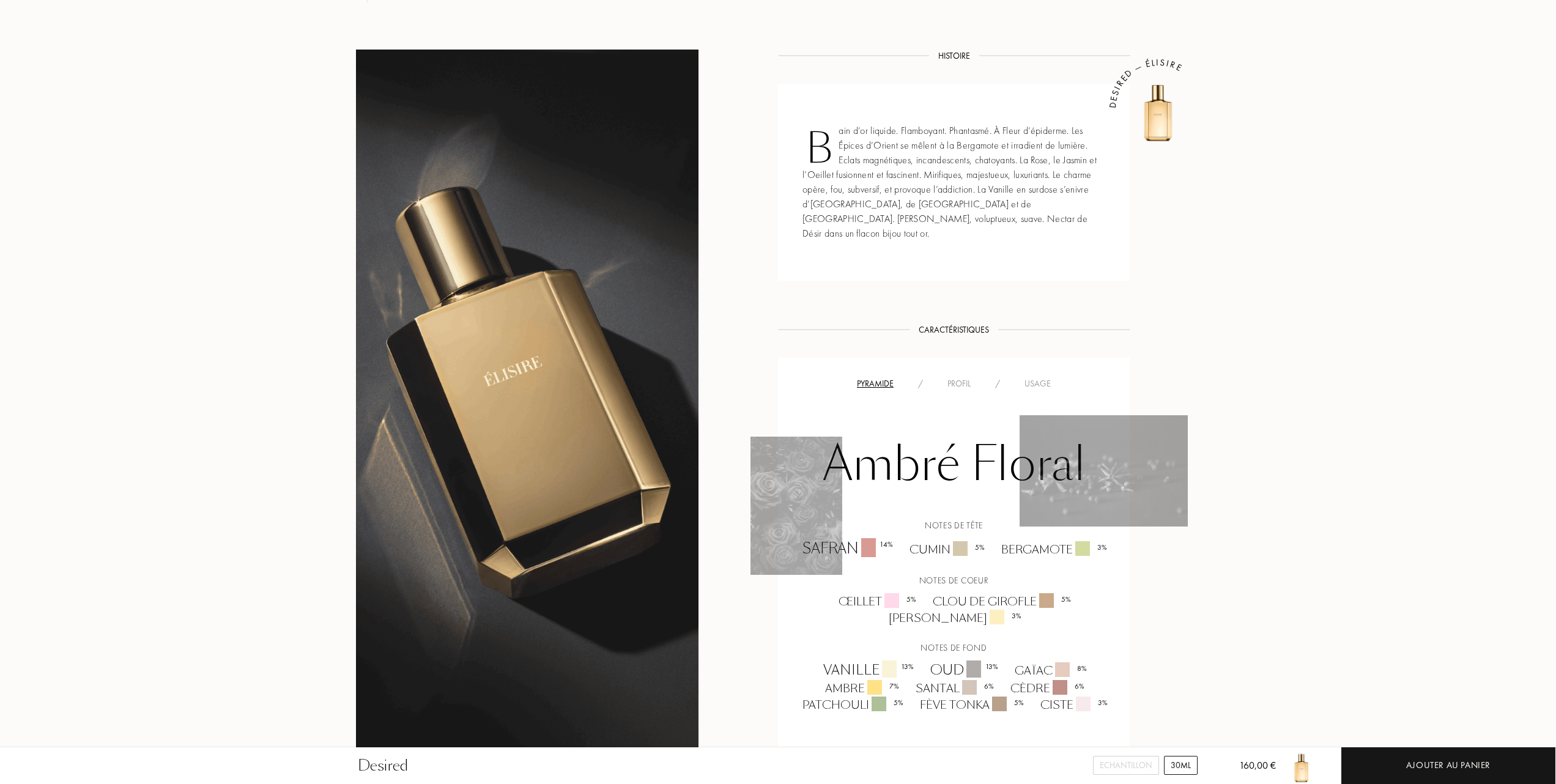
scroll to position [245, 0]
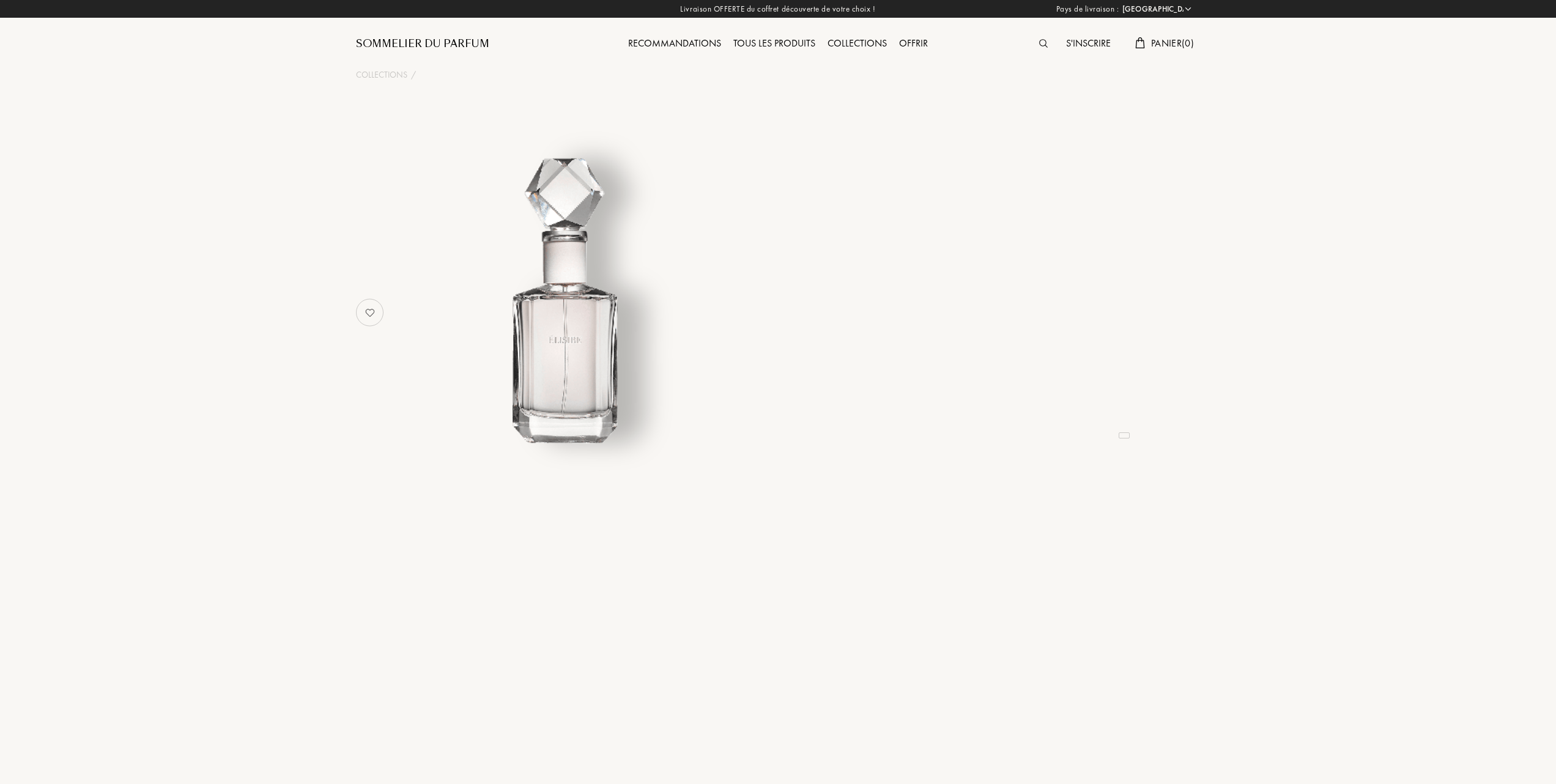
select select "FR"
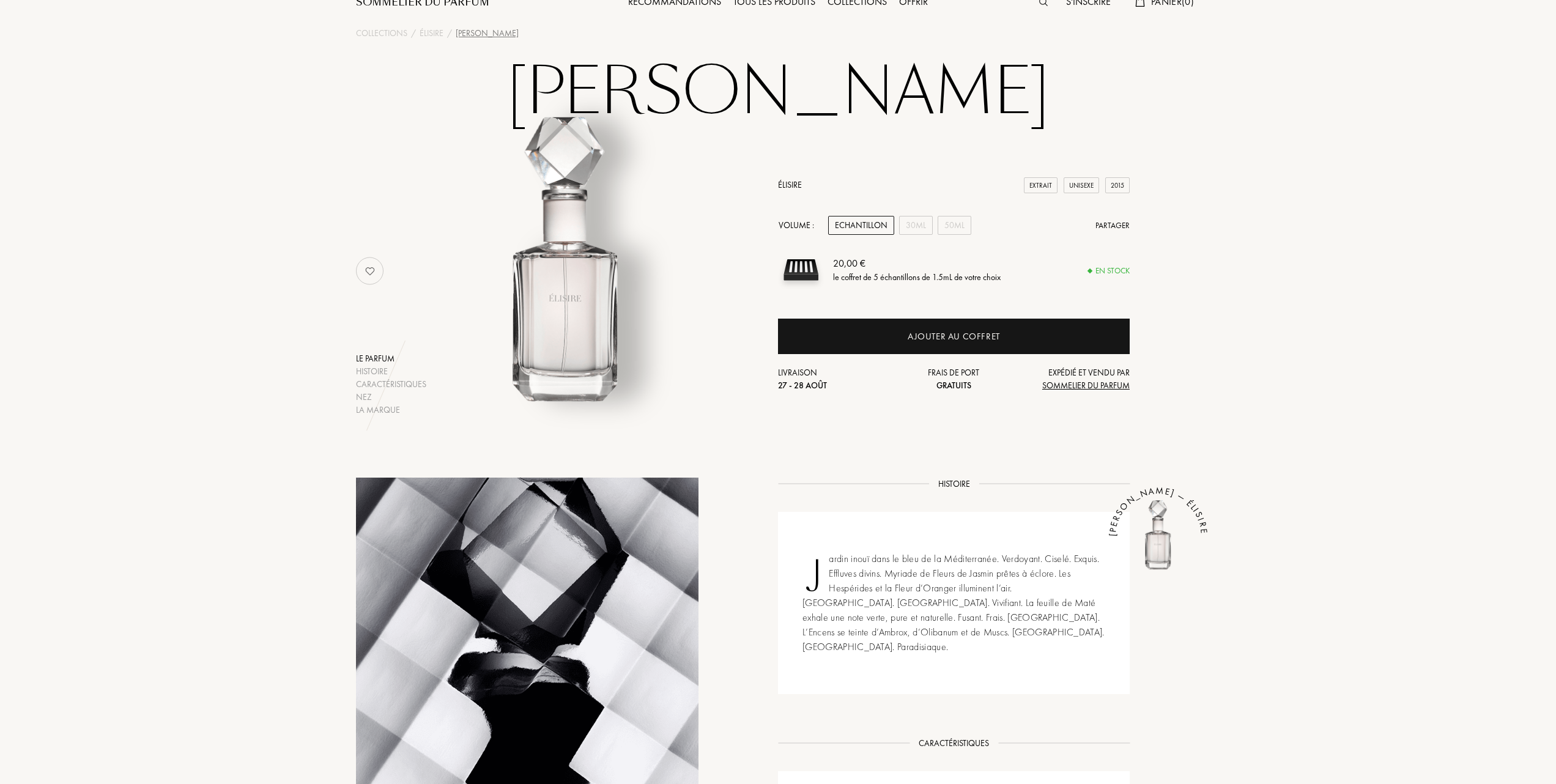
scroll to position [81, 0]
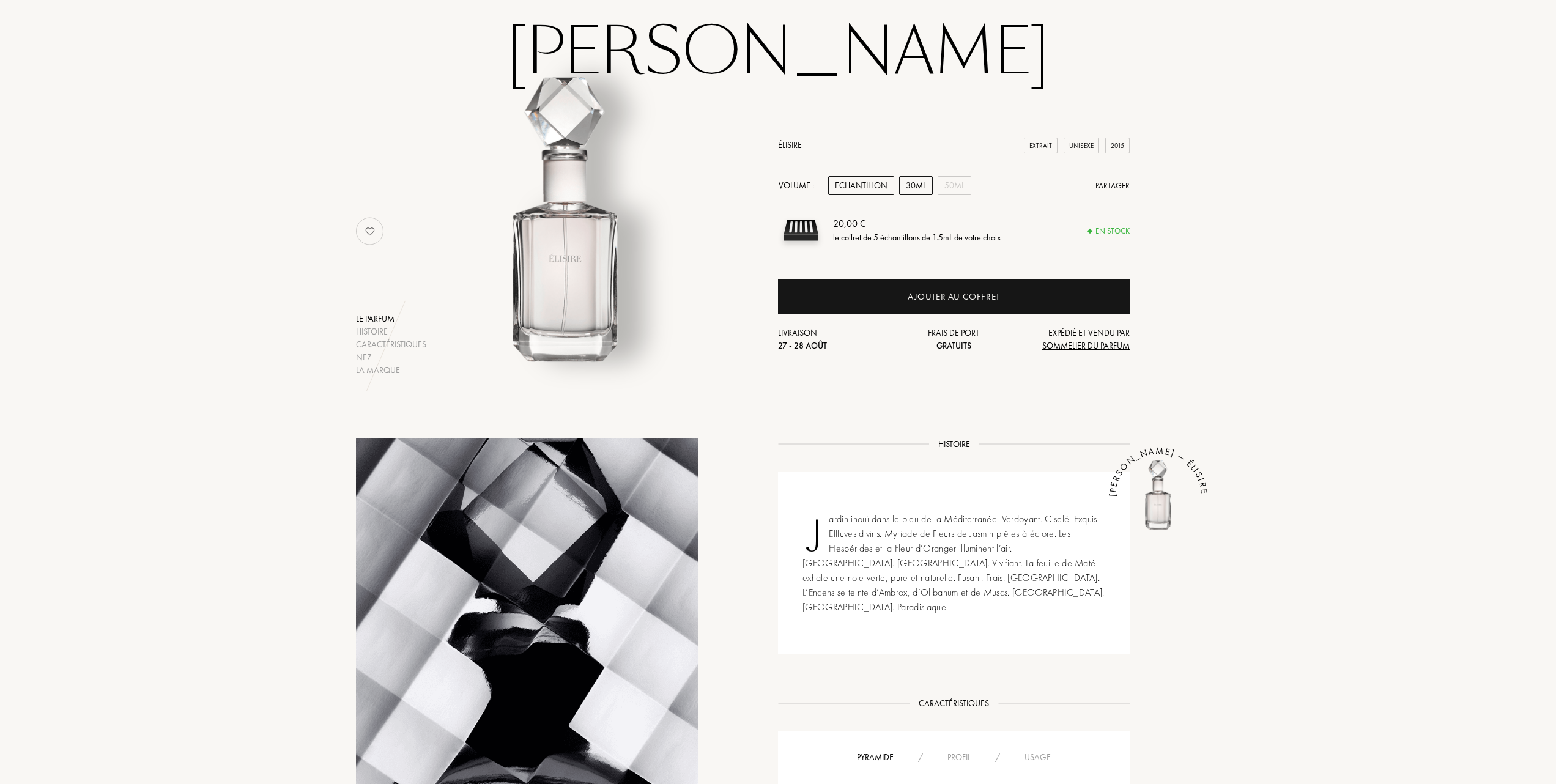
click at [913, 184] on div "30mL" at bounding box center [916, 186] width 34 height 19
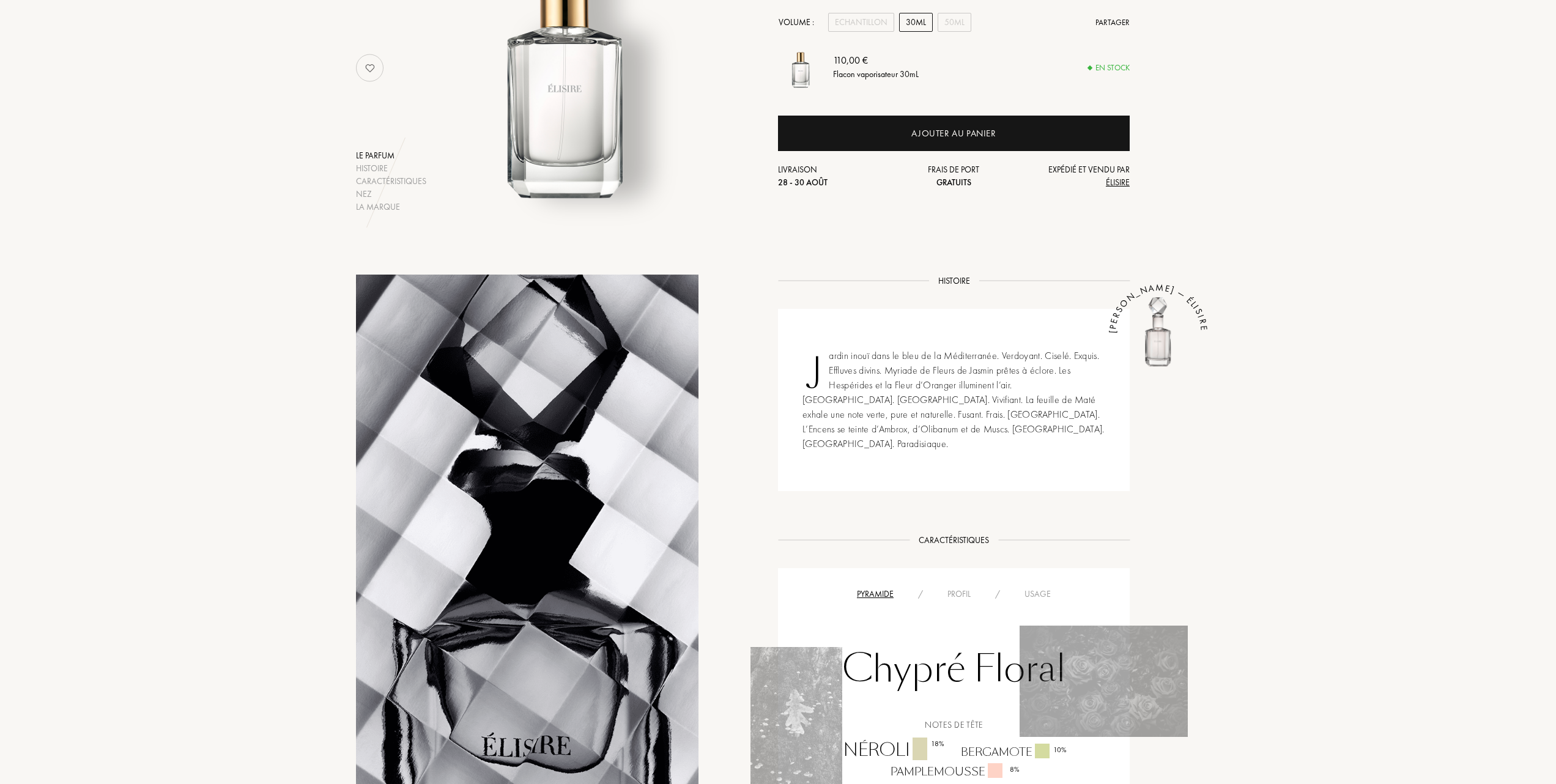
scroll to position [0, 0]
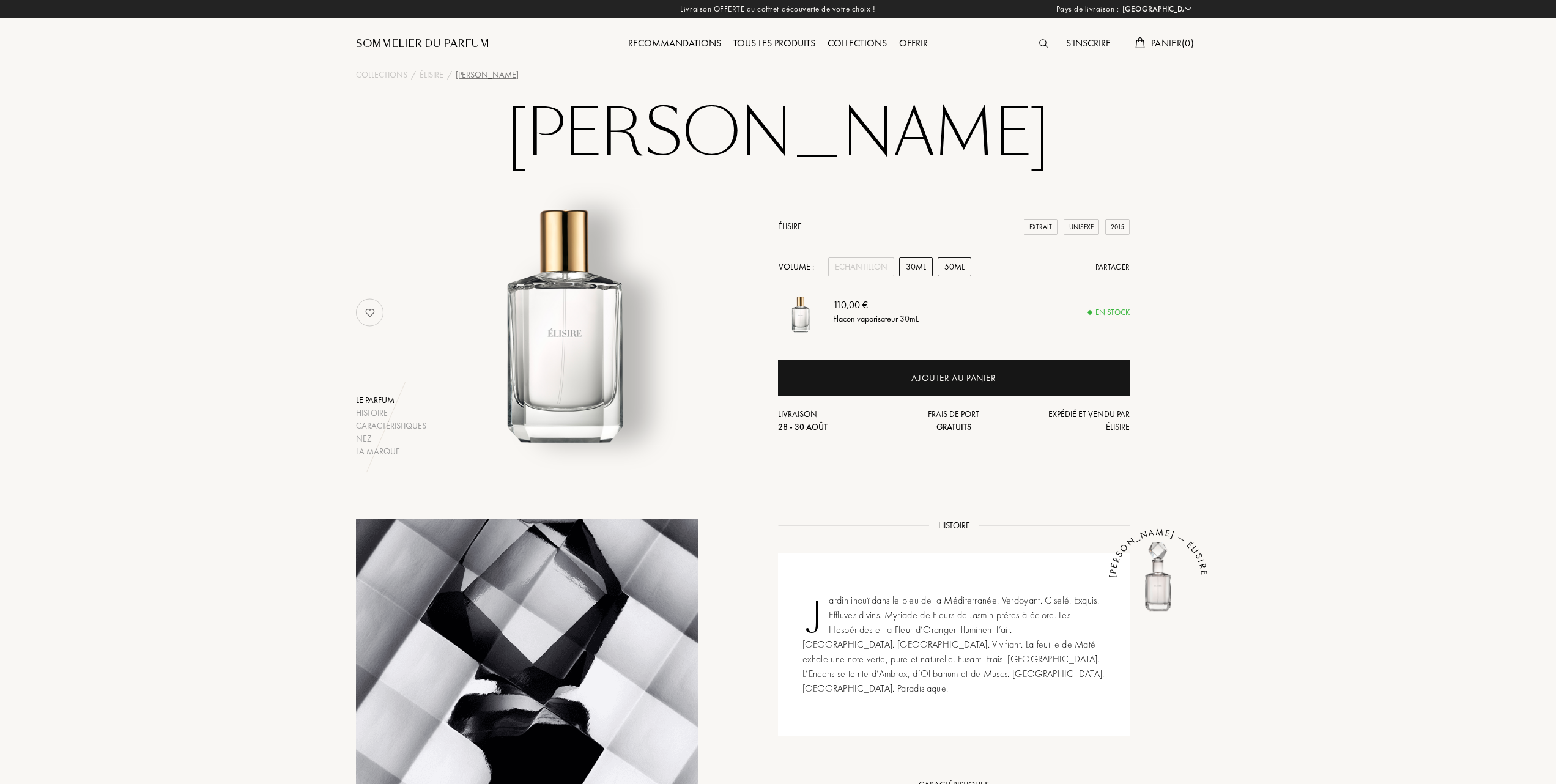
click at [962, 262] on div "50mL" at bounding box center [955, 267] width 34 height 19
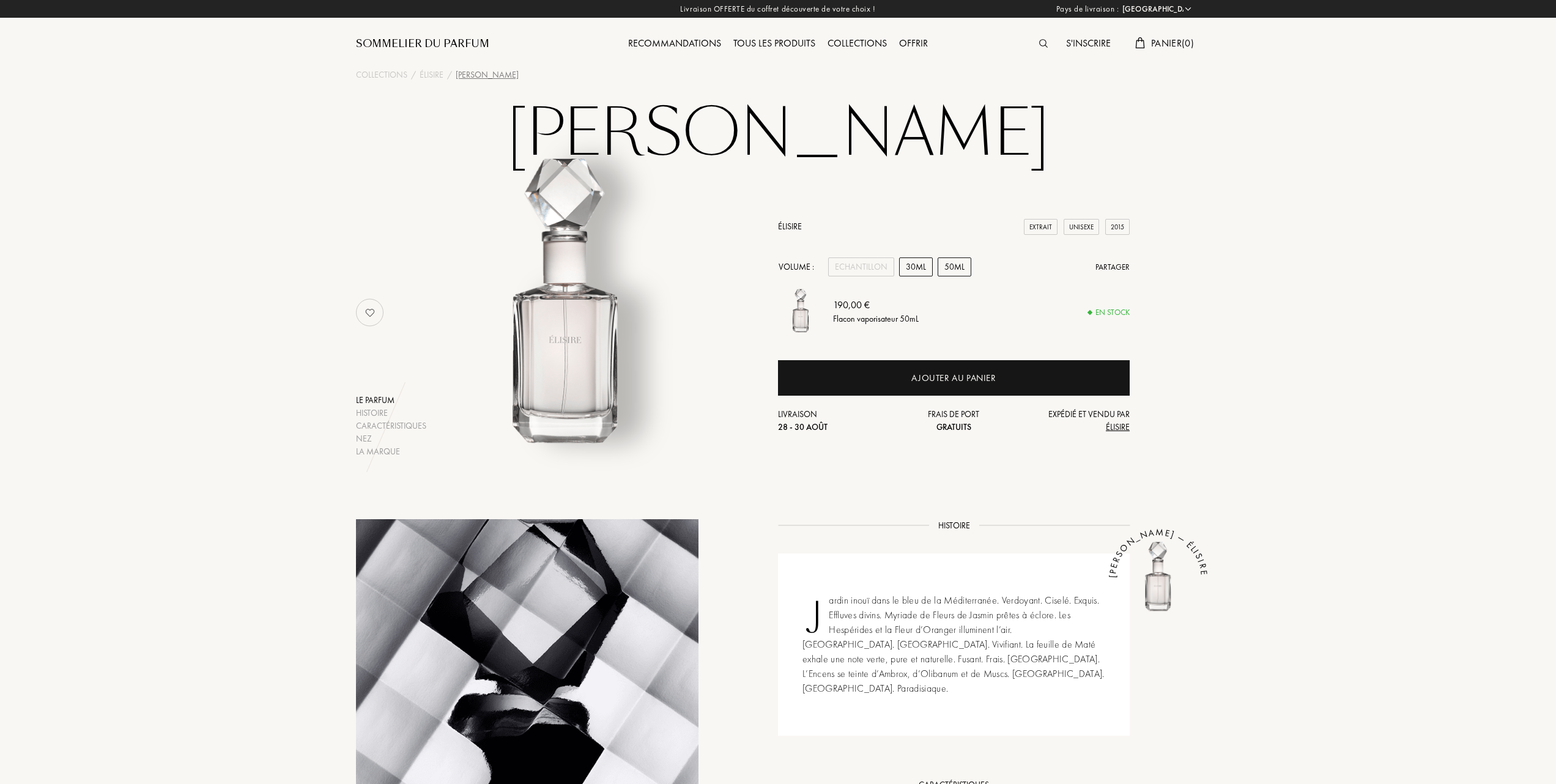
click at [913, 268] on div "30mL" at bounding box center [916, 267] width 34 height 19
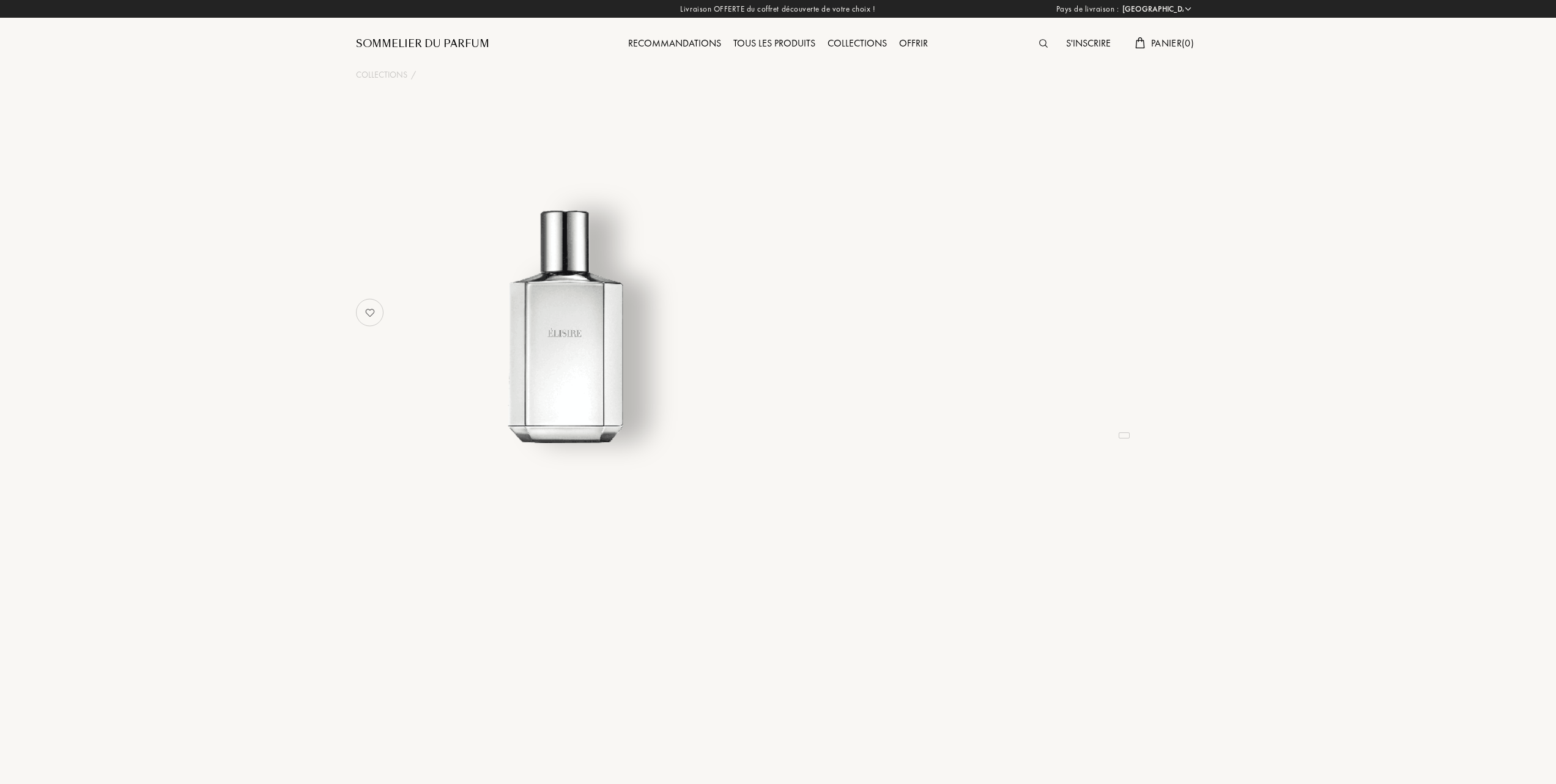
select select "FR"
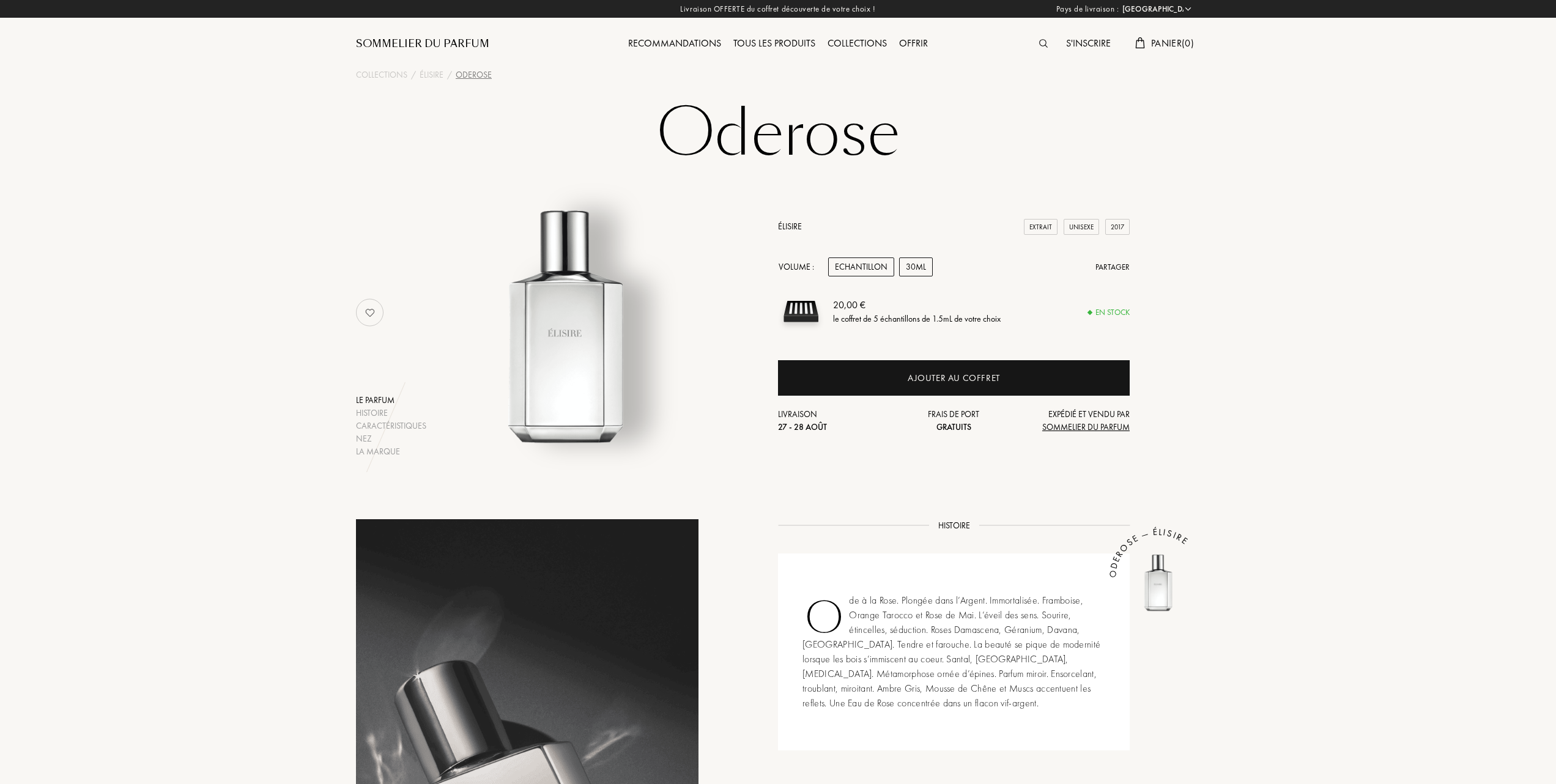
click at [920, 268] on div "30mL" at bounding box center [916, 267] width 34 height 19
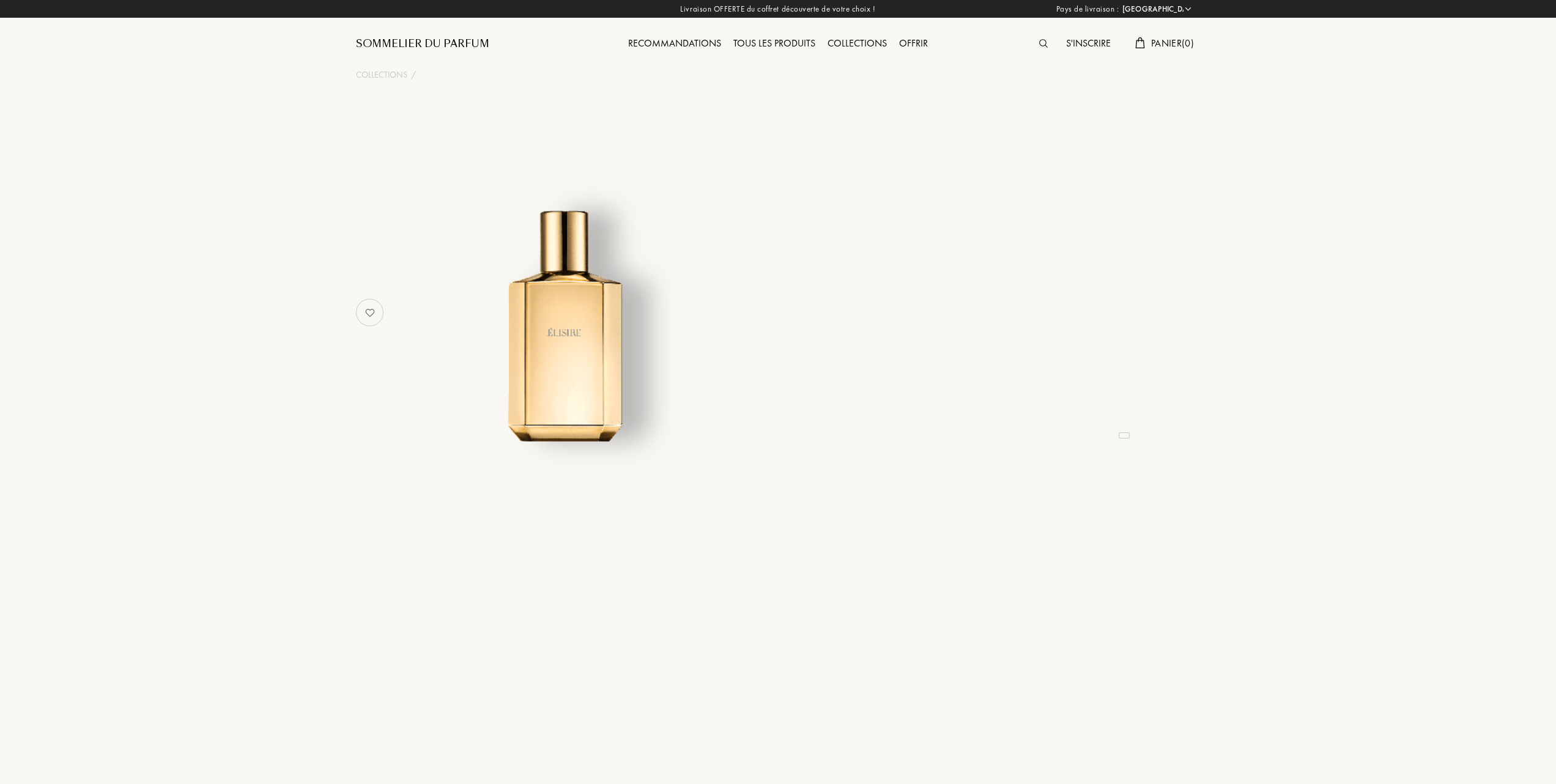
select select "FR"
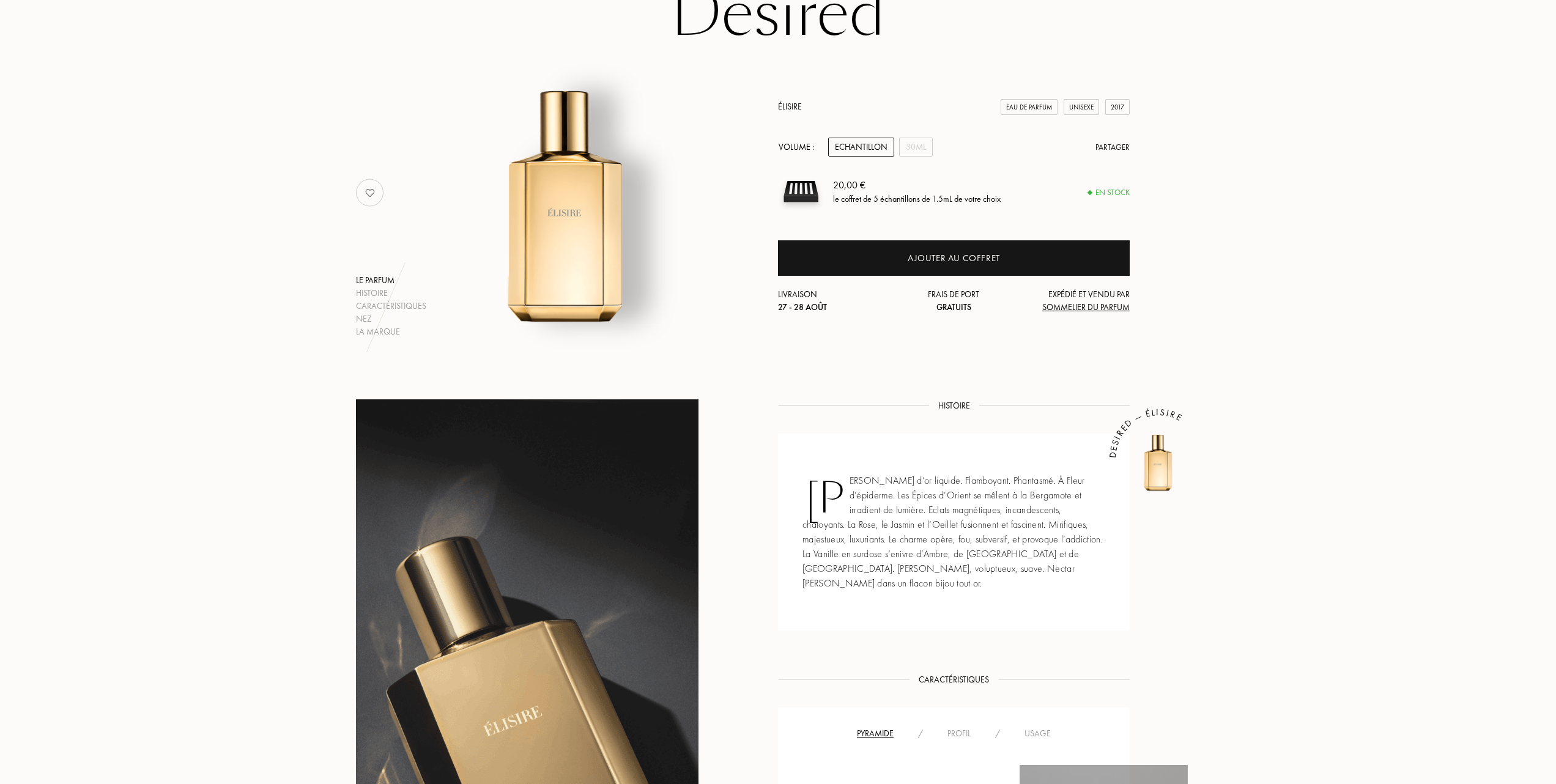
scroll to position [163, 0]
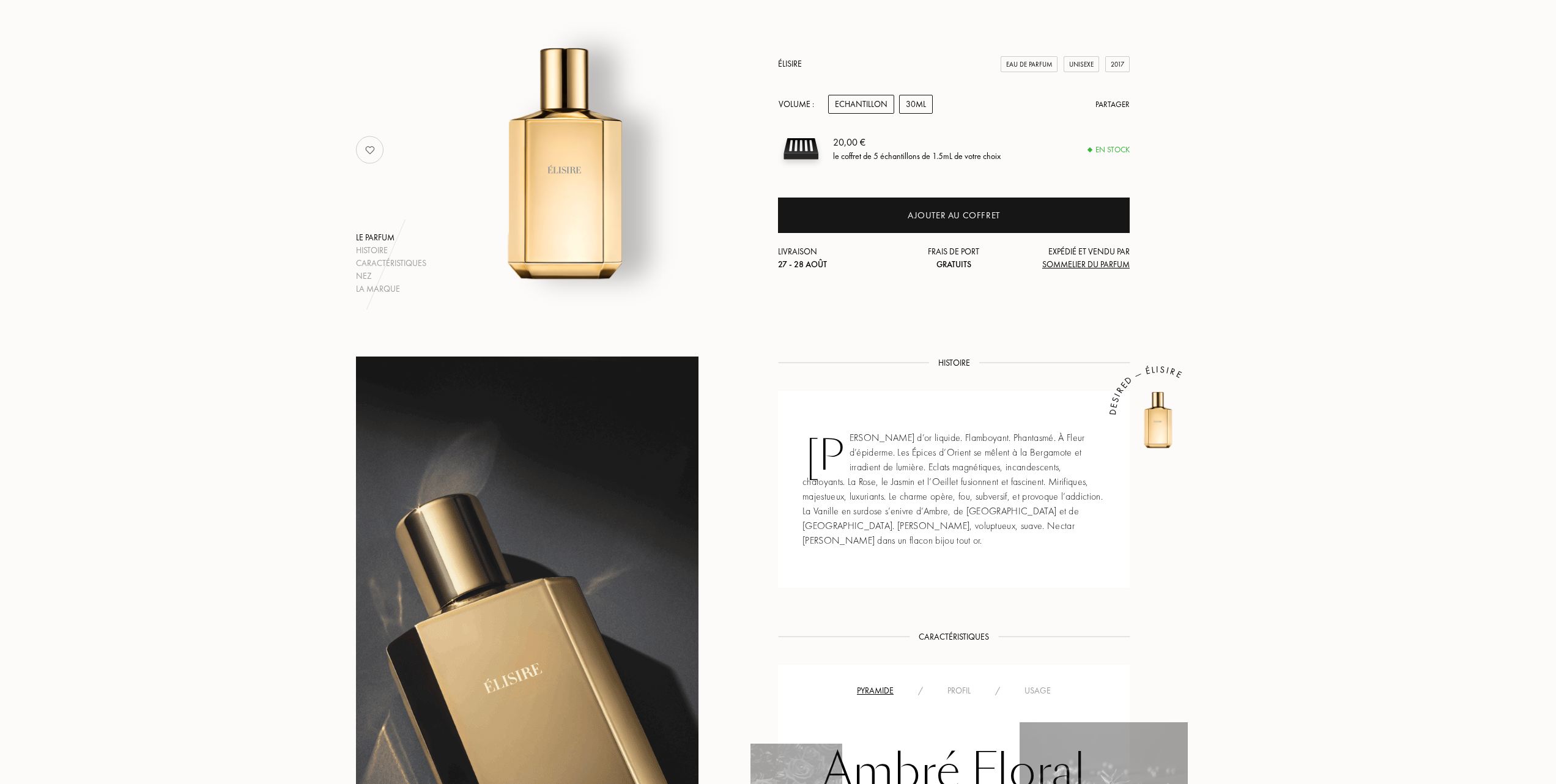
click at [921, 106] on div "30mL" at bounding box center [916, 104] width 34 height 19
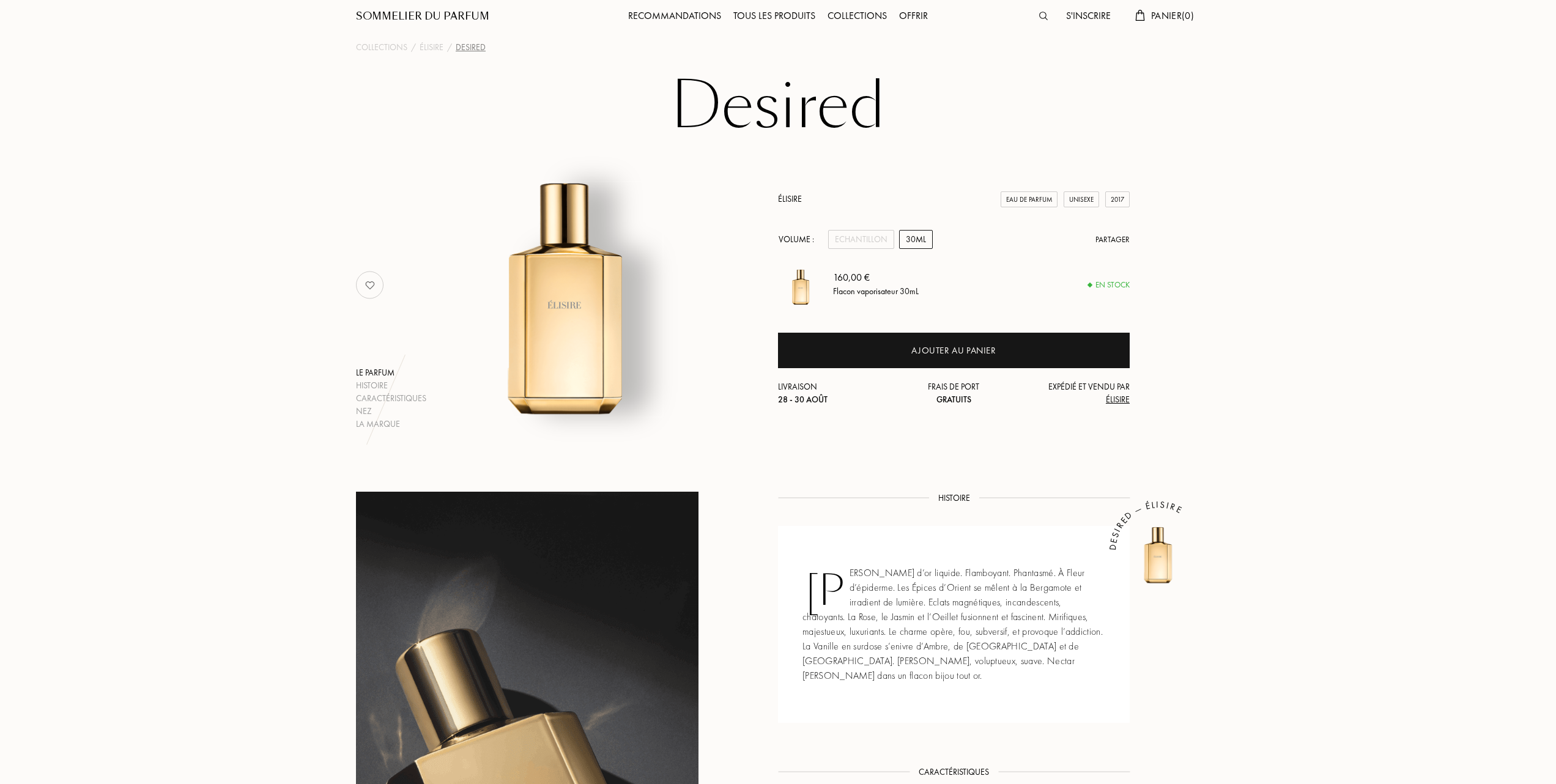
scroll to position [0, 0]
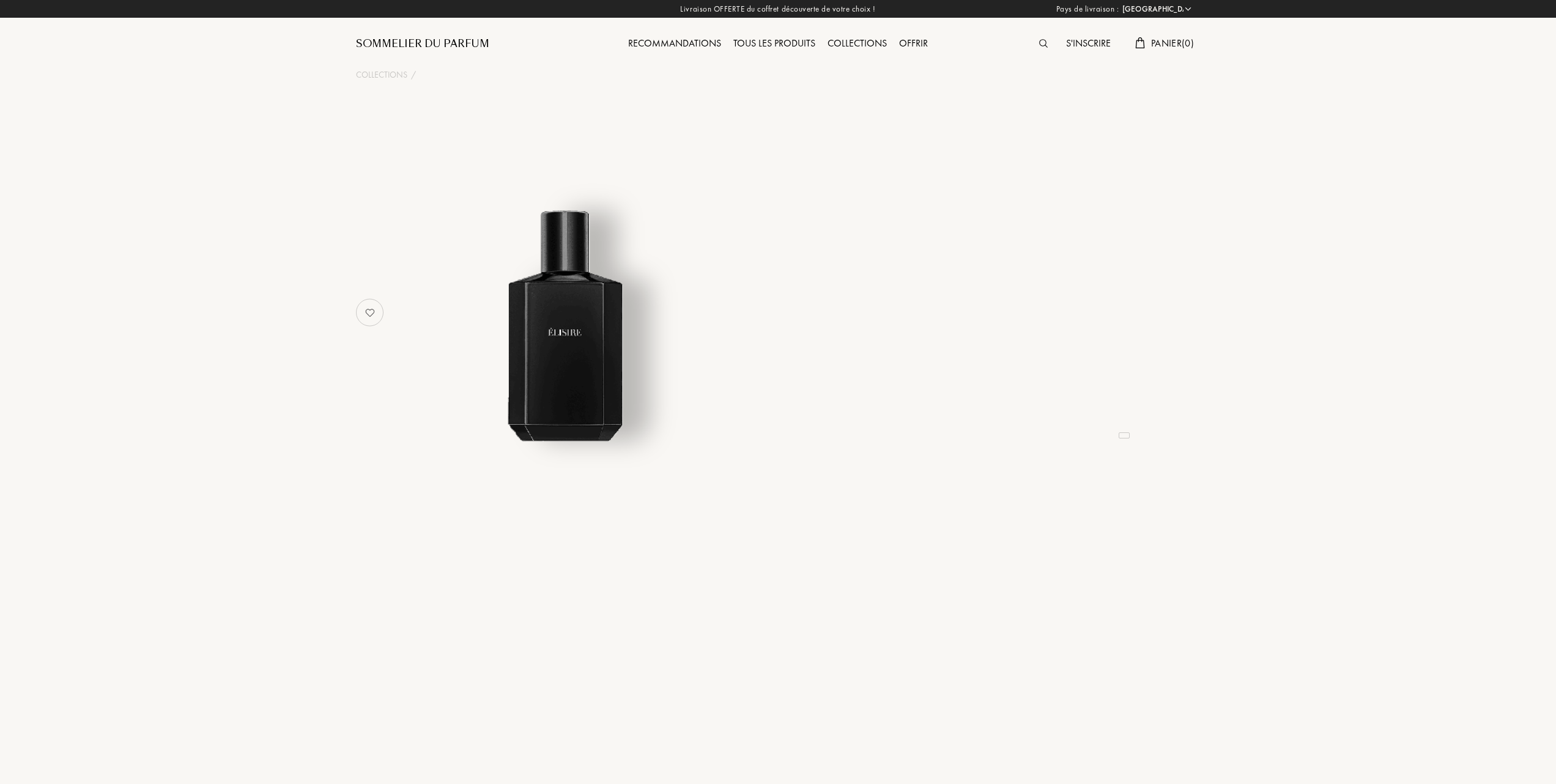
select select "FR"
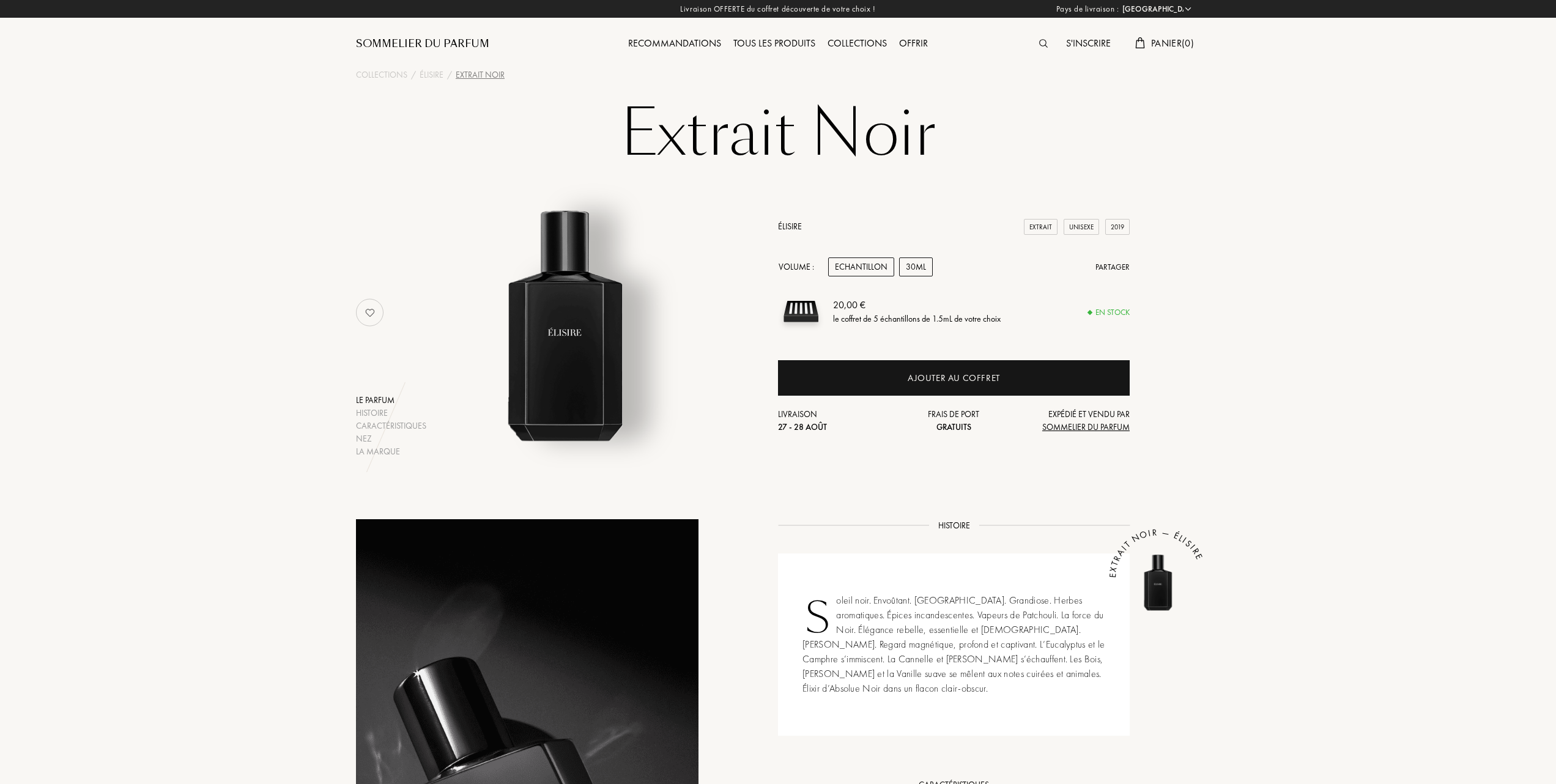
click at [918, 265] on div "30mL" at bounding box center [916, 267] width 34 height 19
click at [867, 267] on div "Echantillon" at bounding box center [861, 267] width 66 height 19
click at [775, 41] on div "Tous les produits" at bounding box center [774, 43] width 94 height 16
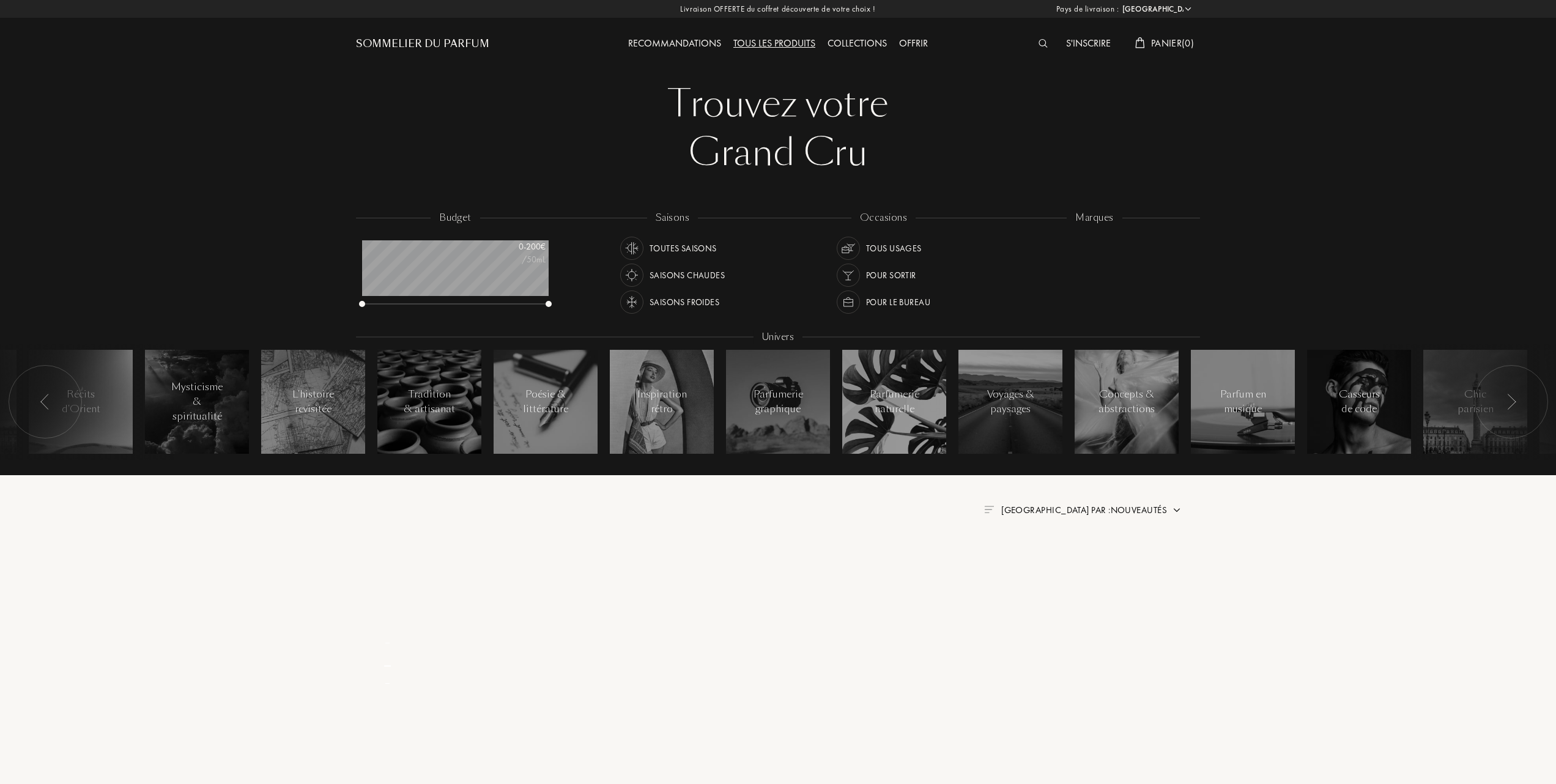
select select "FR"
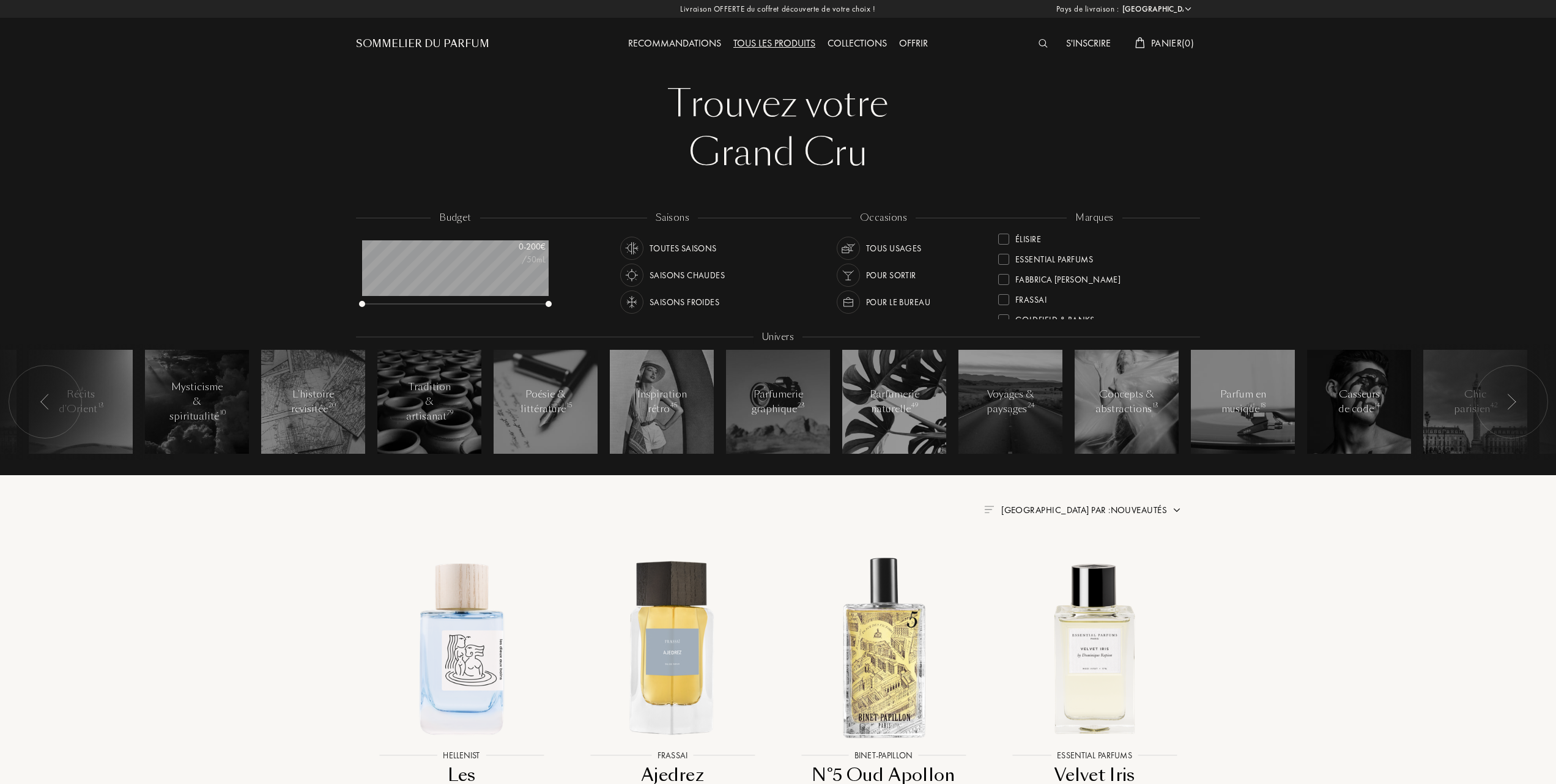
scroll to position [163, 0]
click at [1006, 258] on div at bounding box center [1004, 262] width 11 height 11
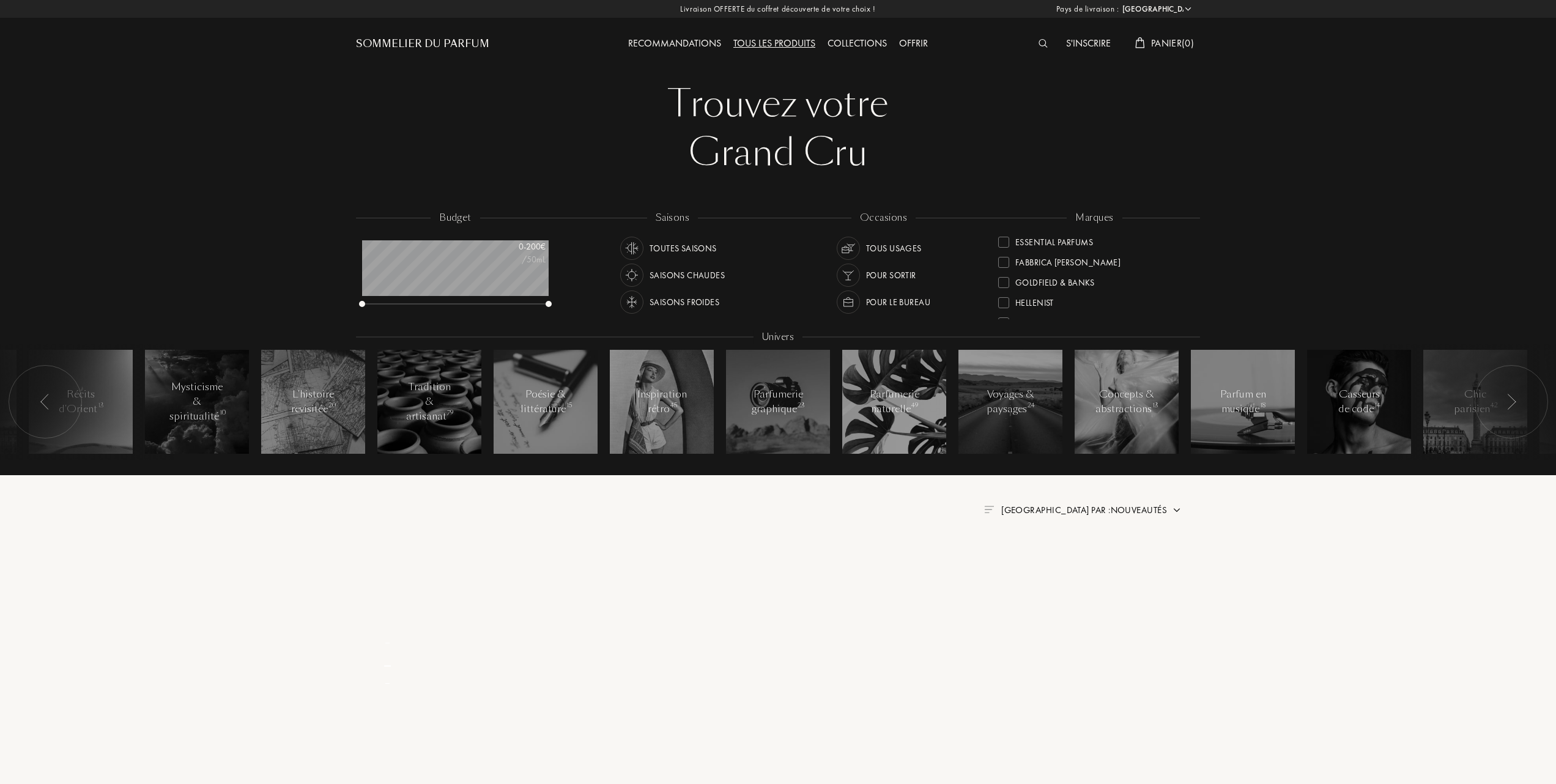
scroll to position [0, 0]
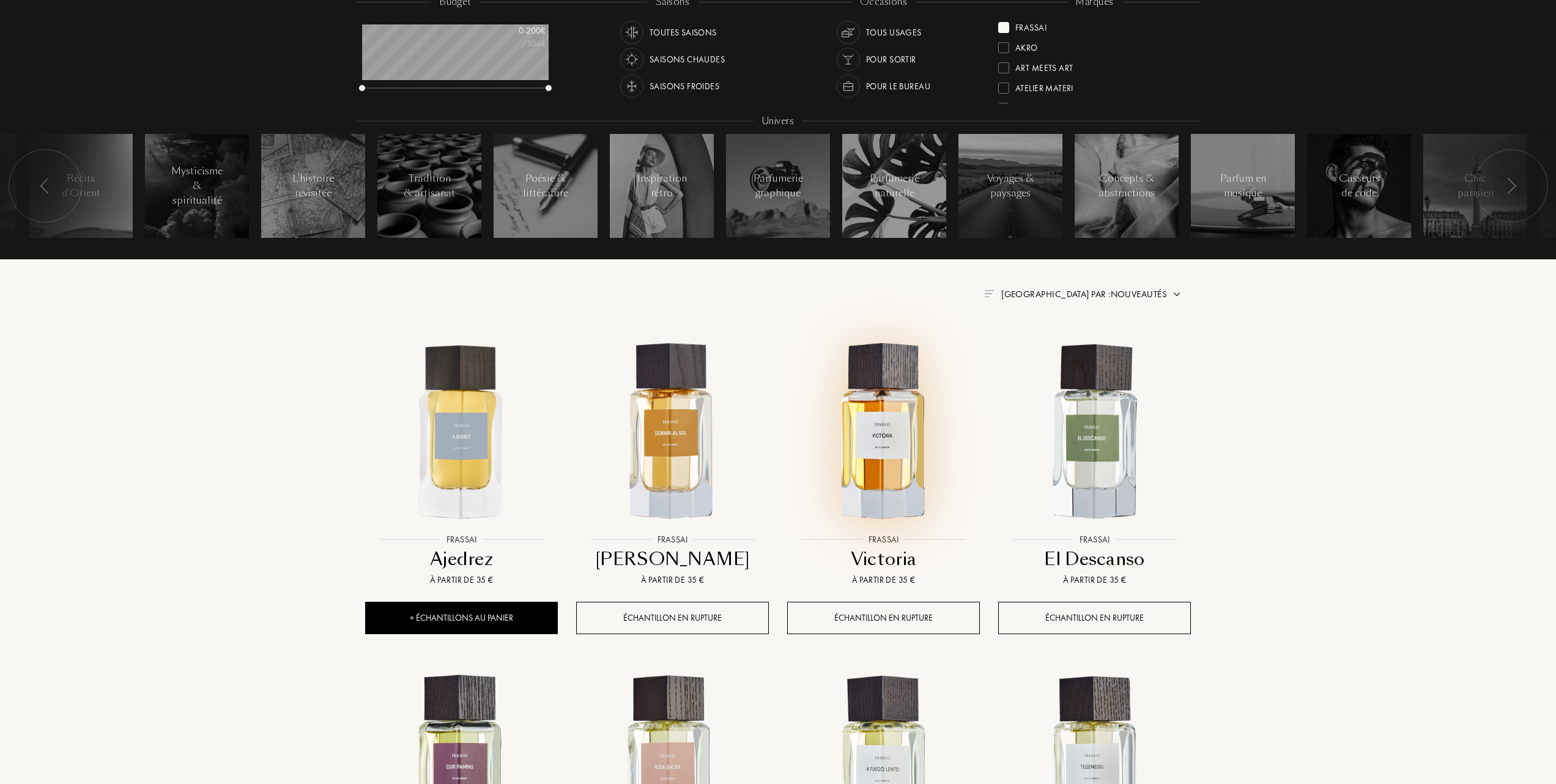
scroll to position [245, 0]
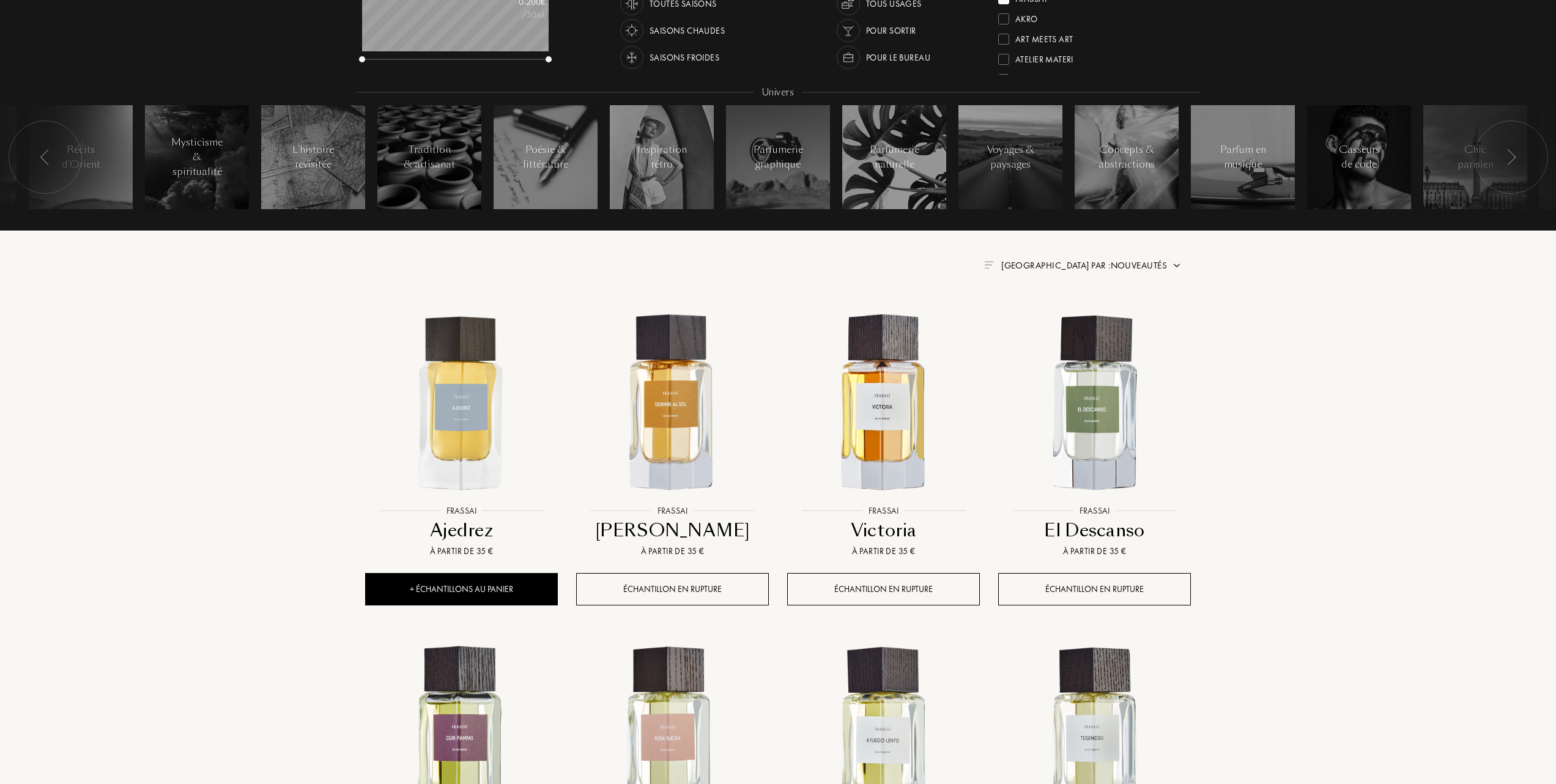
click at [1170, 262] on div "Trier par : Nouveautés" at bounding box center [1083, 265] width 197 height 14
click at [1175, 263] on img at bounding box center [1177, 265] width 9 height 9
click at [1053, 319] on div at bounding box center [1055, 319] width 9 height 9
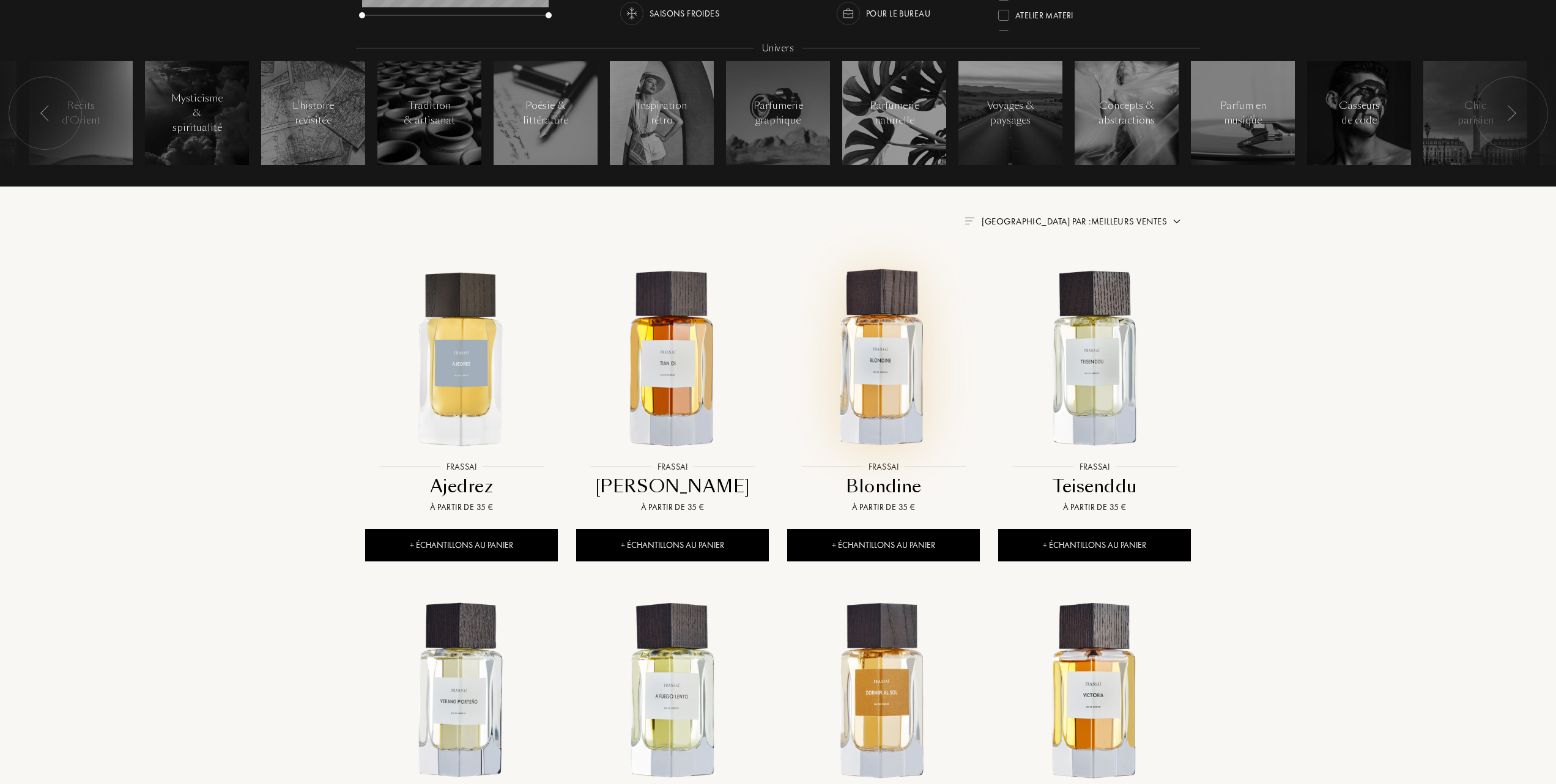
scroll to position [326, 0]
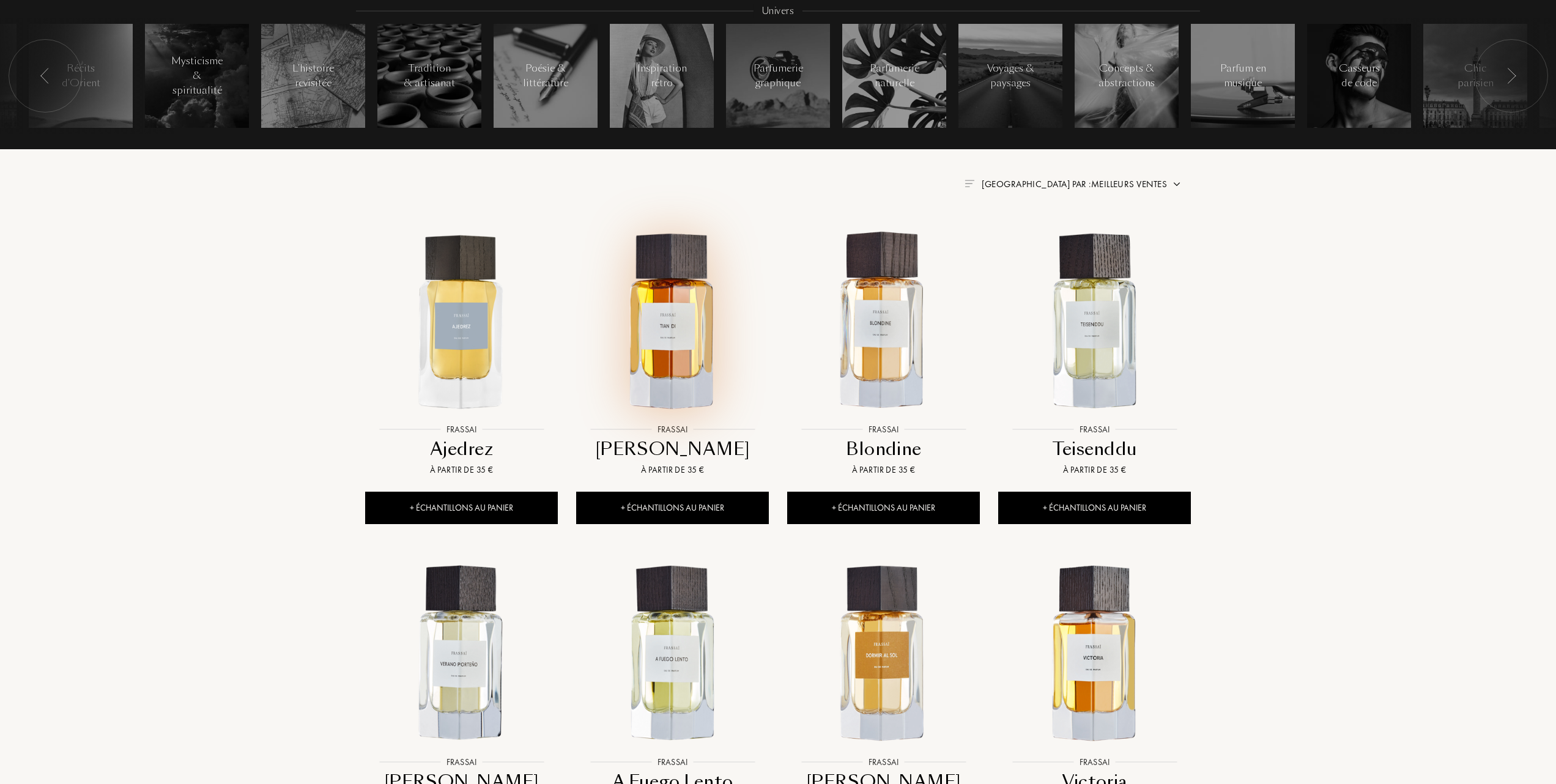
click at [669, 329] on img at bounding box center [672, 321] width 190 height 190
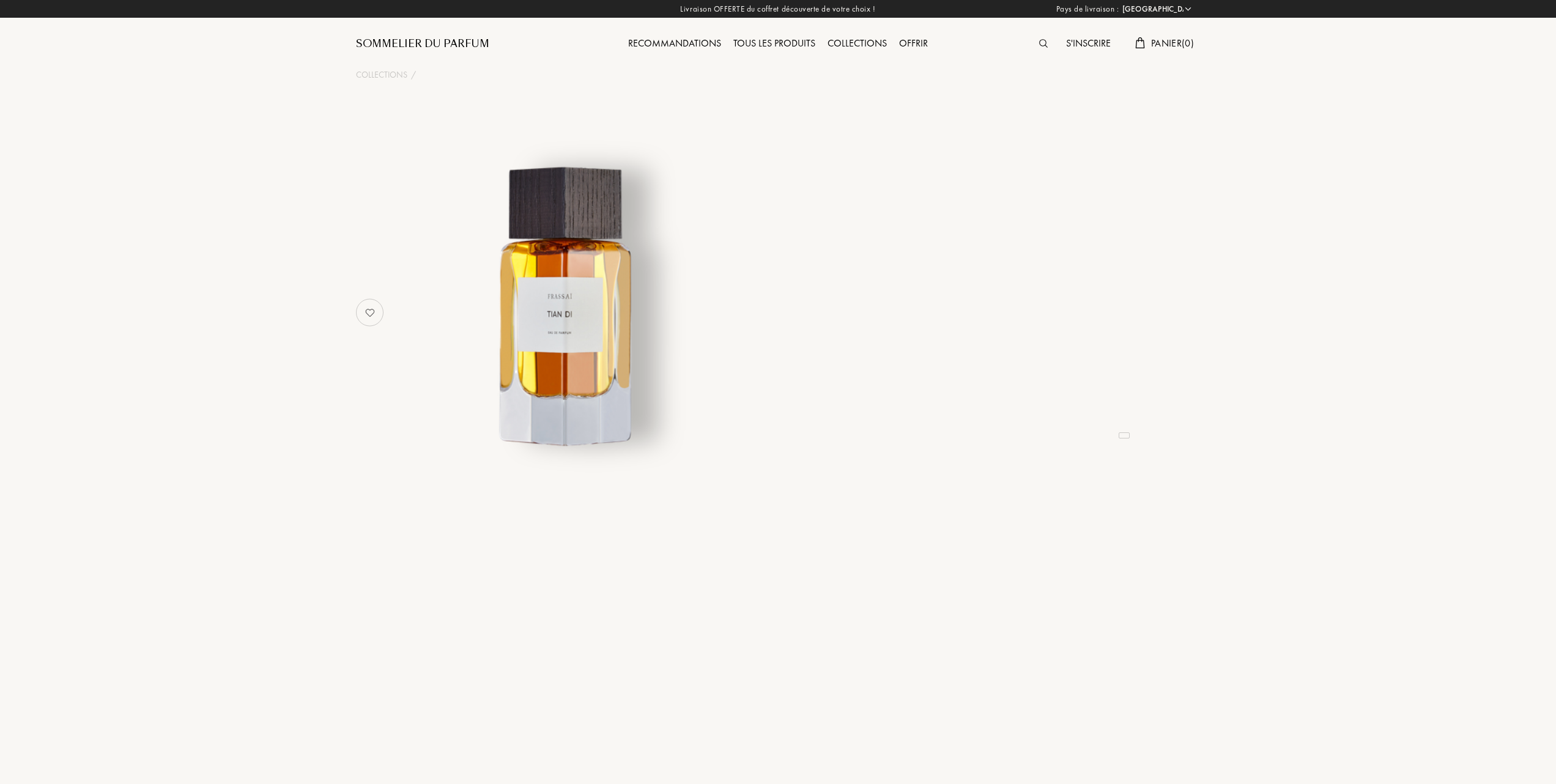
select select "FR"
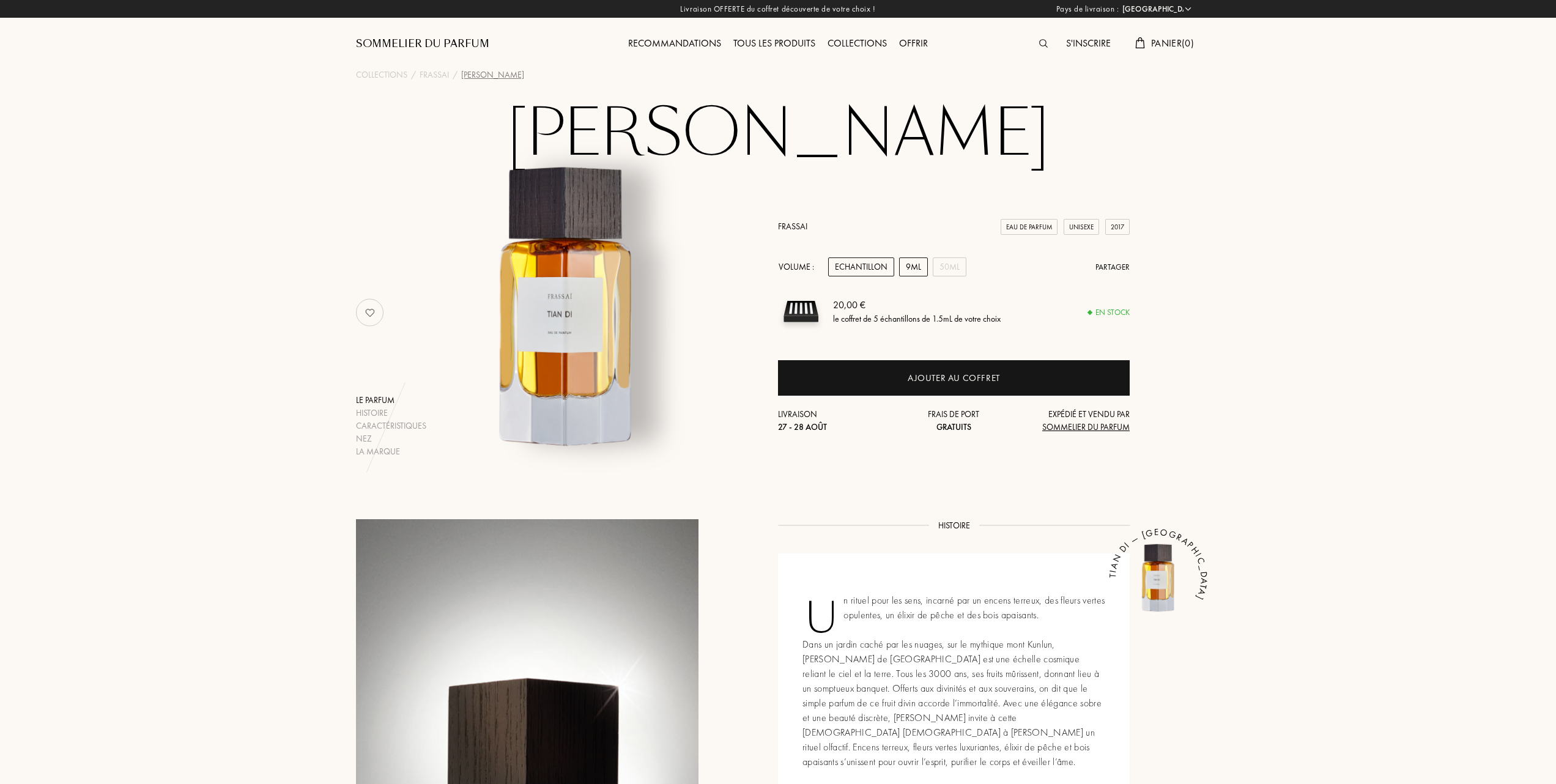
click at [916, 267] on div "9mL" at bounding box center [914, 267] width 28 height 19
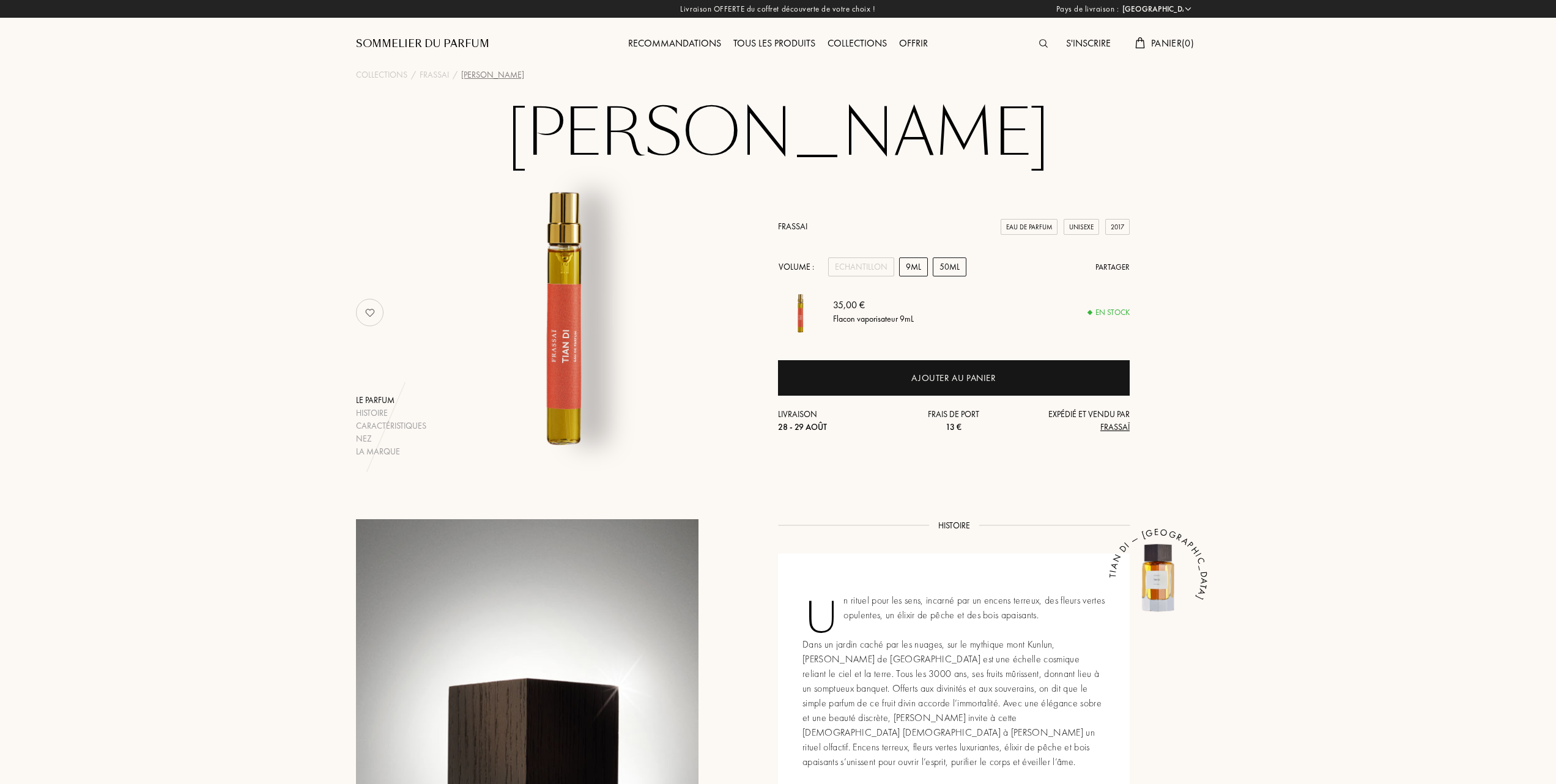
click at [948, 267] on div "50mL" at bounding box center [950, 267] width 34 height 19
